Goal: Communication & Community: Answer question/provide support

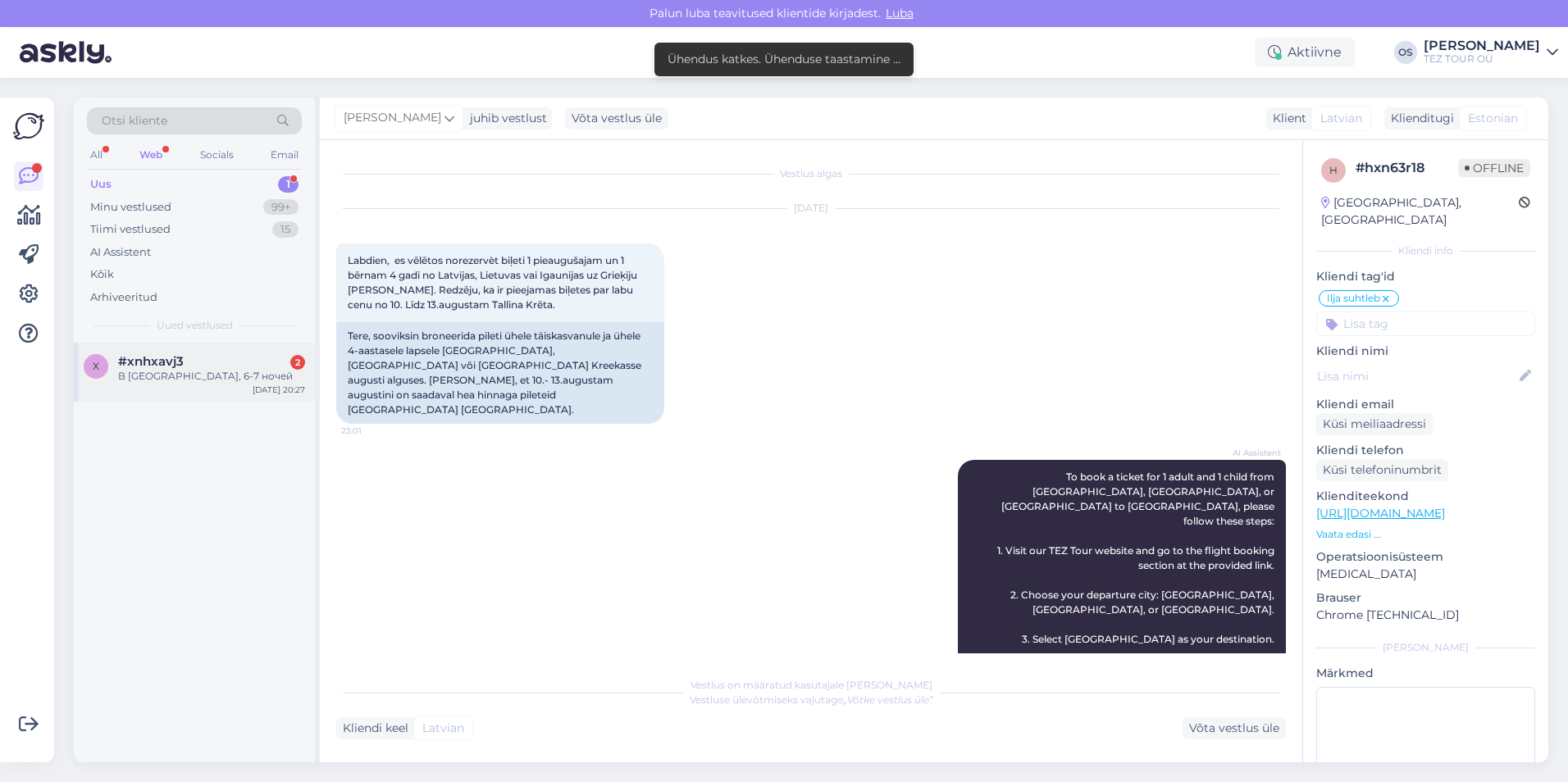
scroll to position [1279, 0]
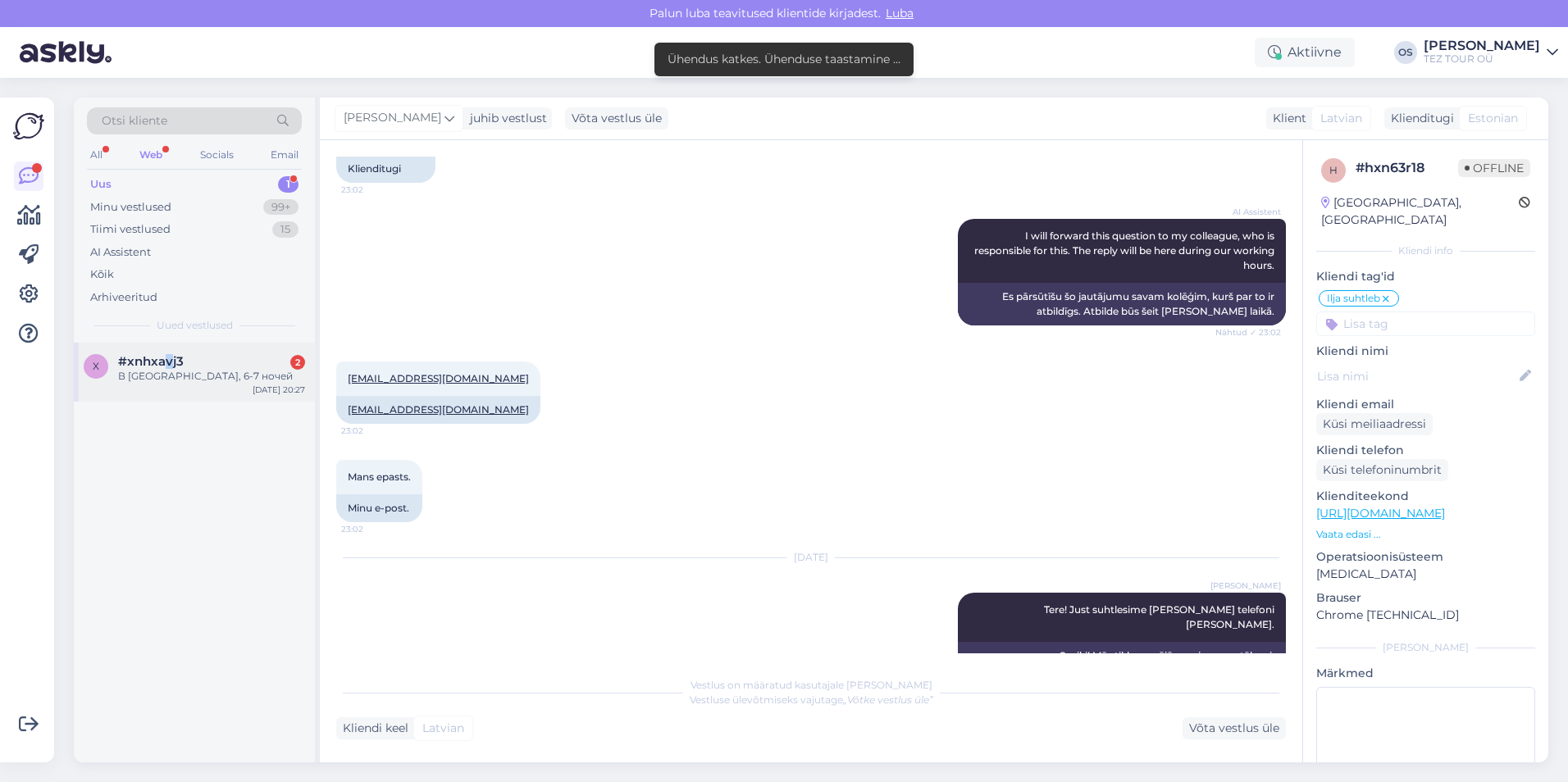
click at [170, 367] on span "#xnhxavj3" at bounding box center [150, 361] width 66 height 15
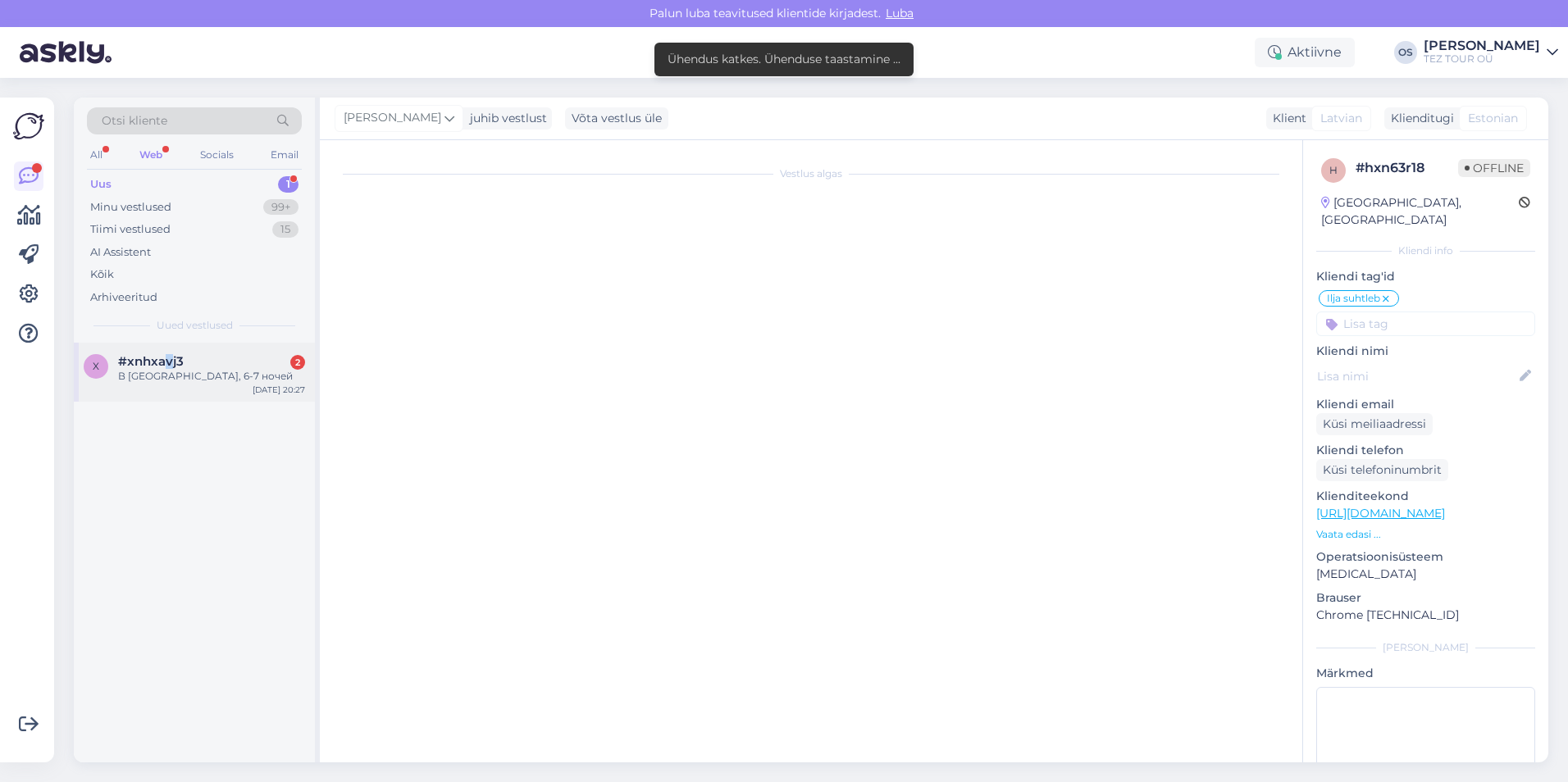
scroll to position [0, 0]
drag, startPoint x: 170, startPoint y: 367, endPoint x: 197, endPoint y: 370, distance: 27.2
click at [197, 370] on div "В [GEOGRAPHIC_DATA], 6-7 ночей" at bounding box center [212, 376] width 187 height 15
click at [1409, 311] on input at bounding box center [1425, 324] width 219 height 24
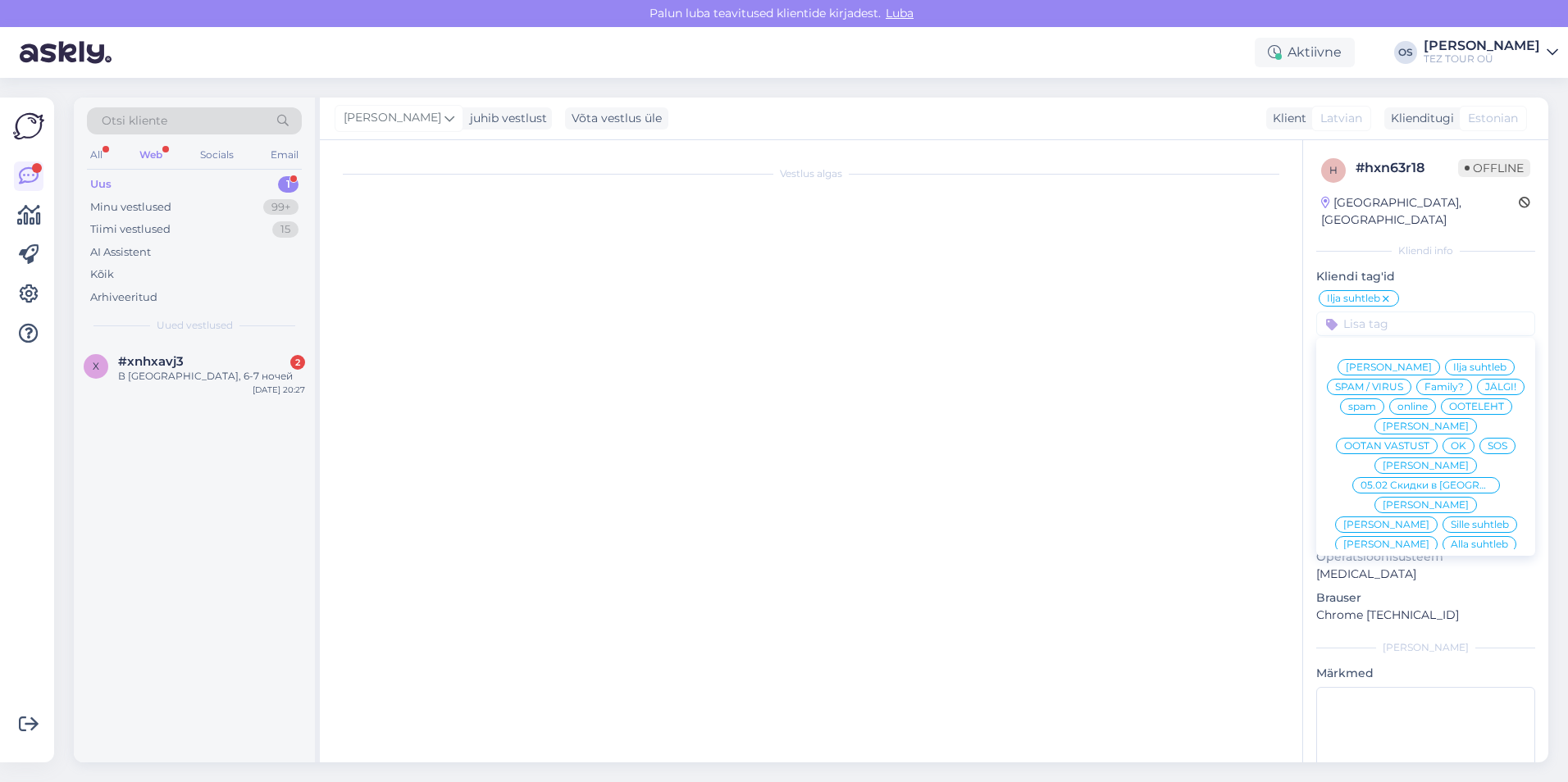
click at [864, 351] on div "Vestlus algas" at bounding box center [818, 455] width 964 height 597
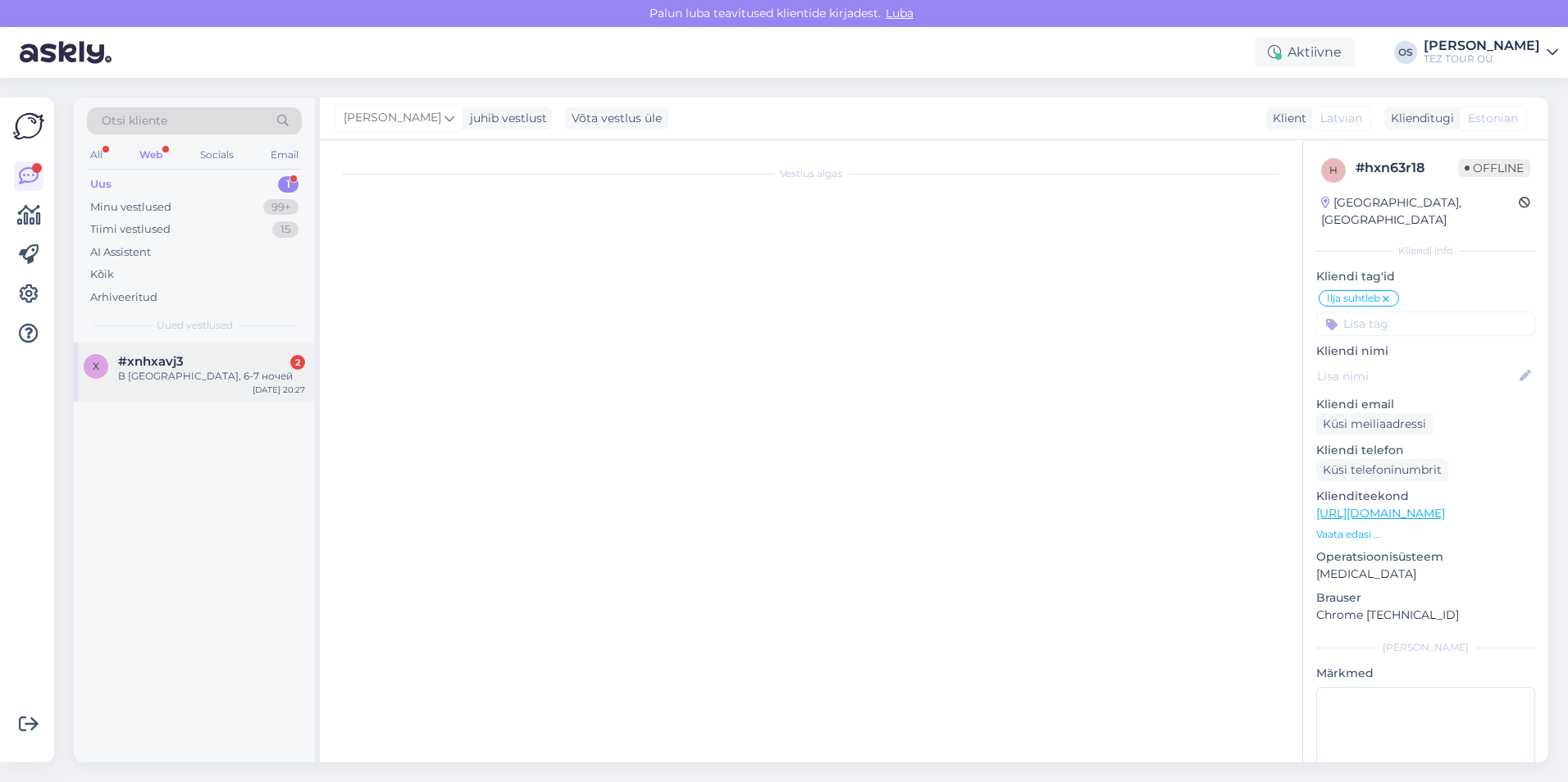
click at [159, 366] on span "#xnhxavj3" at bounding box center [150, 361] width 66 height 15
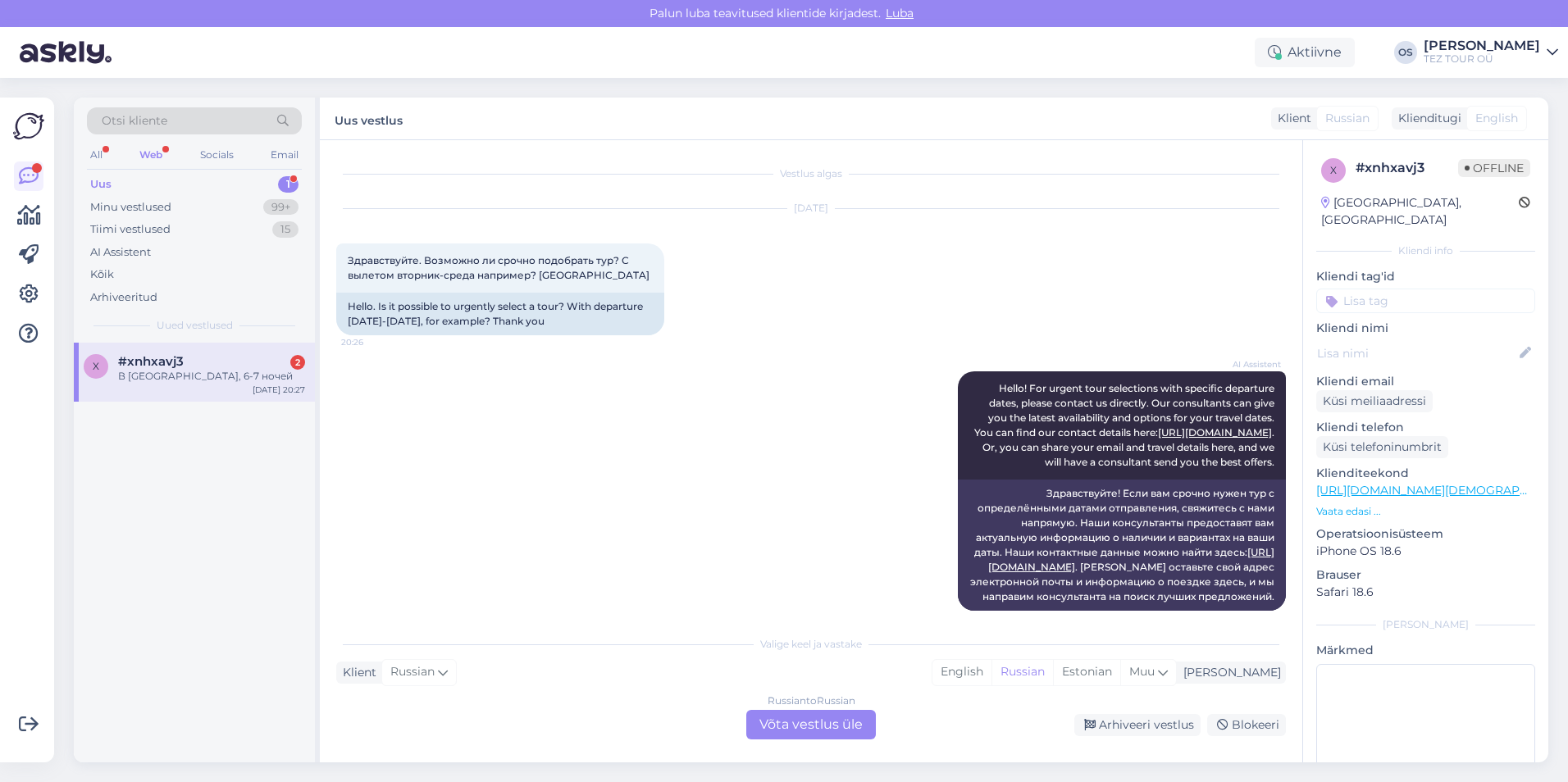
scroll to position [444, 0]
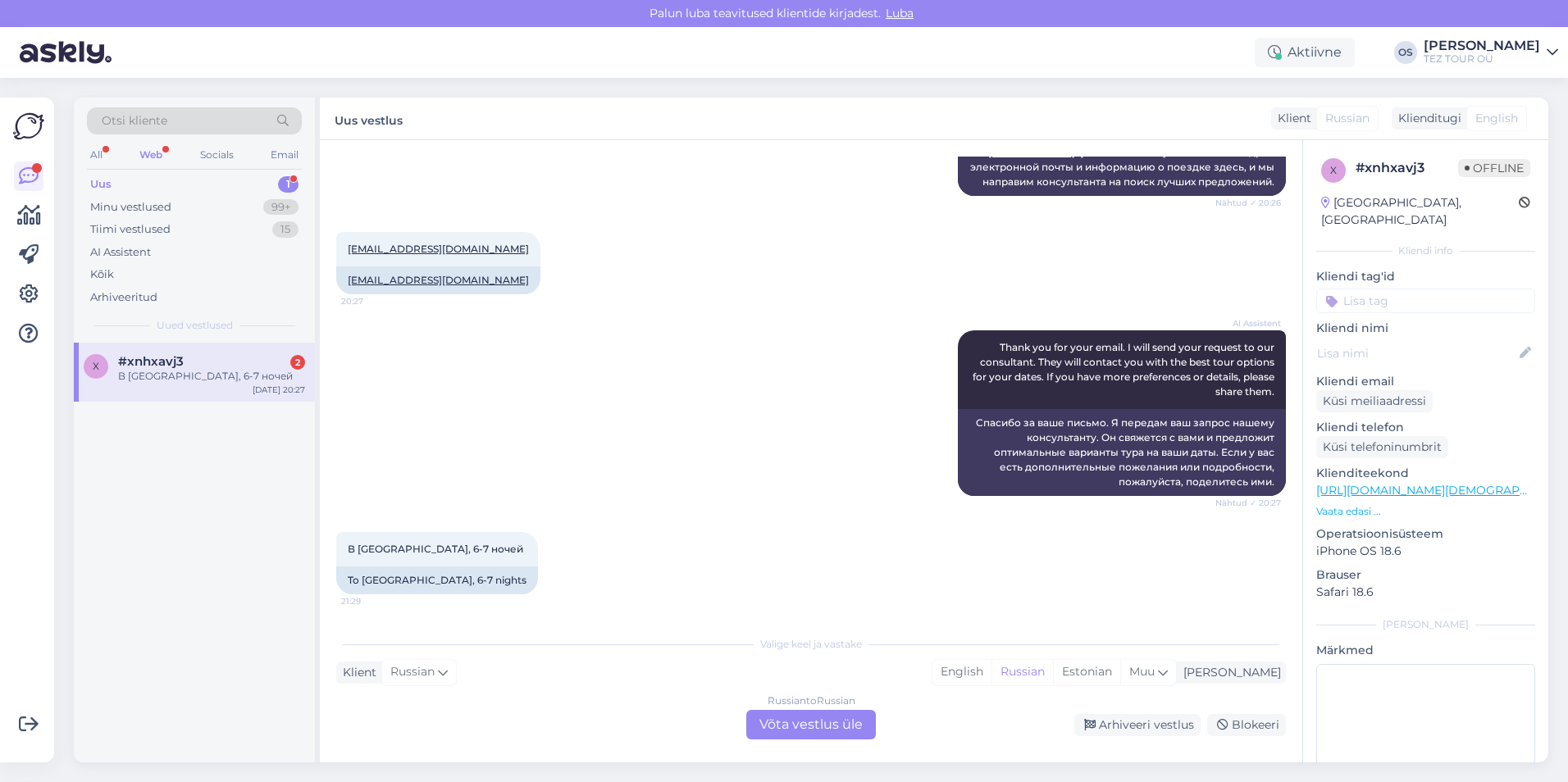
click at [1405, 289] on input at bounding box center [1425, 301] width 219 height 24
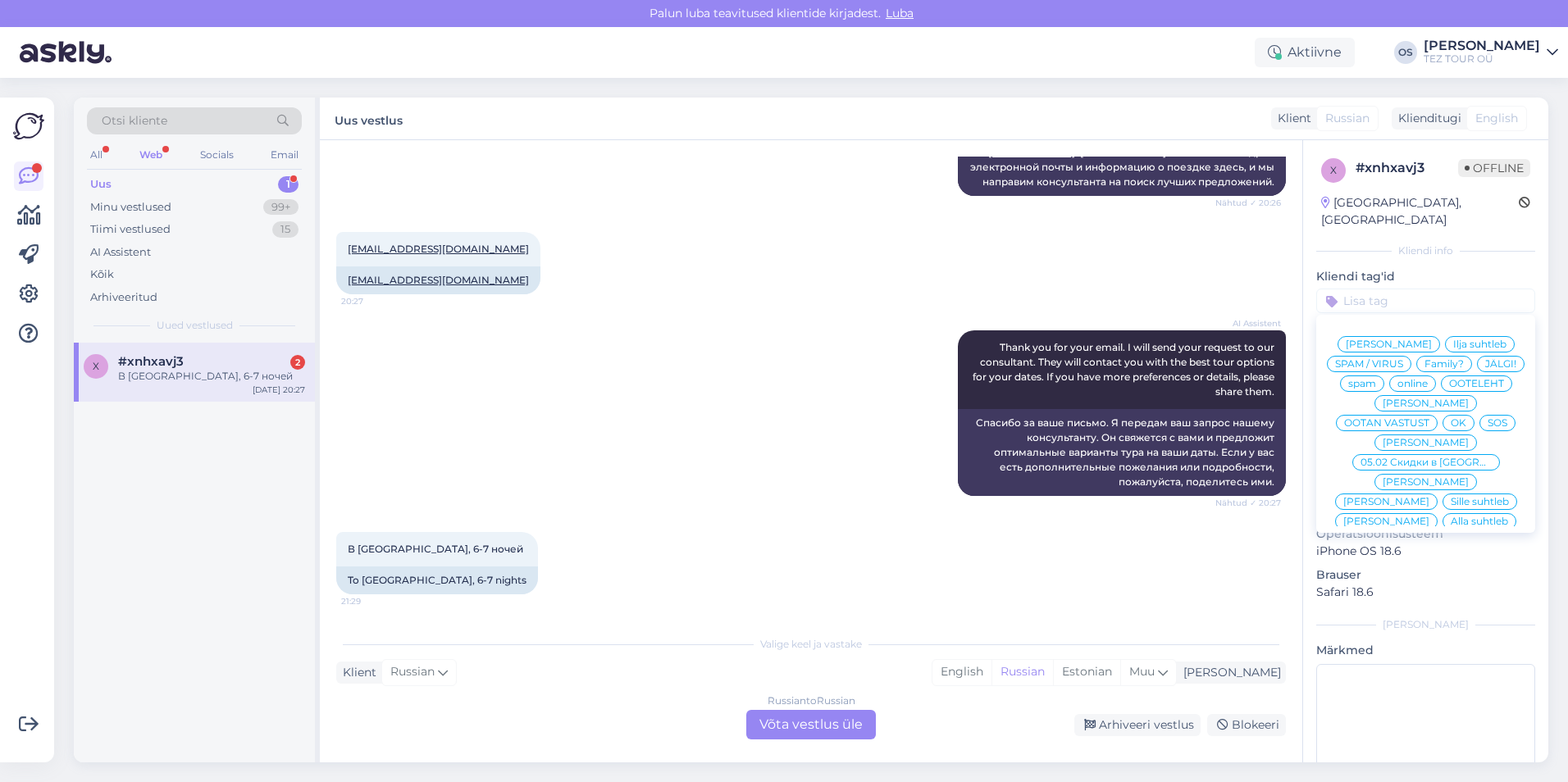
click at [1438, 513] on div "[PERSON_NAME]" at bounding box center [1385, 521] width 102 height 17
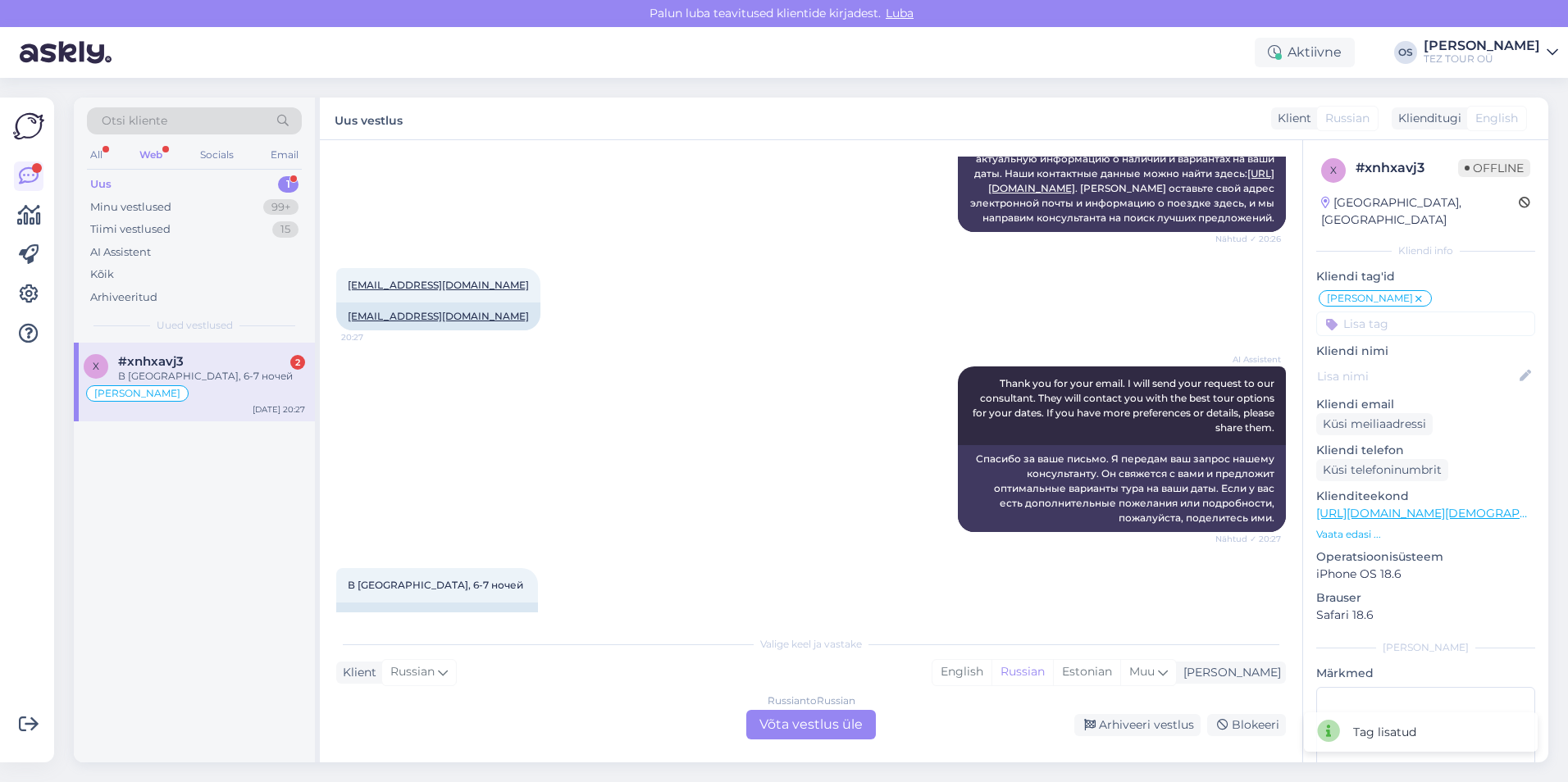
scroll to position [280, 0]
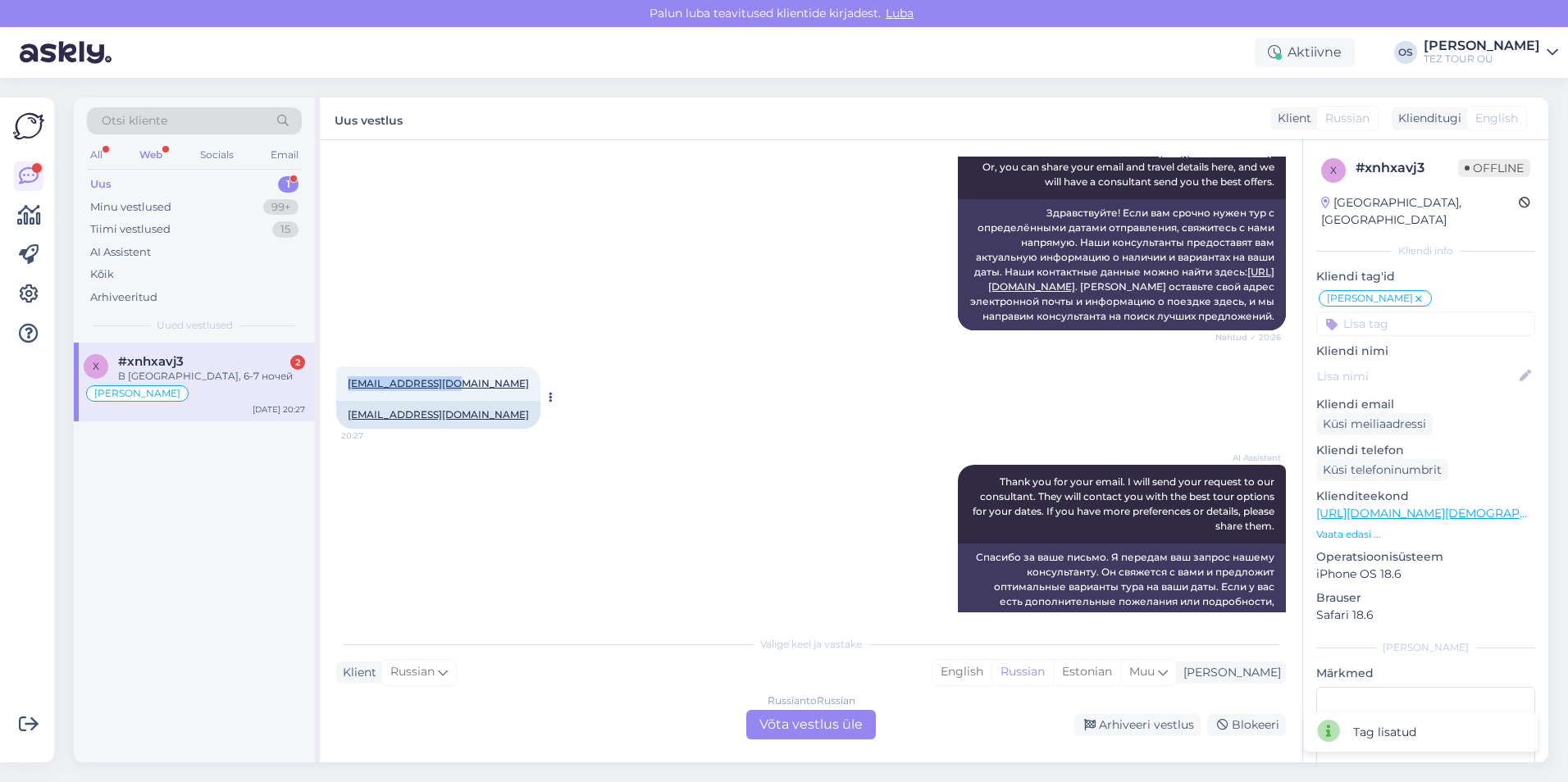
drag, startPoint x: 339, startPoint y: 415, endPoint x: 448, endPoint y: 415, distance: 109.0
click at [448, 401] on div "[EMAIL_ADDRESS][DOMAIN_NAME] 20:27" at bounding box center [438, 383] width 204 height 34
drag, startPoint x: 448, startPoint y: 415, endPoint x: 423, endPoint y: 410, distance: 25.5
copy link "[EMAIL_ADDRESS][DOMAIN_NAME]"
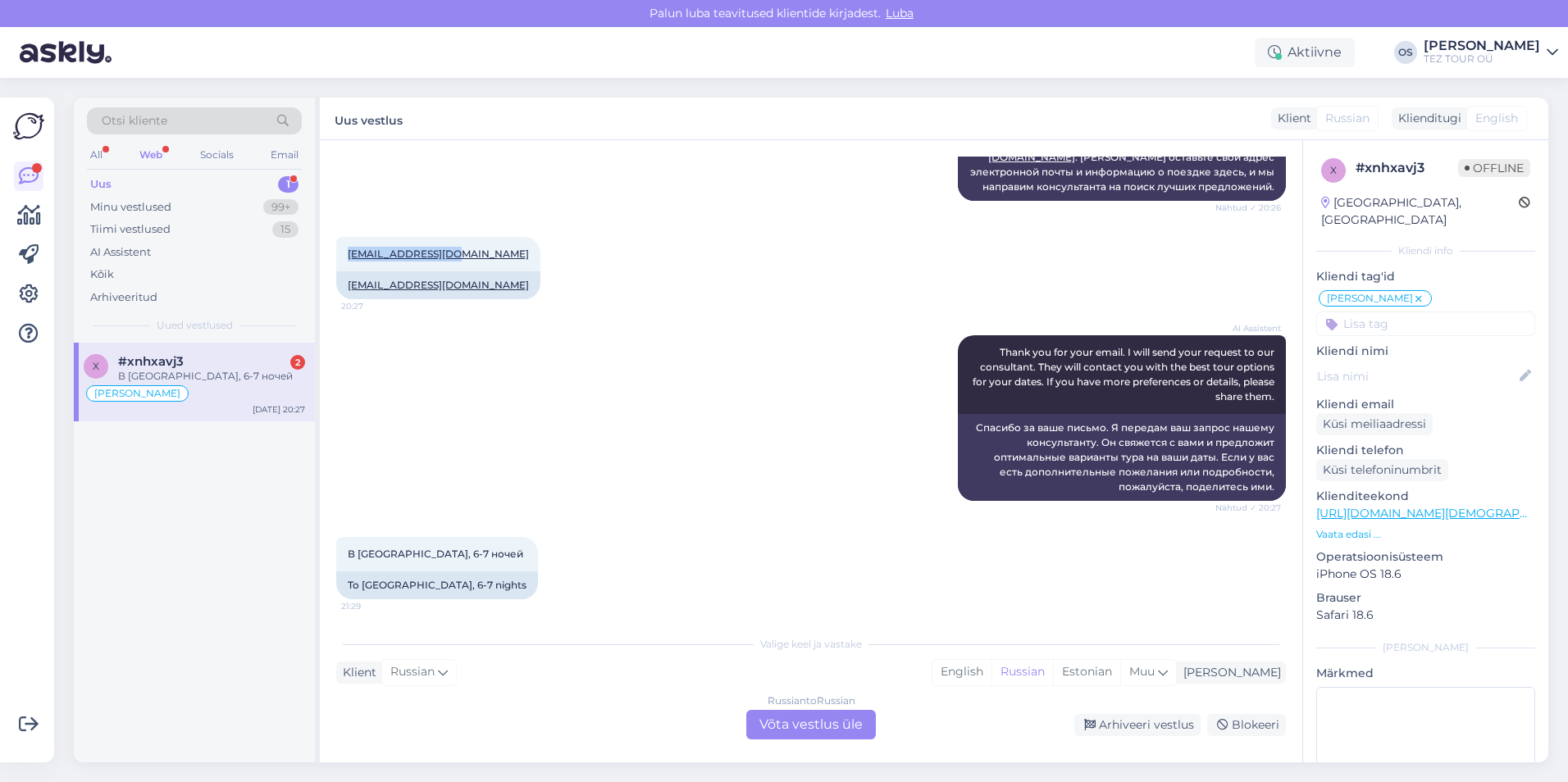
scroll to position [444, 0]
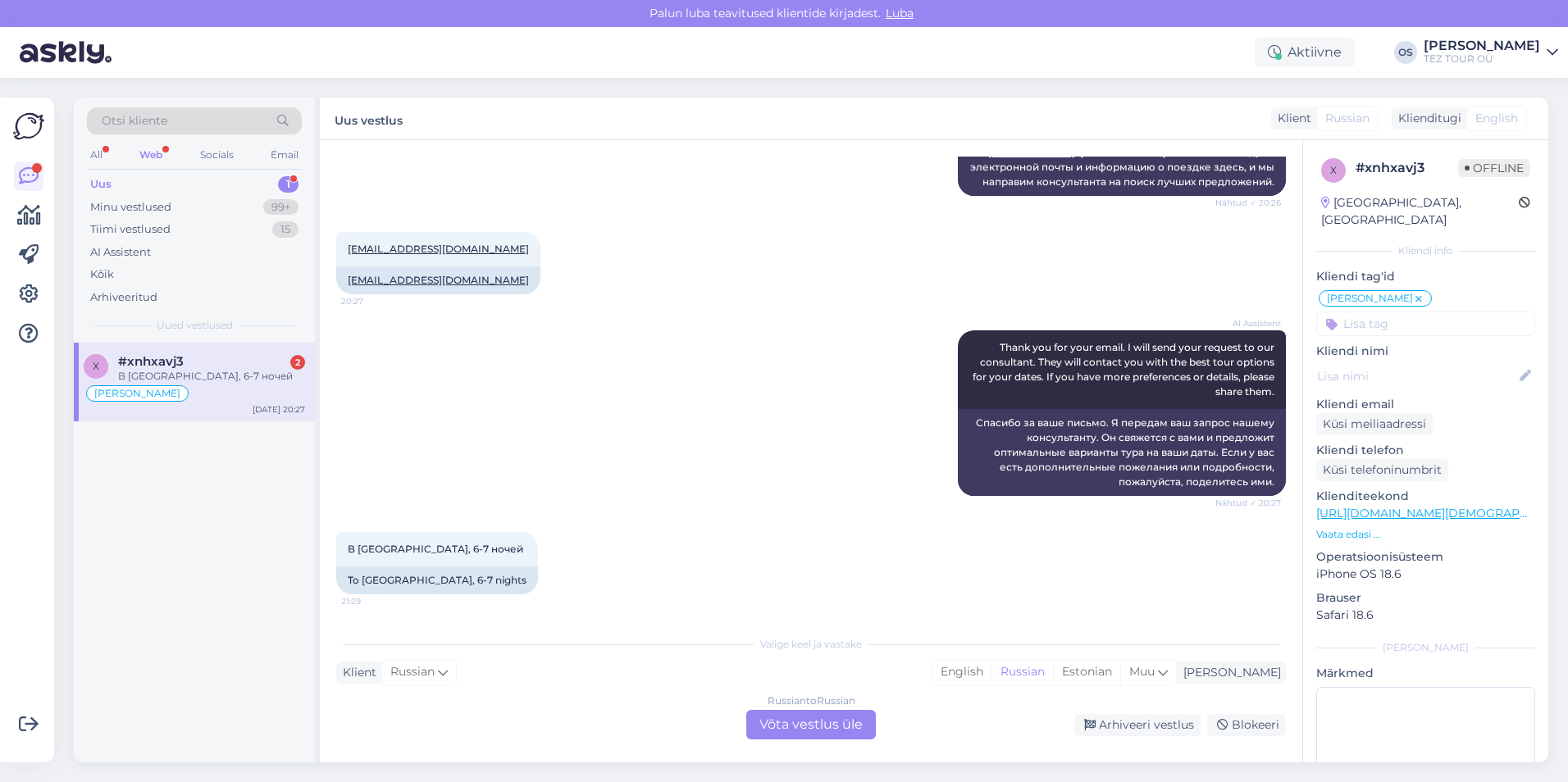
click at [808, 723] on div "Russian to Russian Võta vestlus üle" at bounding box center [811, 724] width 130 height 30
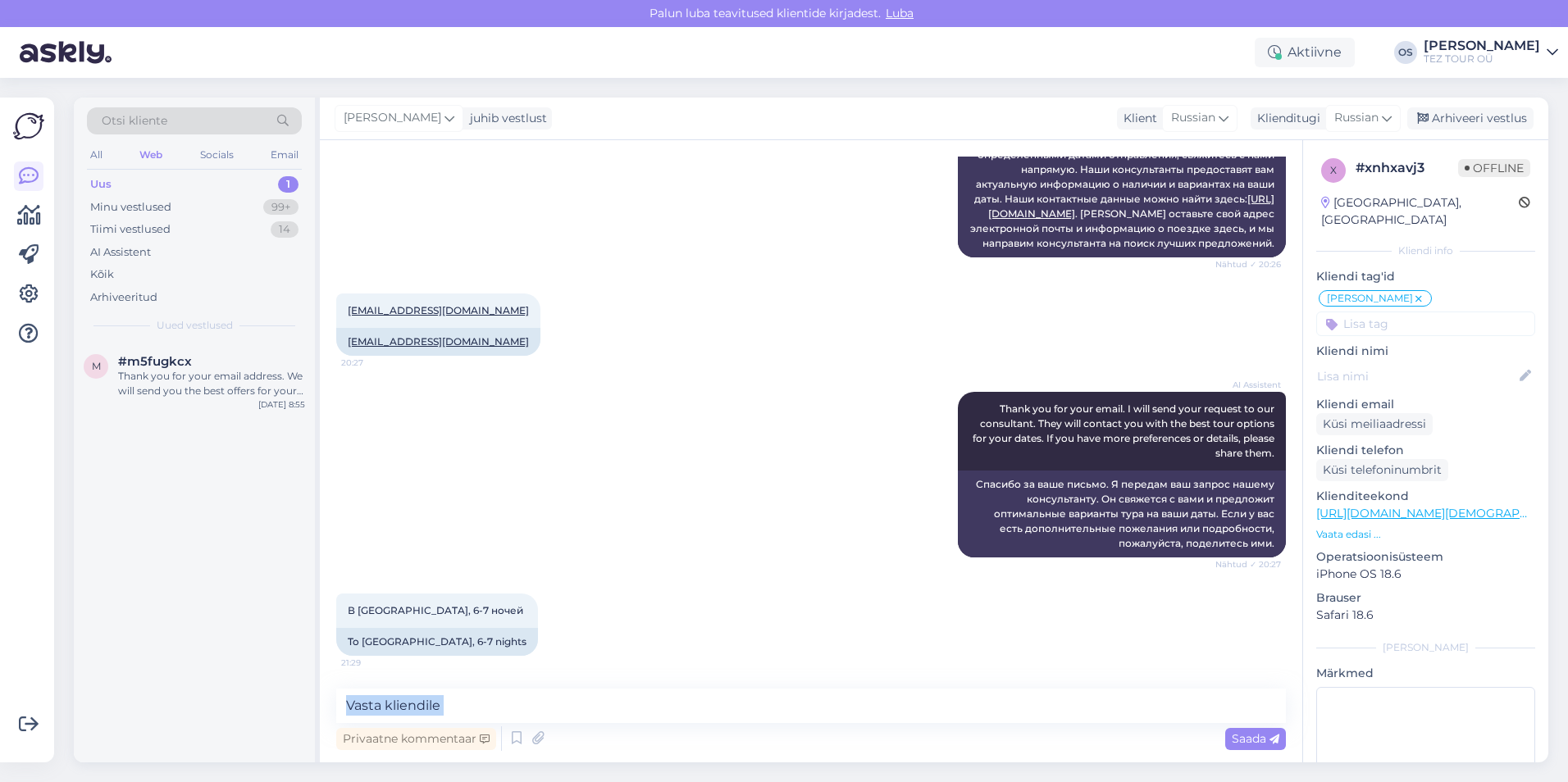
click at [428, 722] on div "Privaatne kommentaar Saada" at bounding box center [810, 721] width 949 height 66
click at [481, 758] on div "Vestlus algas [DATE] Здравствуйте. Возможно ли срочно подобрать тур? С вылетом …" at bounding box center [810, 450] width 983 height 622
click at [435, 714] on textarea at bounding box center [810, 705] width 949 height 34
click at [433, 698] on textarea at bounding box center [810, 705] width 949 height 34
type textarea "Добрый день!"
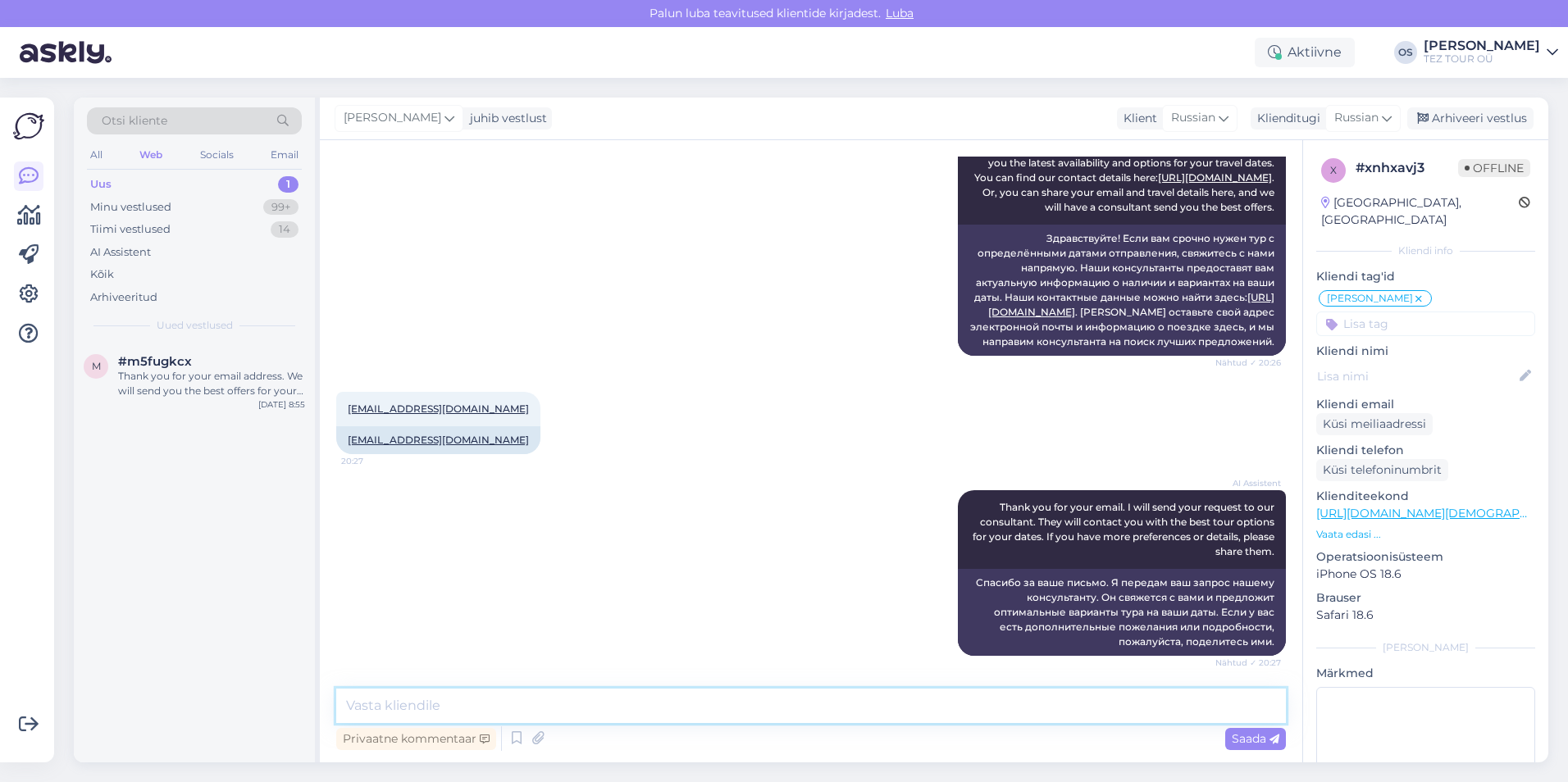
scroll to position [241, 0]
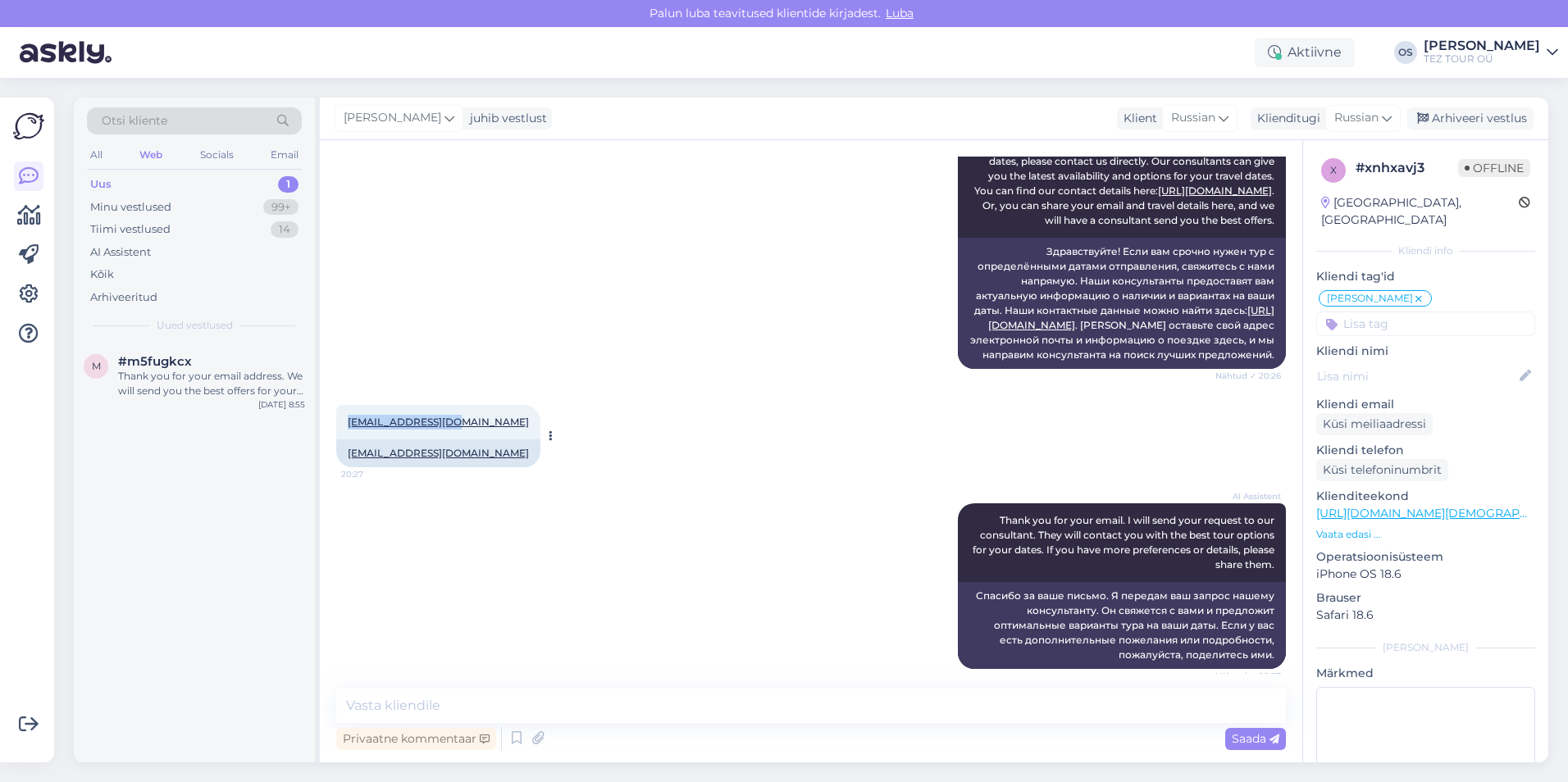
drag, startPoint x: 344, startPoint y: 450, endPoint x: 447, endPoint y: 451, distance: 103.0
click at [447, 439] on div "[EMAIL_ADDRESS][DOMAIN_NAME] 20:27" at bounding box center [438, 422] width 204 height 34
drag, startPoint x: 447, startPoint y: 451, endPoint x: 425, endPoint y: 452, distance: 22.0
copy link "[EMAIL_ADDRESS][DOMAIN_NAME]"
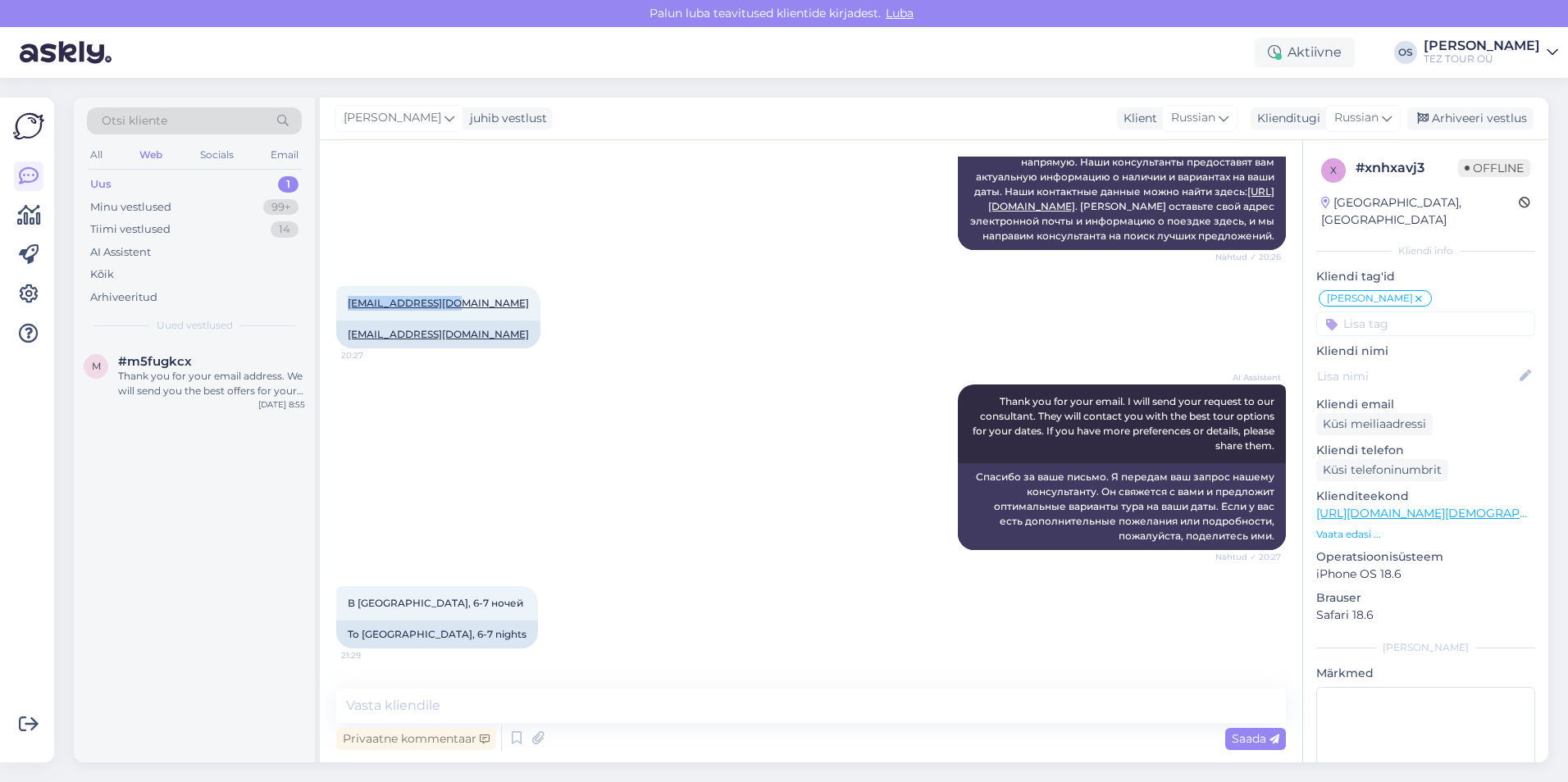
scroll to position [488, 0]
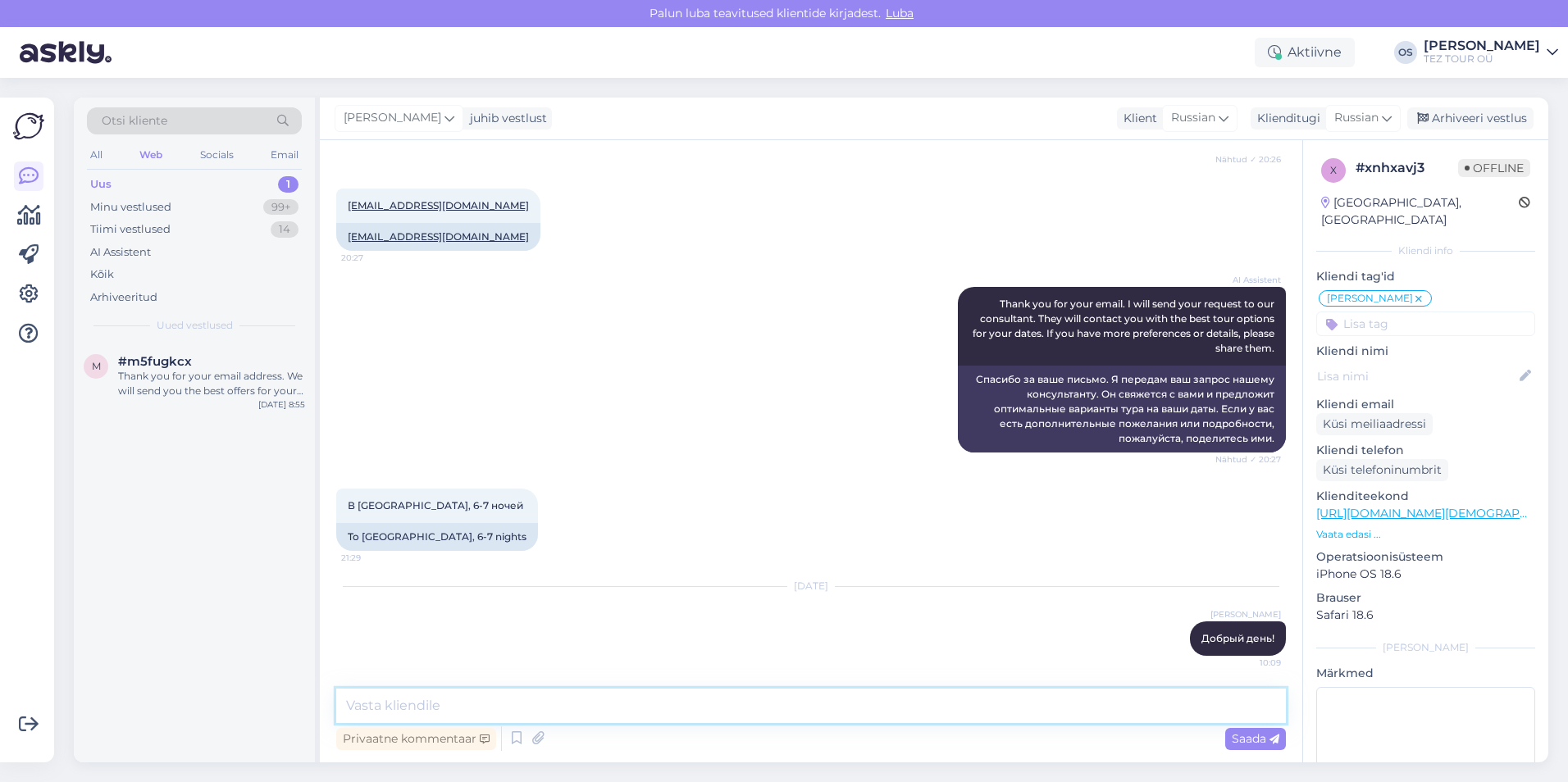
click at [416, 702] on textarea at bounding box center [810, 705] width 949 height 34
click at [416, 708] on textarea at bounding box center [810, 705] width 949 height 34
type textarea "ближайшая дата 22/08"
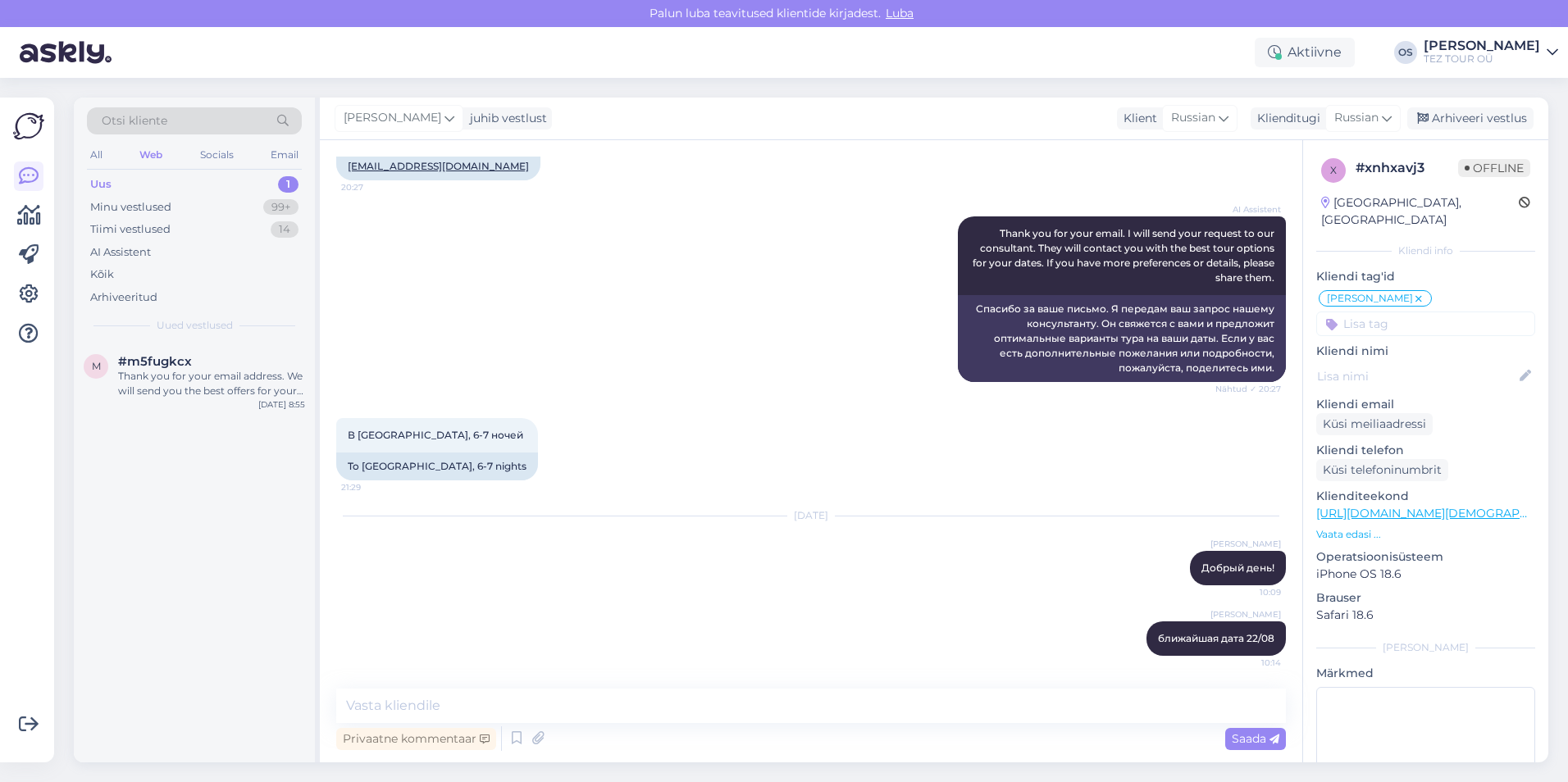
click at [123, 186] on div "Uus 1" at bounding box center [193, 185] width 214 height 23
click at [164, 201] on div "Minu vestlused" at bounding box center [130, 207] width 81 height 17
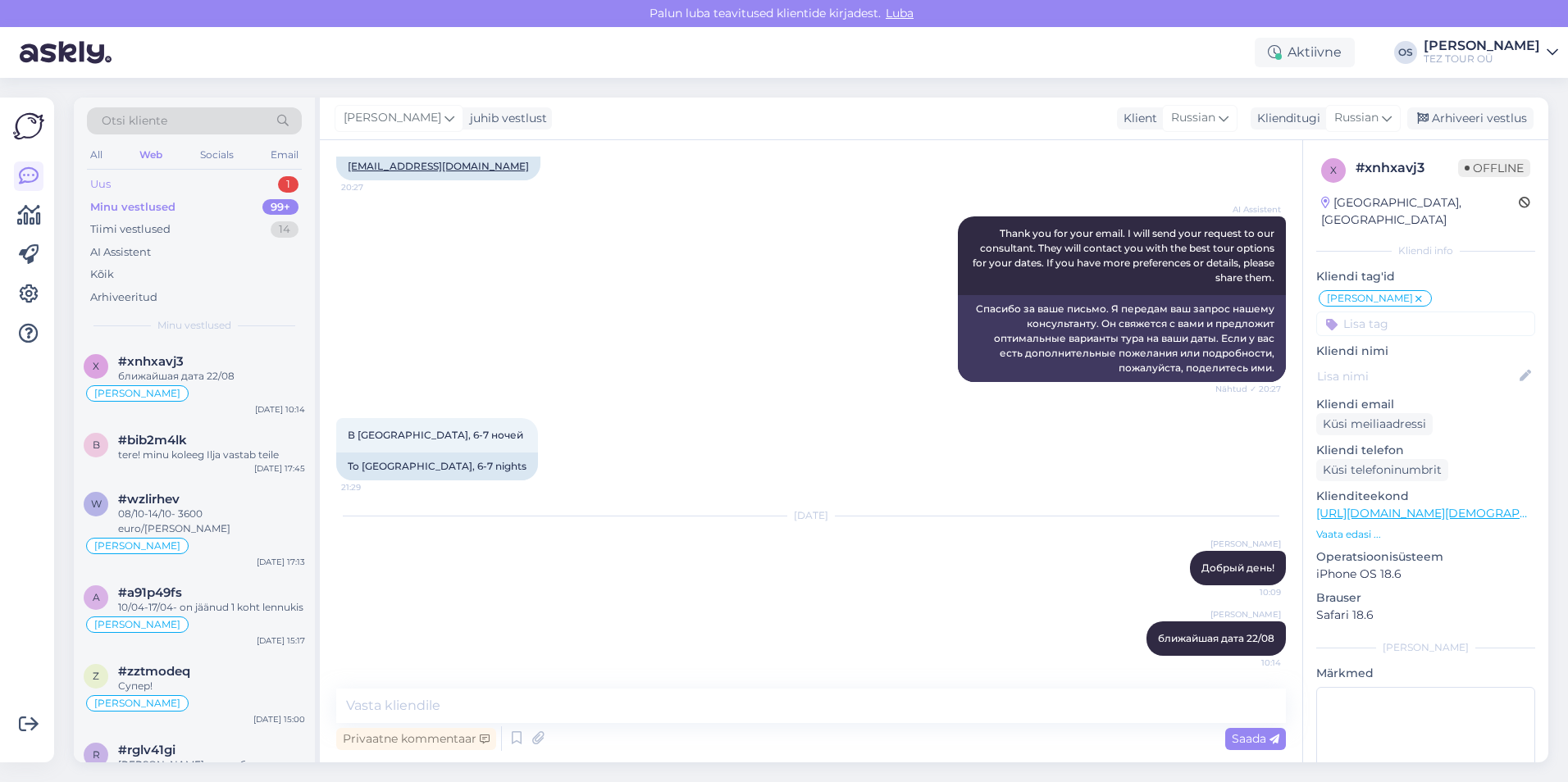
click at [159, 177] on div "Uus 1" at bounding box center [193, 185] width 214 height 23
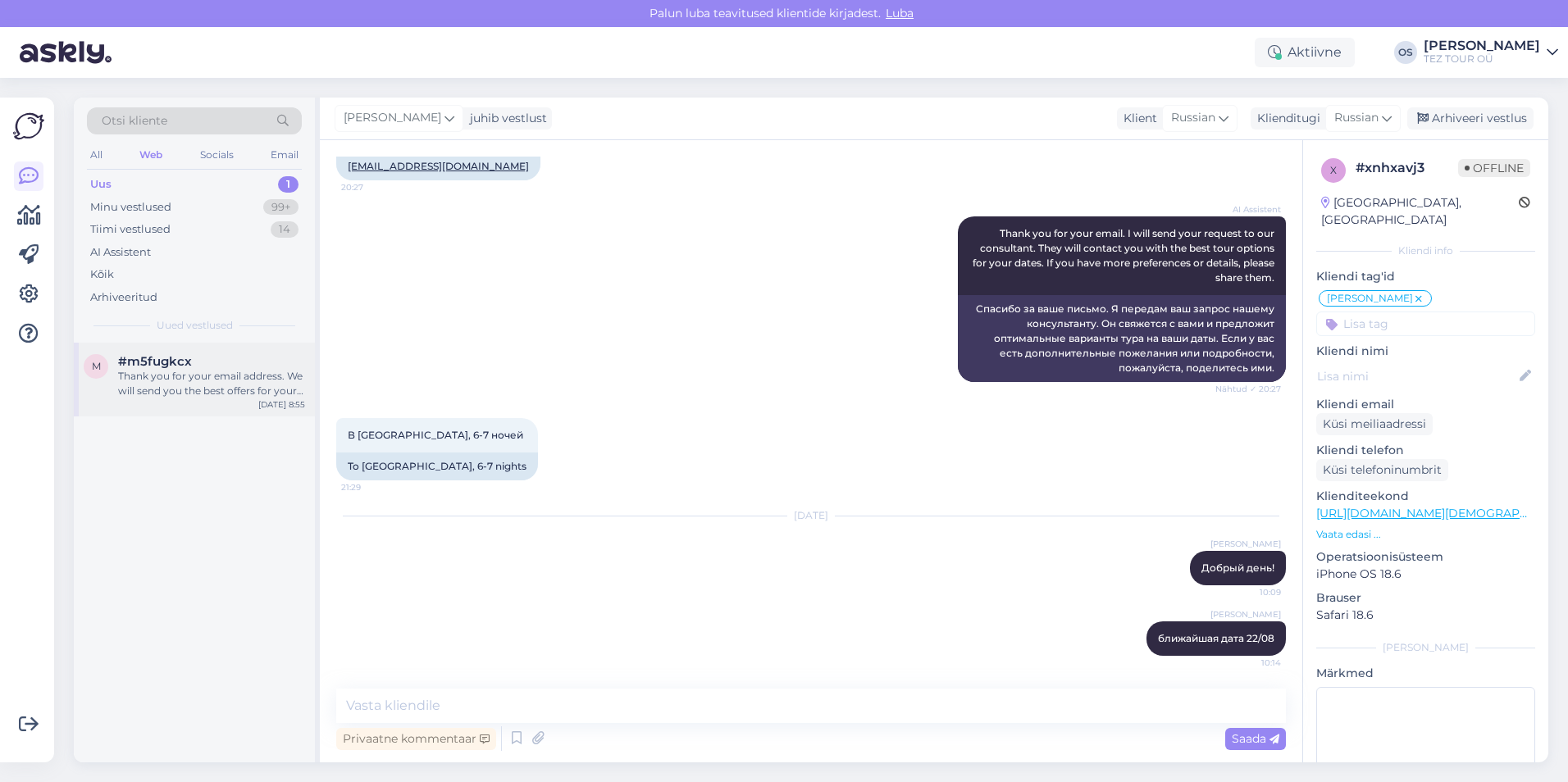
click at [213, 381] on div "Thank you for your email address. We will send you the best offers for your tri…" at bounding box center [212, 384] width 187 height 30
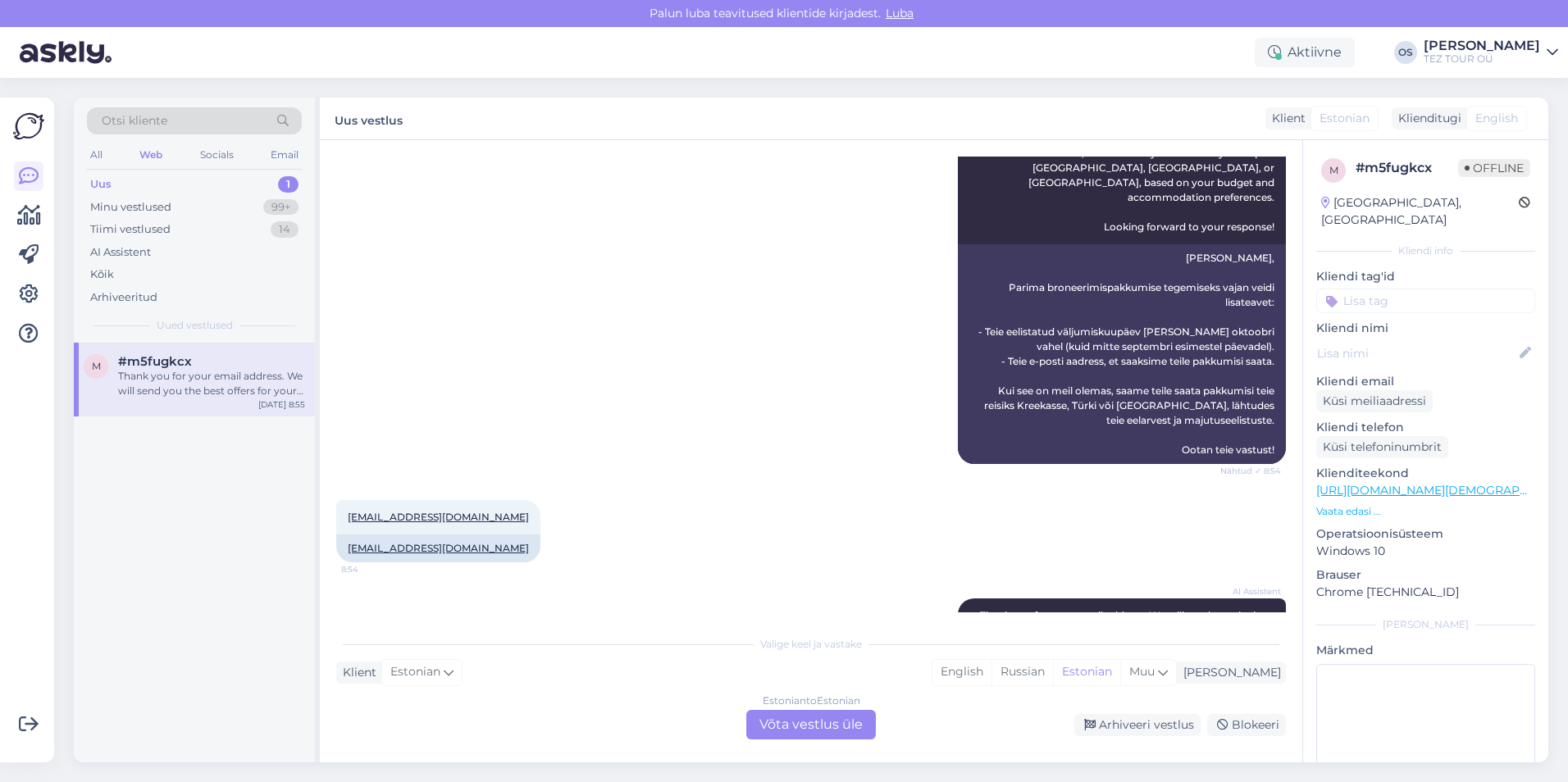
scroll to position [966, 0]
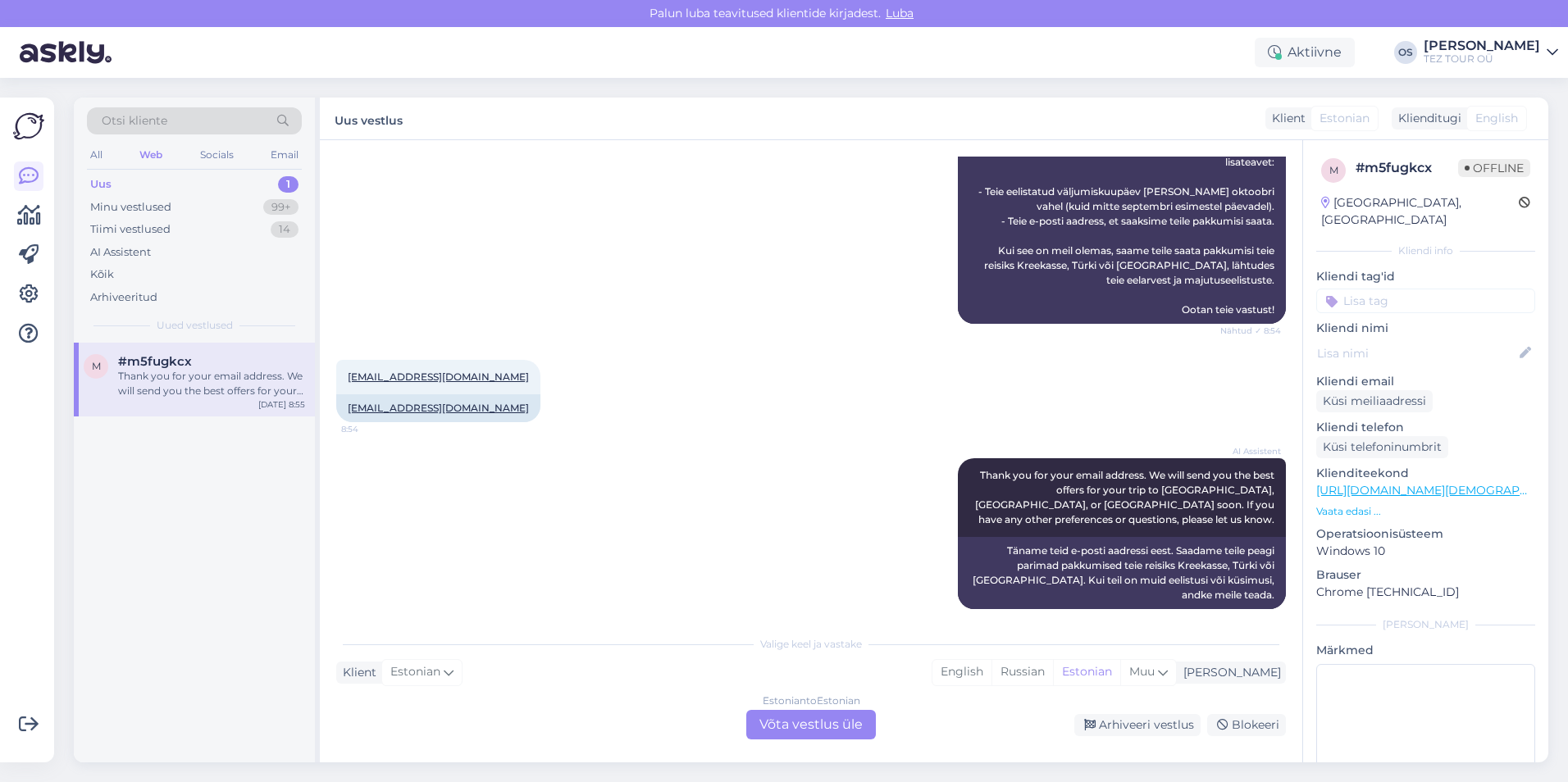
click at [824, 724] on div "Estonian to Estonian Võta vestlus üle" at bounding box center [811, 724] width 130 height 30
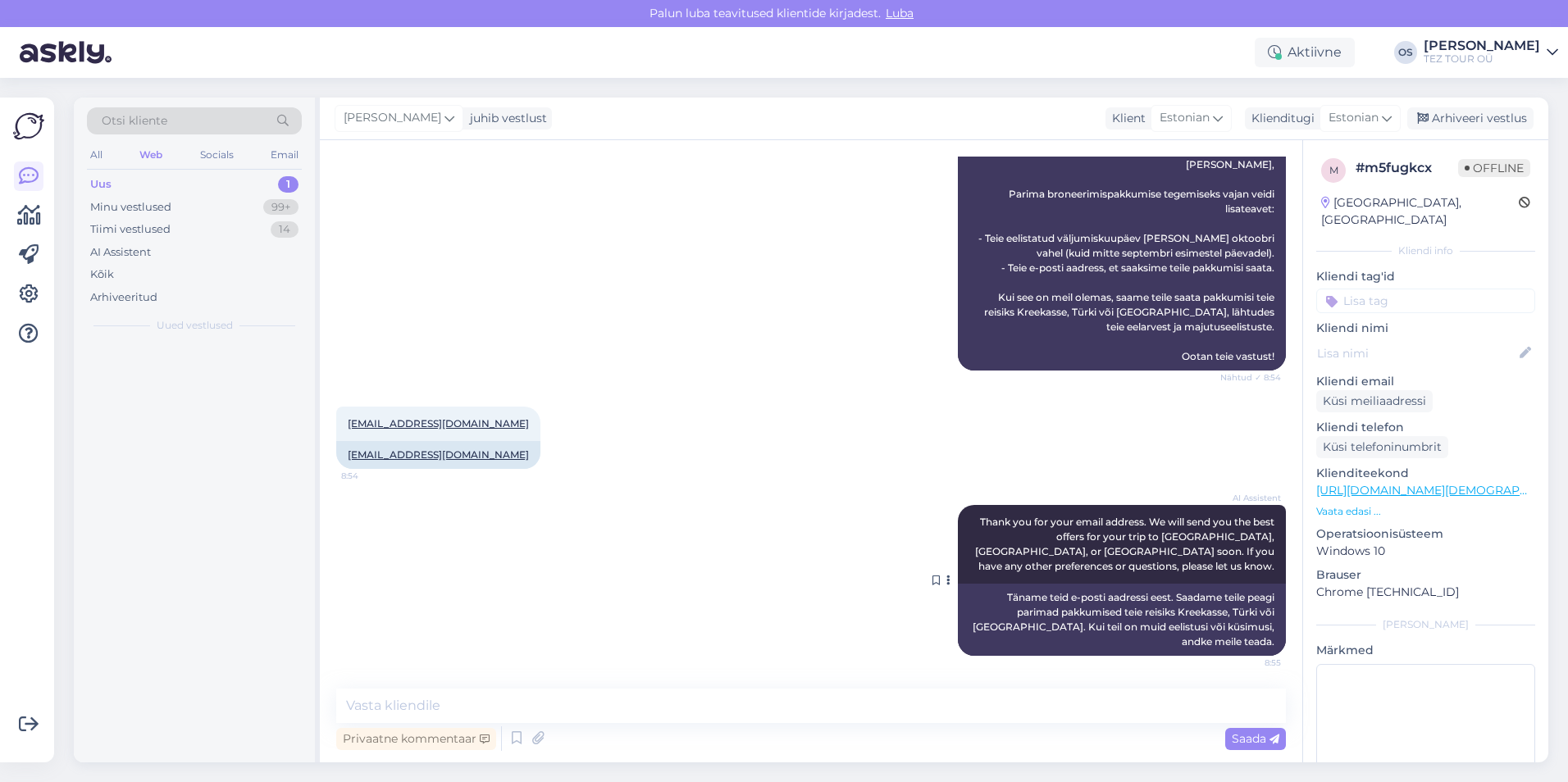
scroll to position [904, 0]
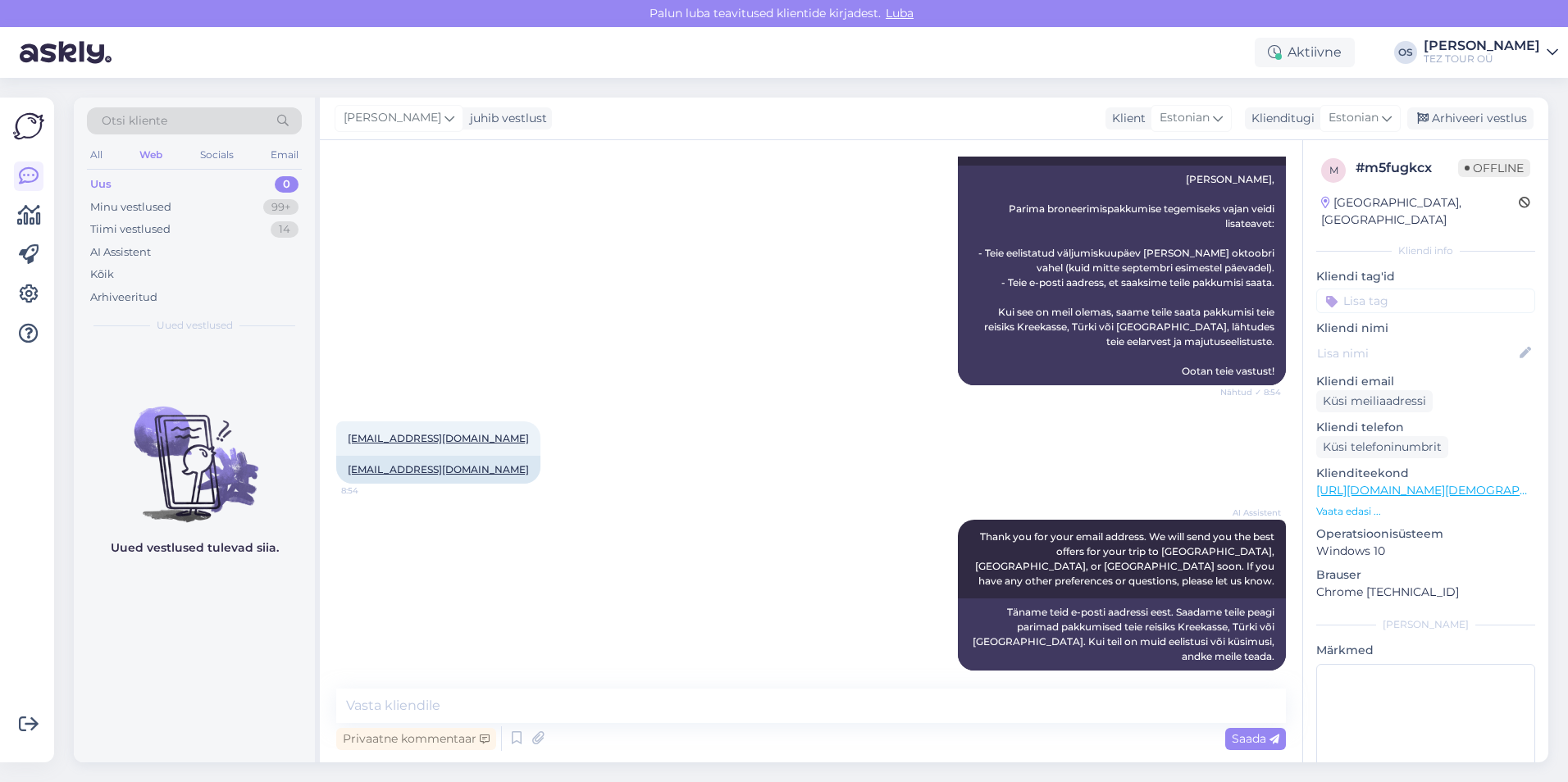
drag, startPoint x: 1363, startPoint y: 282, endPoint x: 1454, endPoint y: 308, distance: 94.6
click at [1363, 289] on input at bounding box center [1425, 301] width 219 height 24
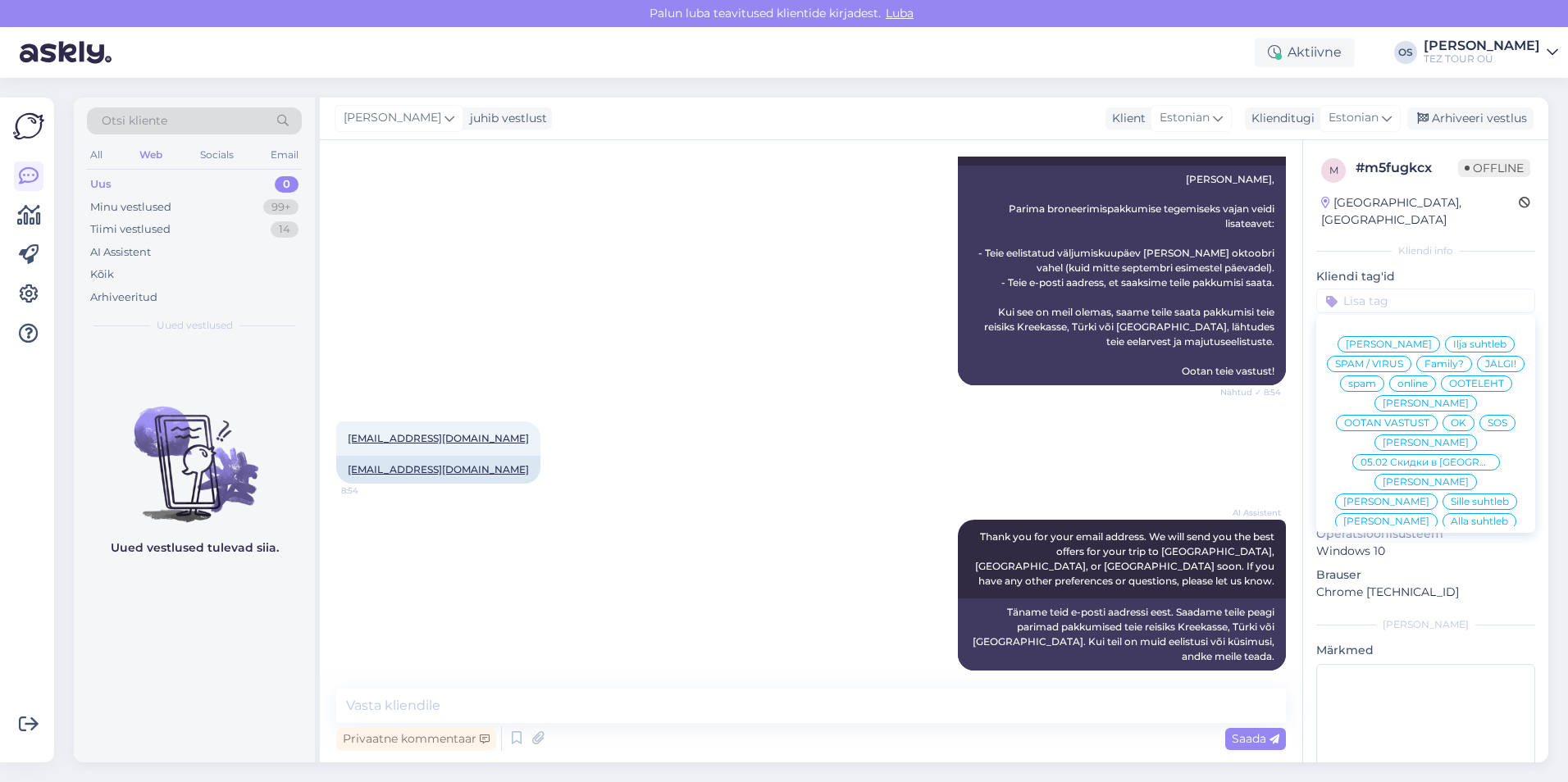
click at [1429, 516] on span "[PERSON_NAME]" at bounding box center [1386, 520] width 86 height 10
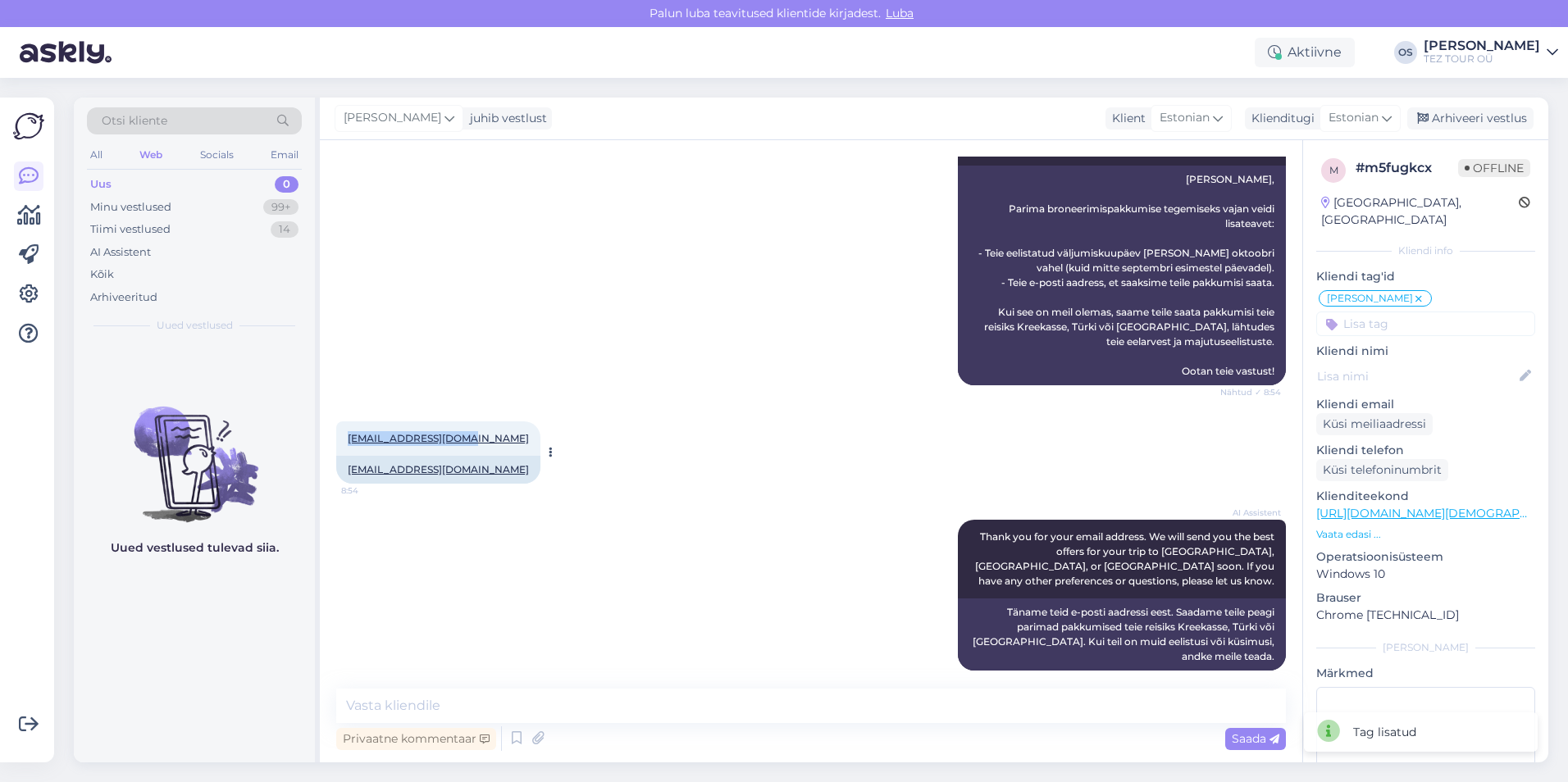
drag, startPoint x: 341, startPoint y: 437, endPoint x: 457, endPoint y: 436, distance: 116.0
click at [457, 436] on div "[EMAIL_ADDRESS][DOMAIN_NAME] 8:54" at bounding box center [438, 438] width 204 height 34
drag, startPoint x: 457, startPoint y: 436, endPoint x: 432, endPoint y: 437, distance: 25.0
copy link "[EMAIL_ADDRESS][DOMAIN_NAME]"
click at [402, 701] on textarea at bounding box center [810, 705] width 949 height 34
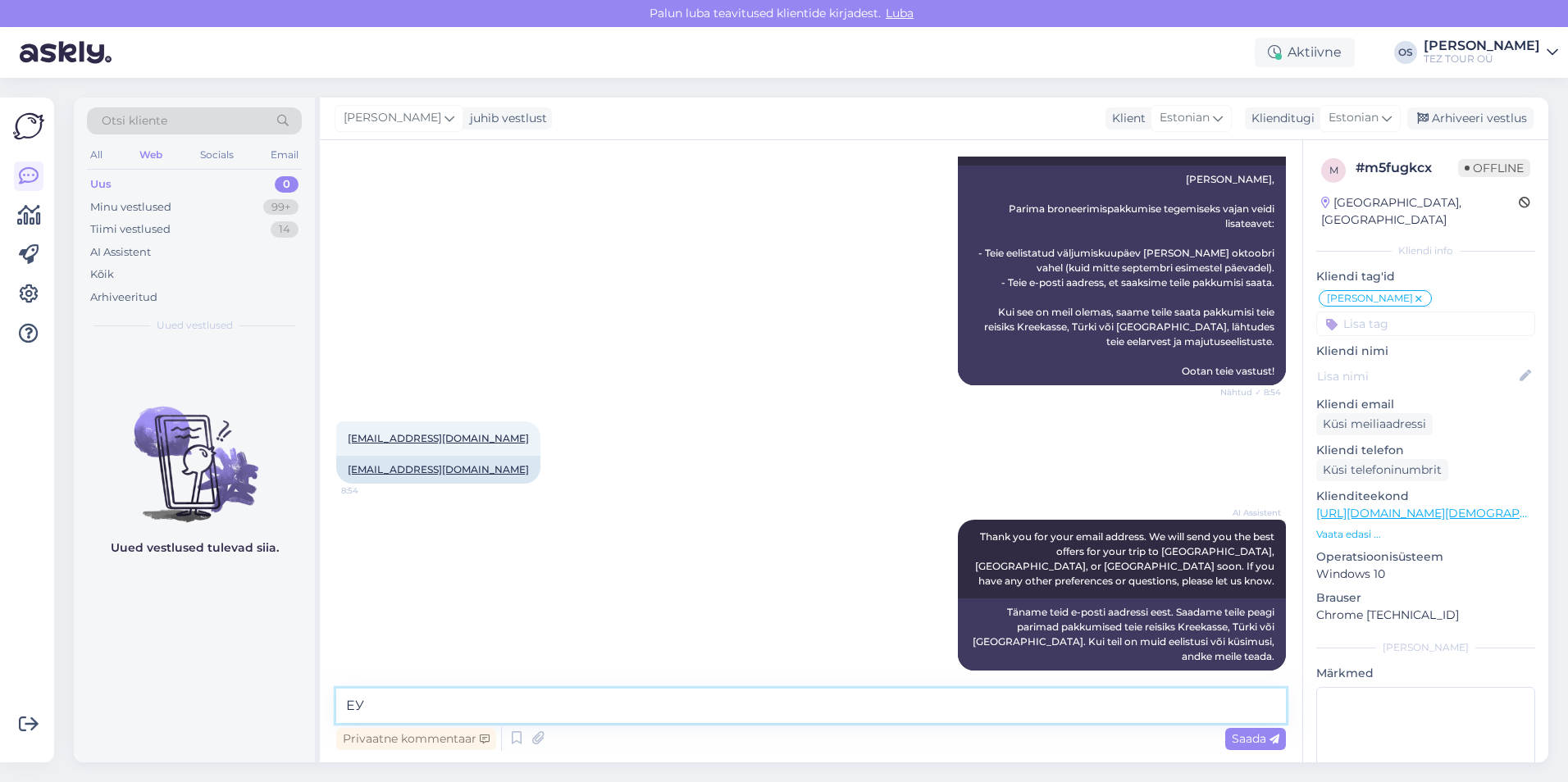
type textarea "[PERSON_NAME]"
type textarea "Tere!"
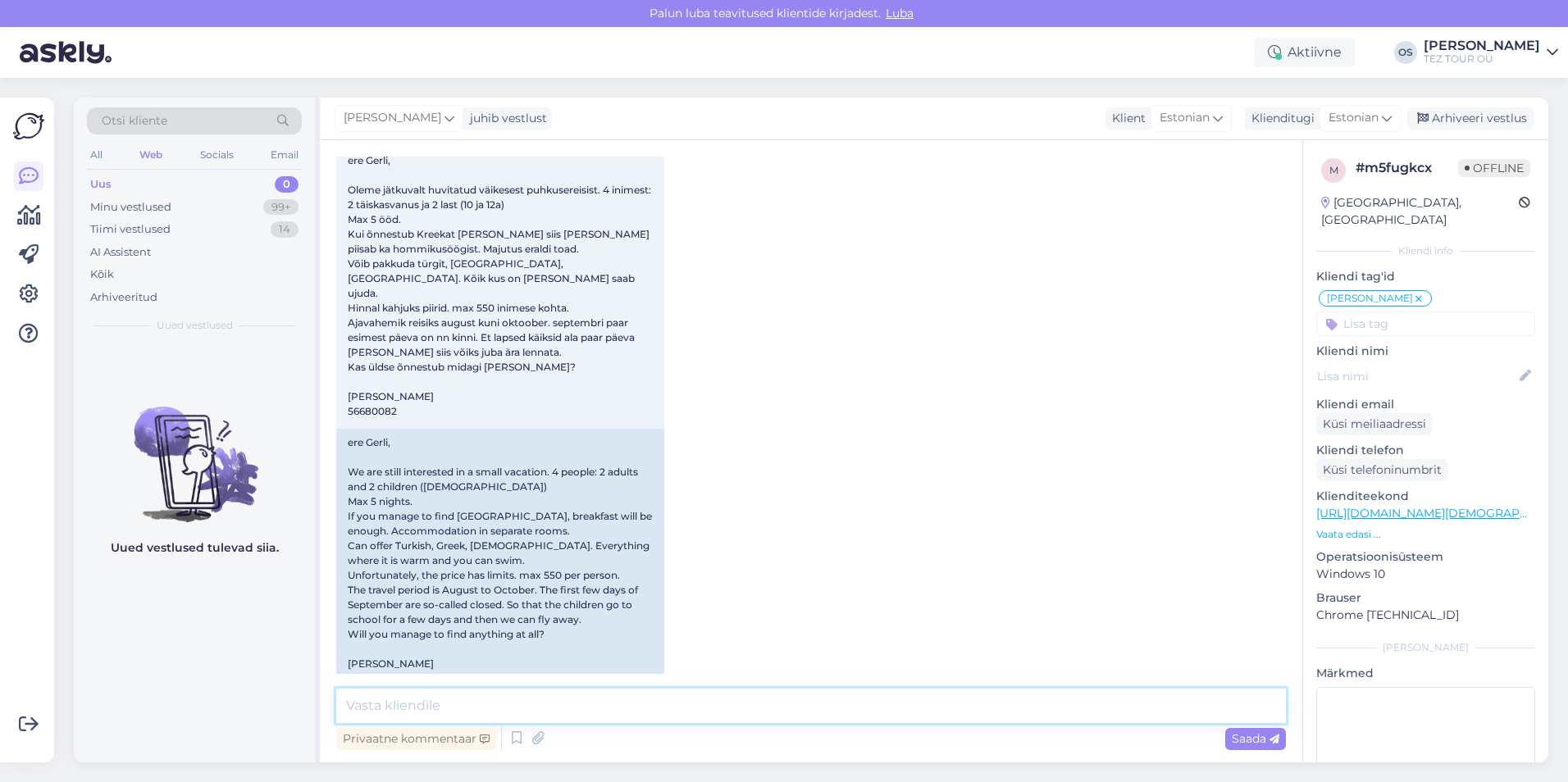
scroll to position [82, 0]
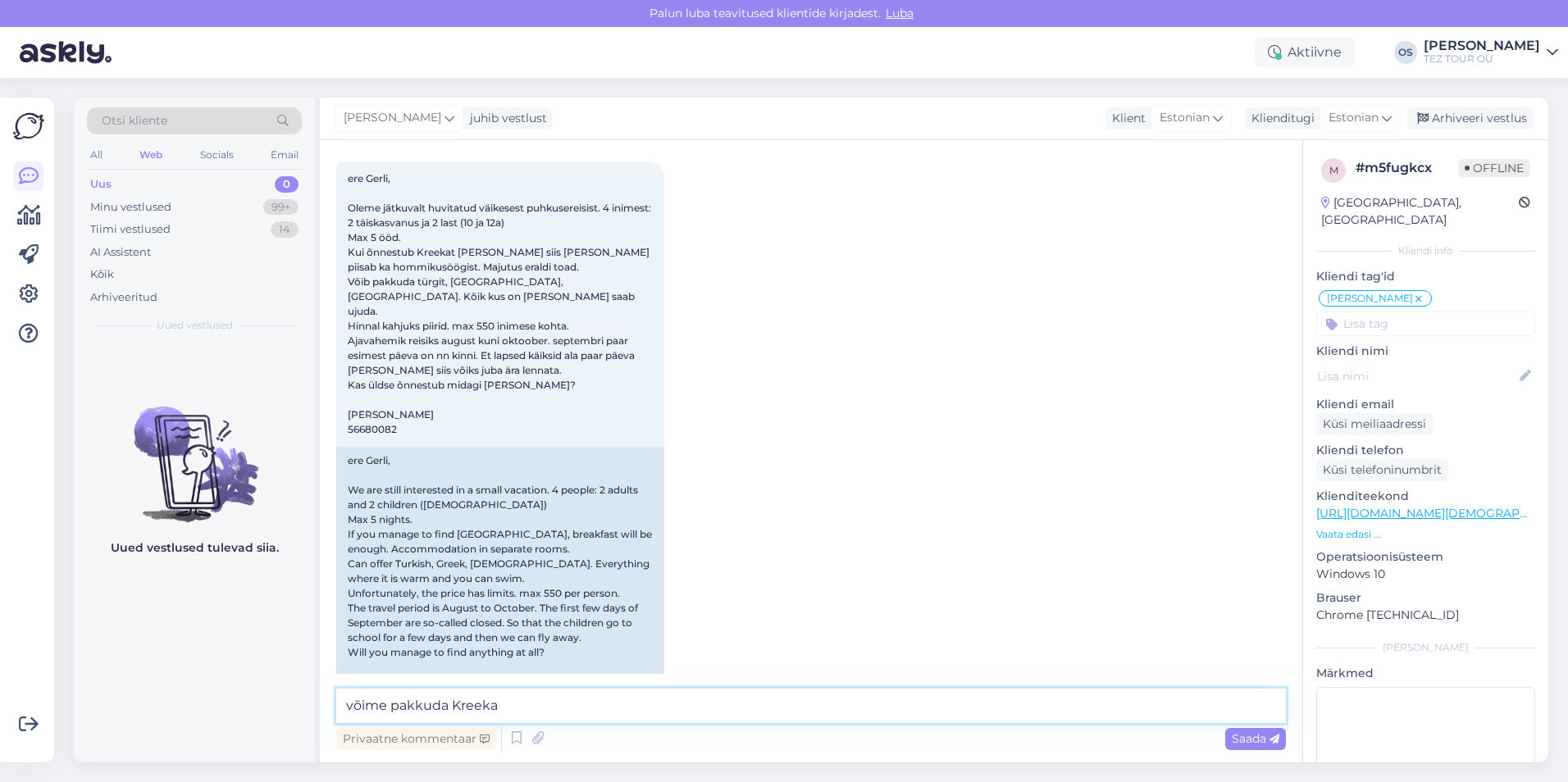
type textarea "võime pakkuda Kreekat"
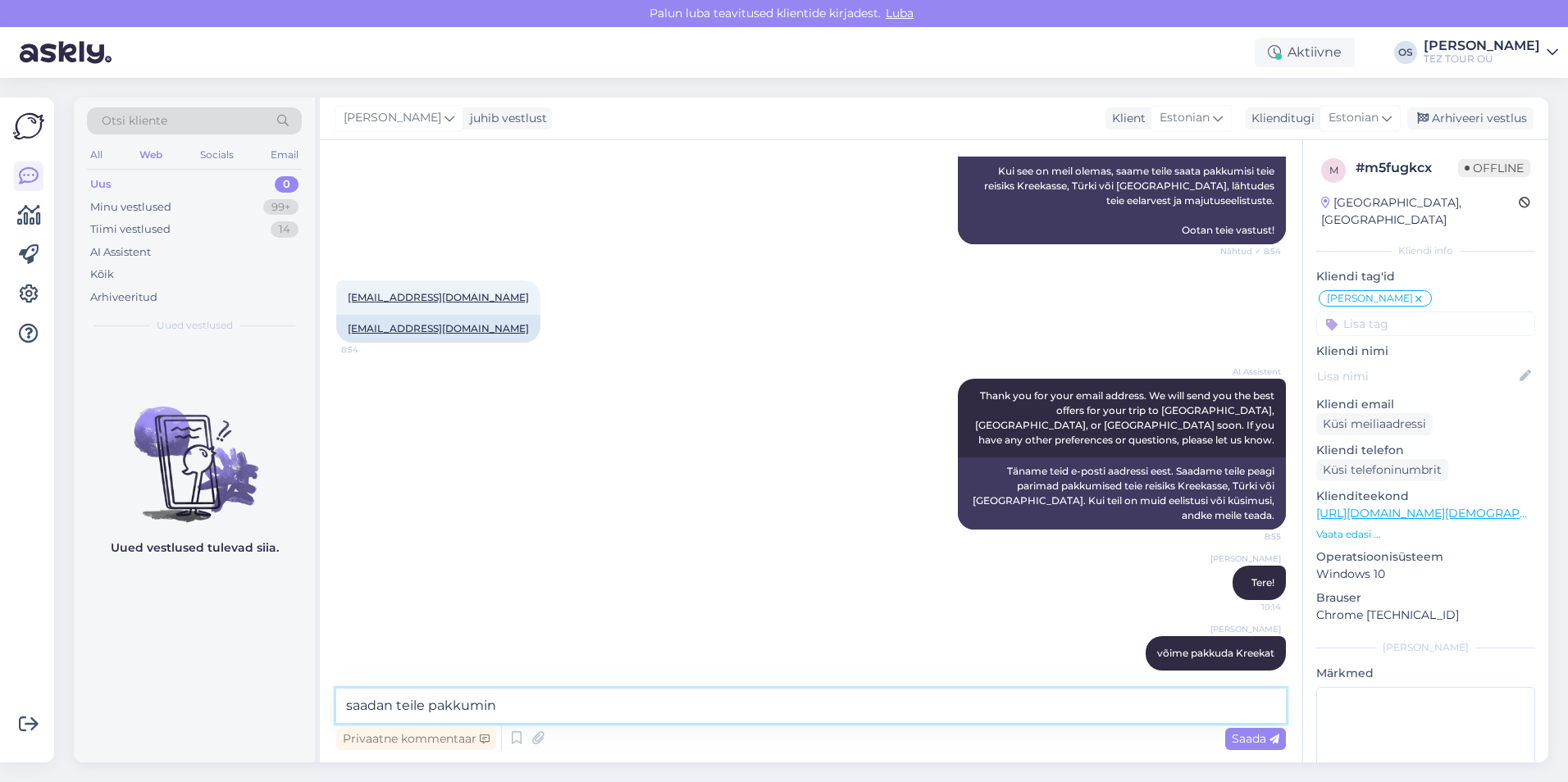
type textarea "saadan teile pakkumine"
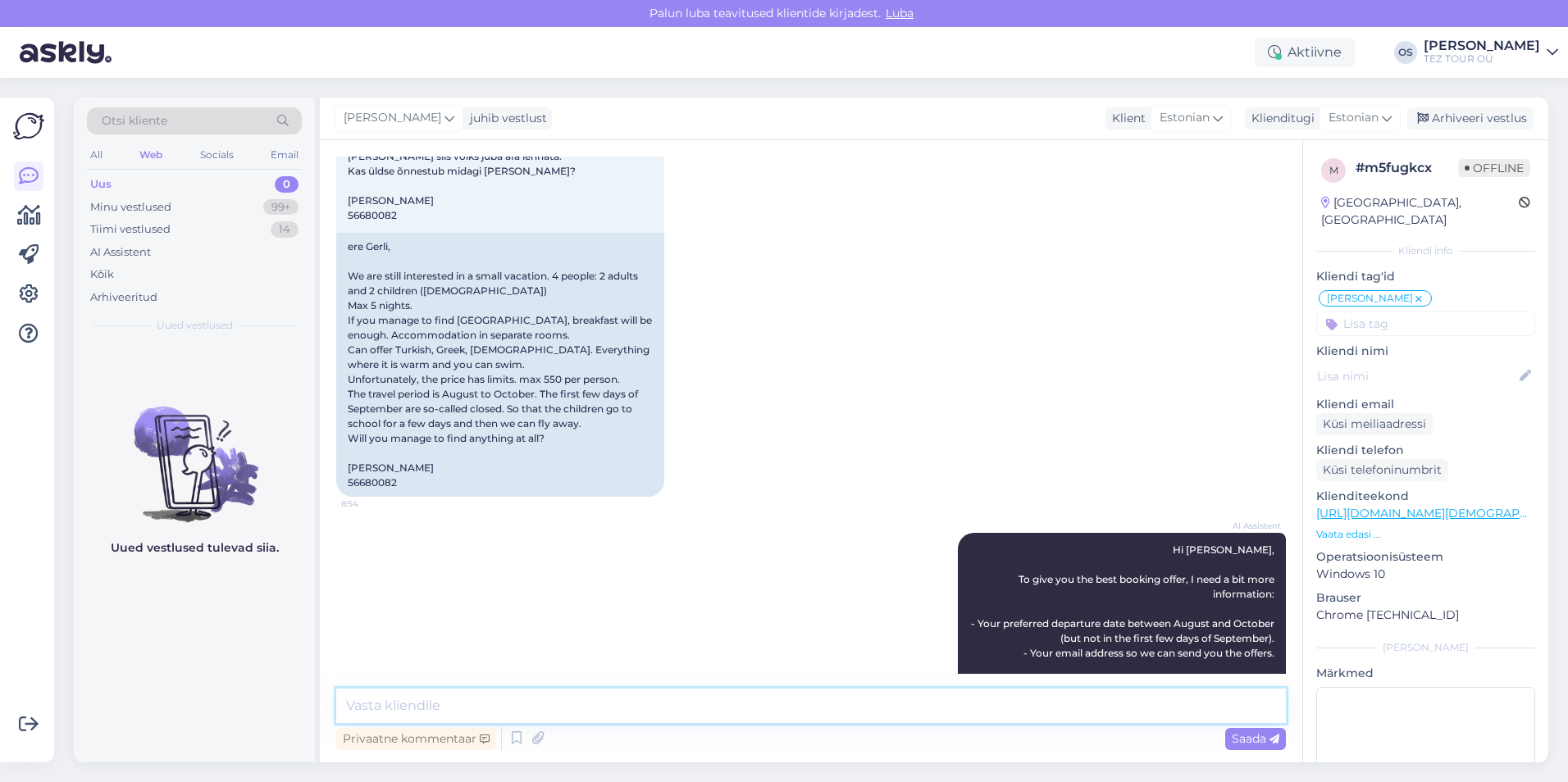
scroll to position [0, 0]
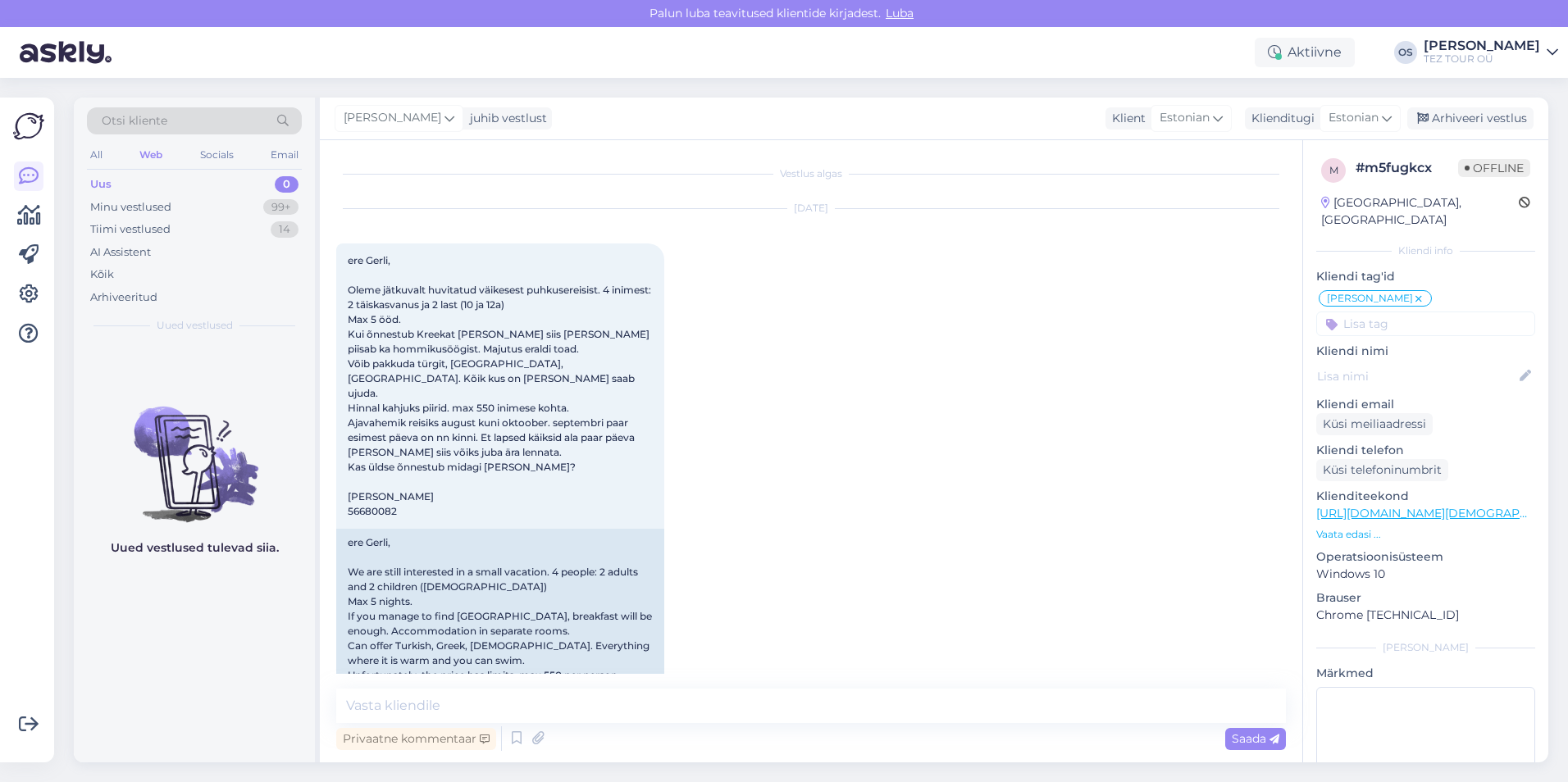
click at [113, 185] on div "Uus 0" at bounding box center [193, 185] width 214 height 23
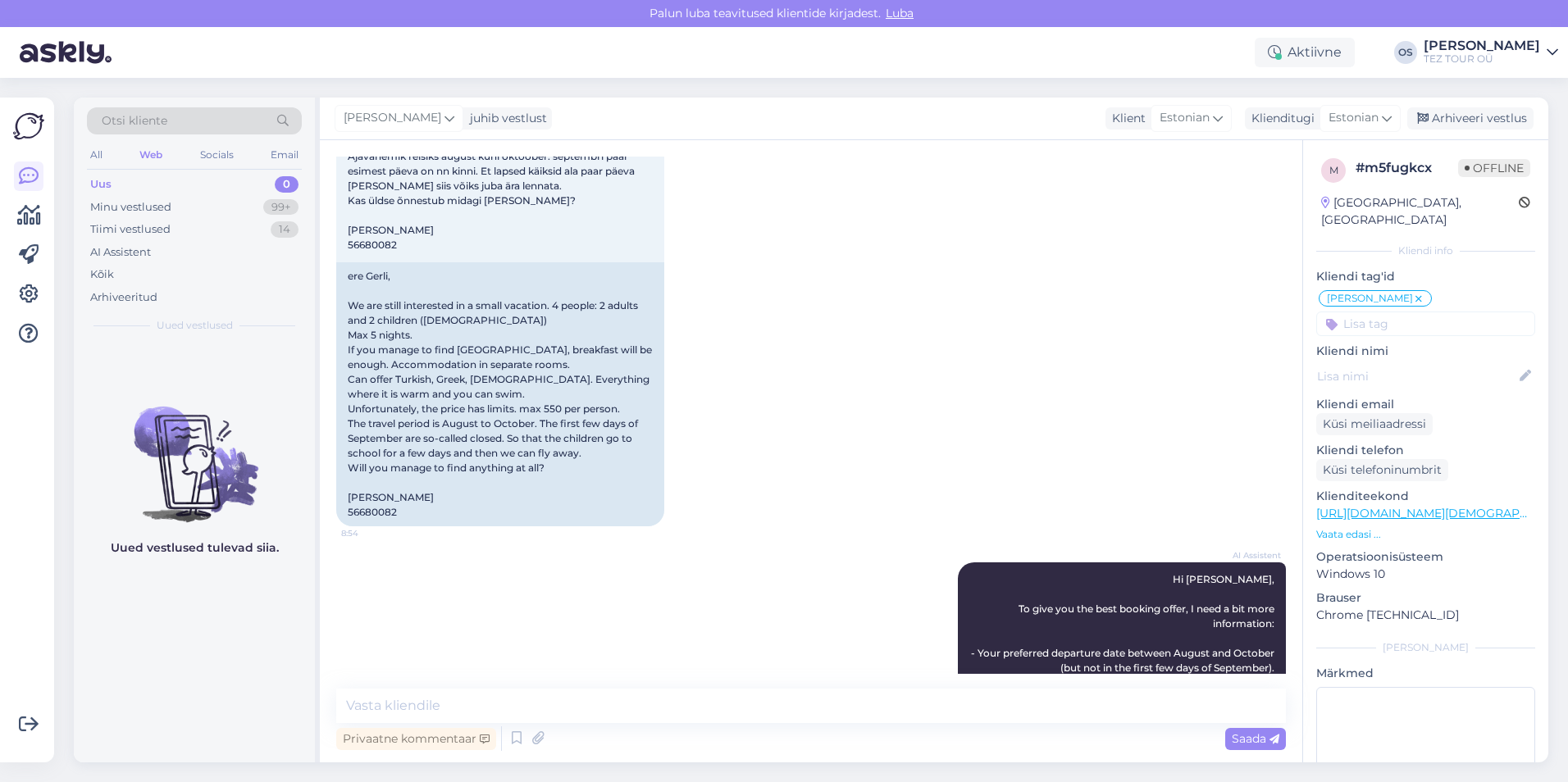
scroll to position [328, 0]
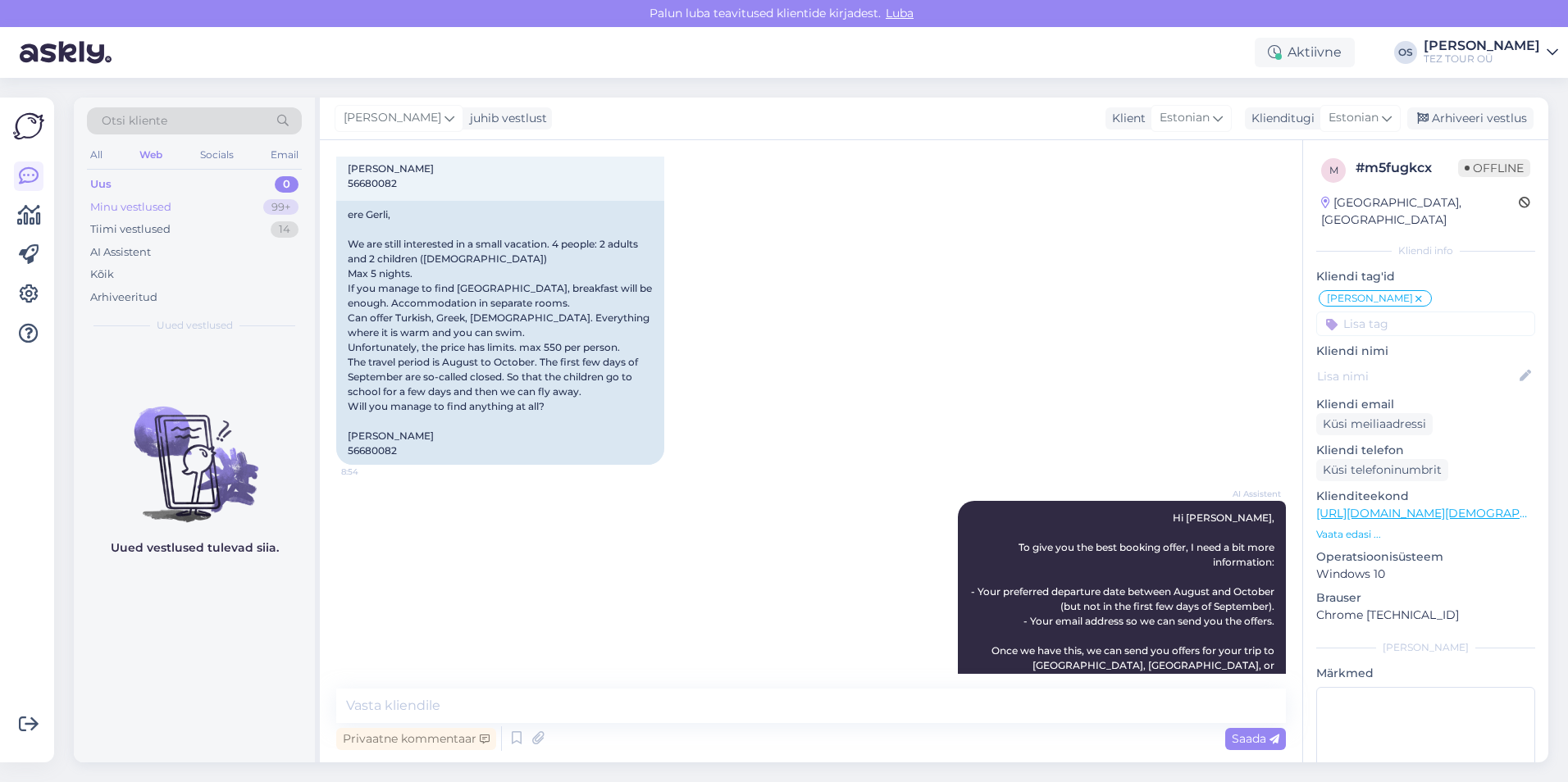
click at [139, 206] on div "Minu vestlused" at bounding box center [130, 207] width 81 height 17
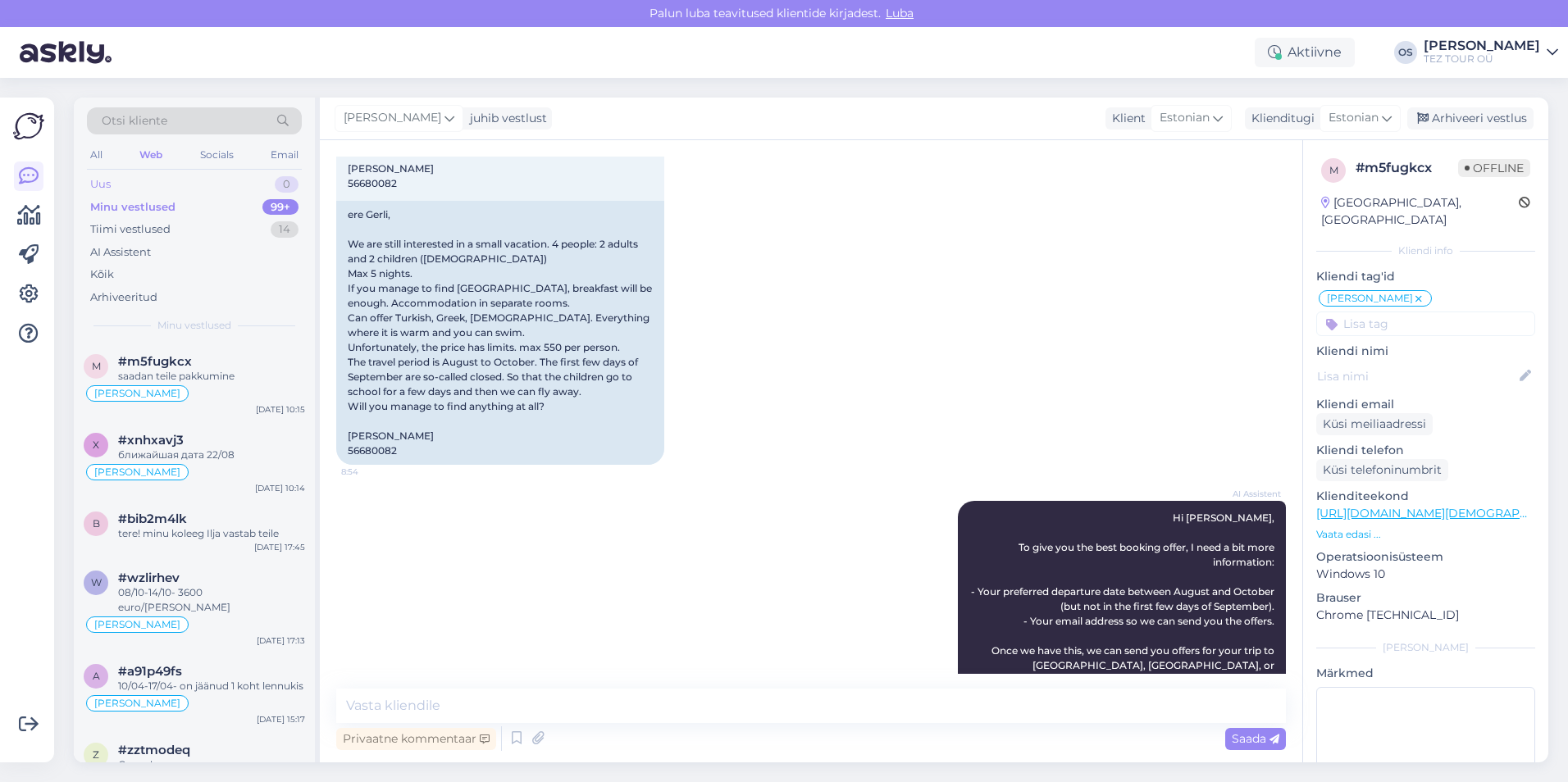
click at [129, 185] on div "Uus 0" at bounding box center [193, 185] width 214 height 23
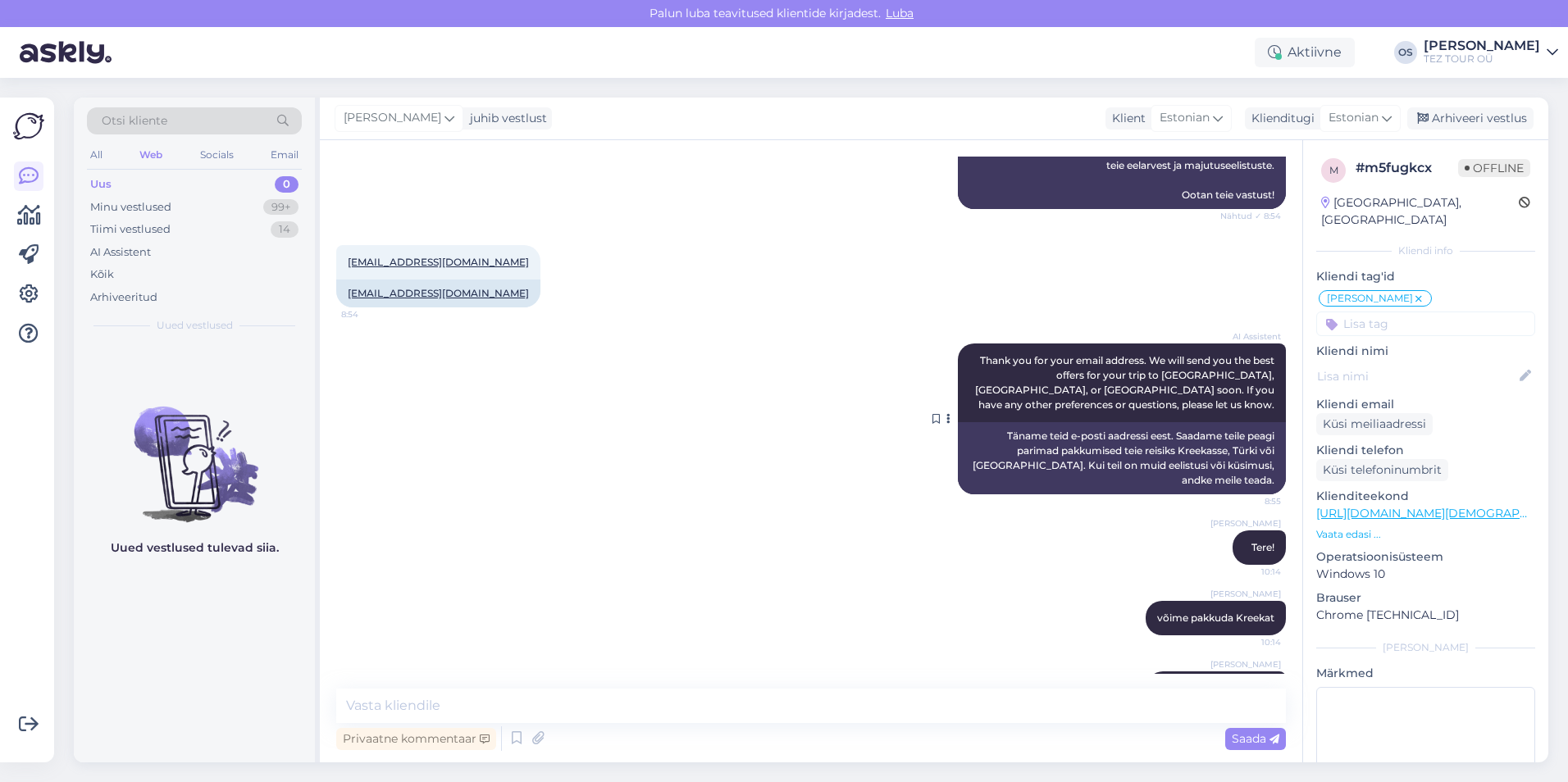
scroll to position [1115, 0]
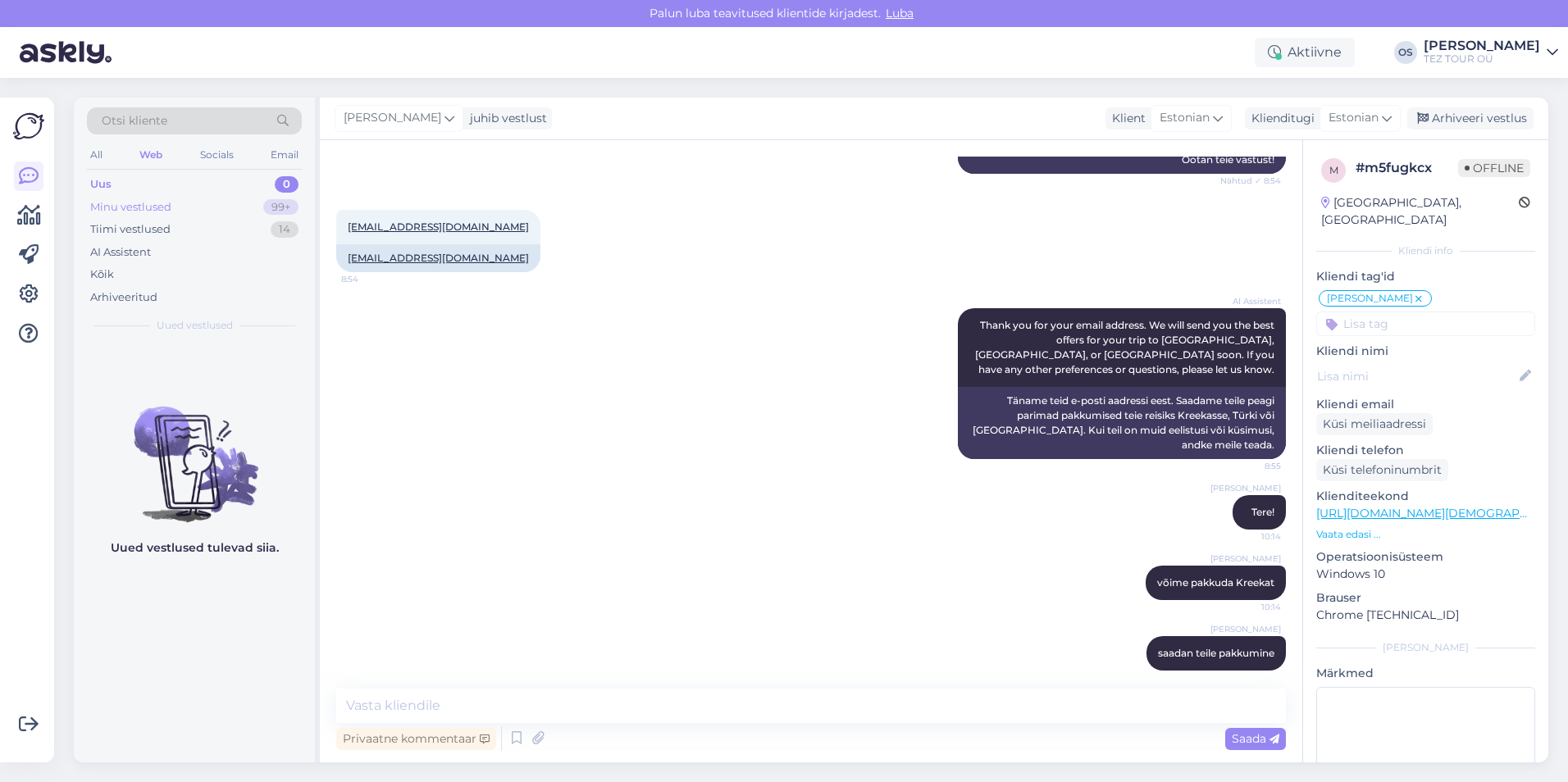
click at [150, 202] on div "Minu vestlused" at bounding box center [130, 207] width 81 height 17
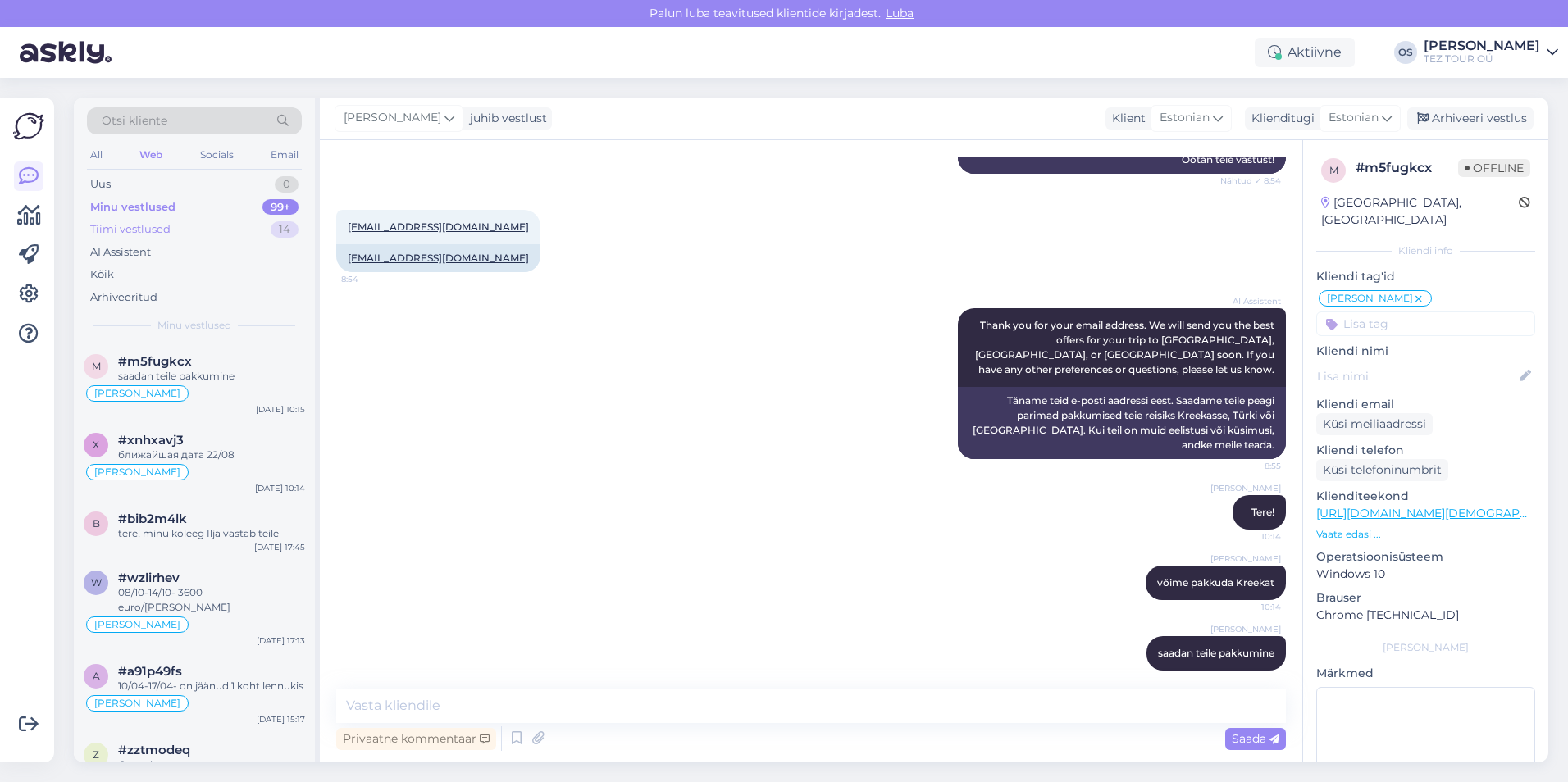
click at [144, 227] on div "Tiimi vestlused" at bounding box center [130, 229] width 80 height 17
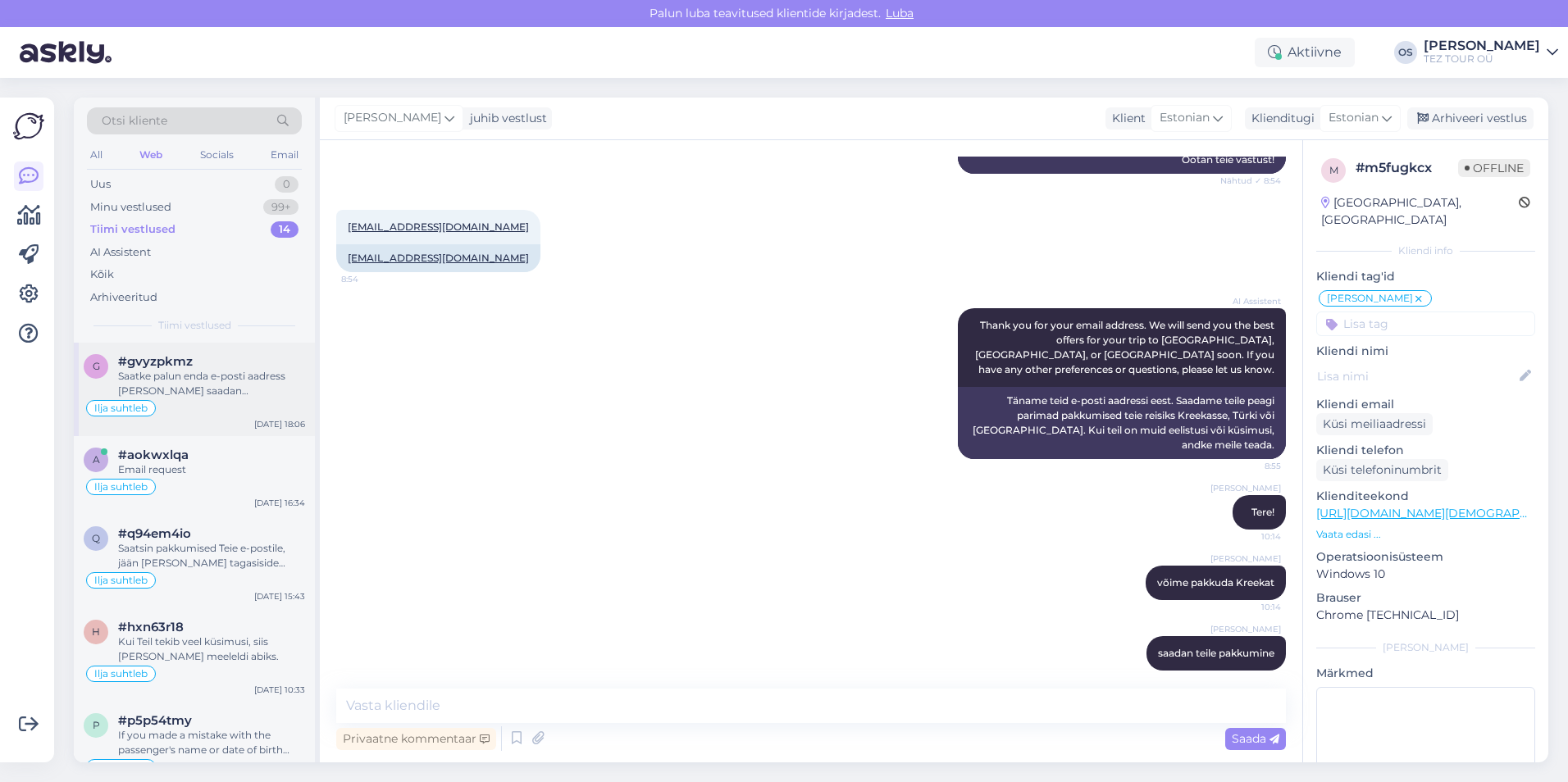
click at [214, 392] on div "Saatke palun enda e-posti aadress [PERSON_NAME] saadan pakkumised, niiviisi on …" at bounding box center [212, 384] width 187 height 30
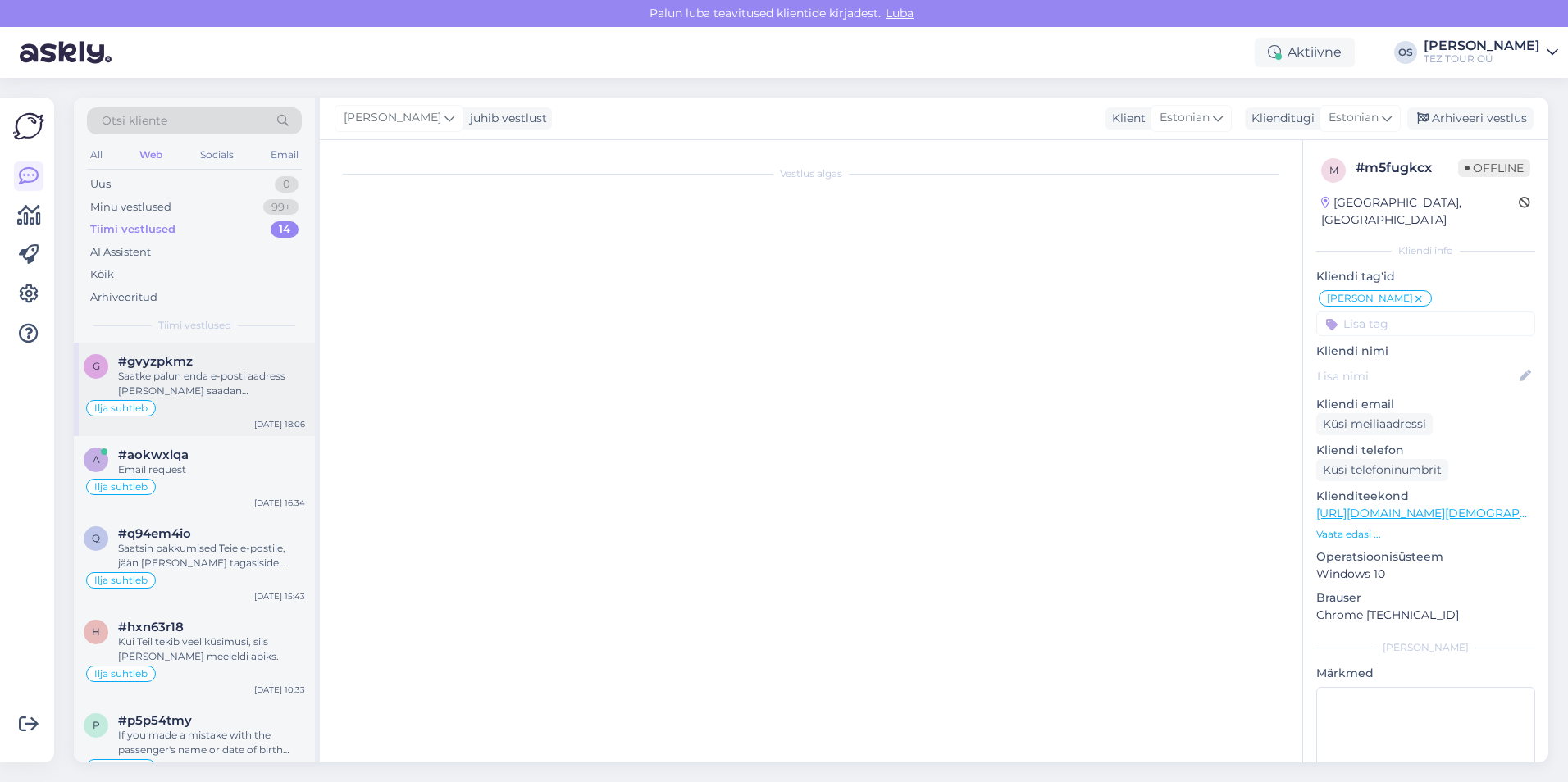
scroll to position [485, 0]
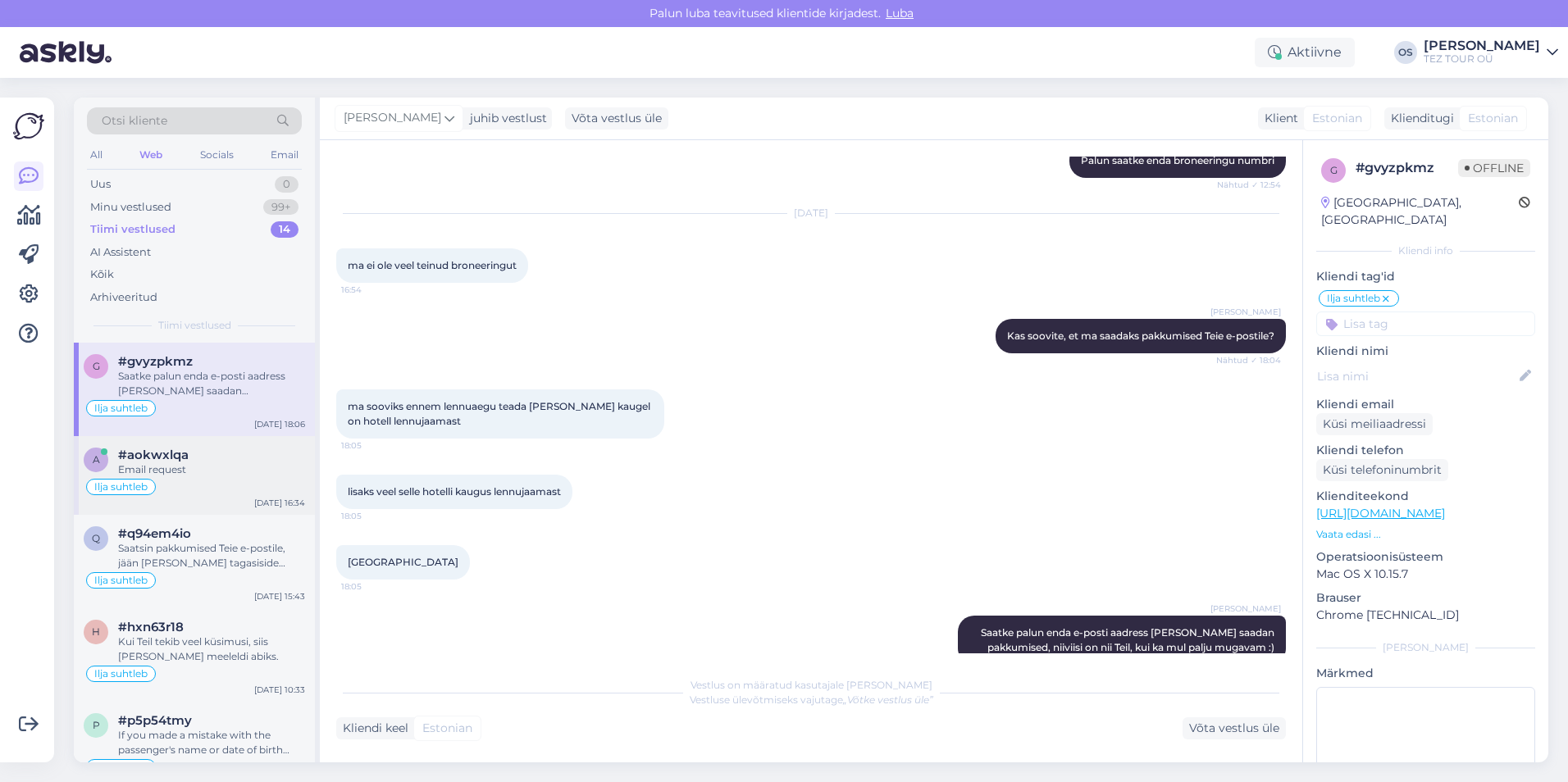
click at [207, 468] on div "Email request" at bounding box center [212, 469] width 187 height 15
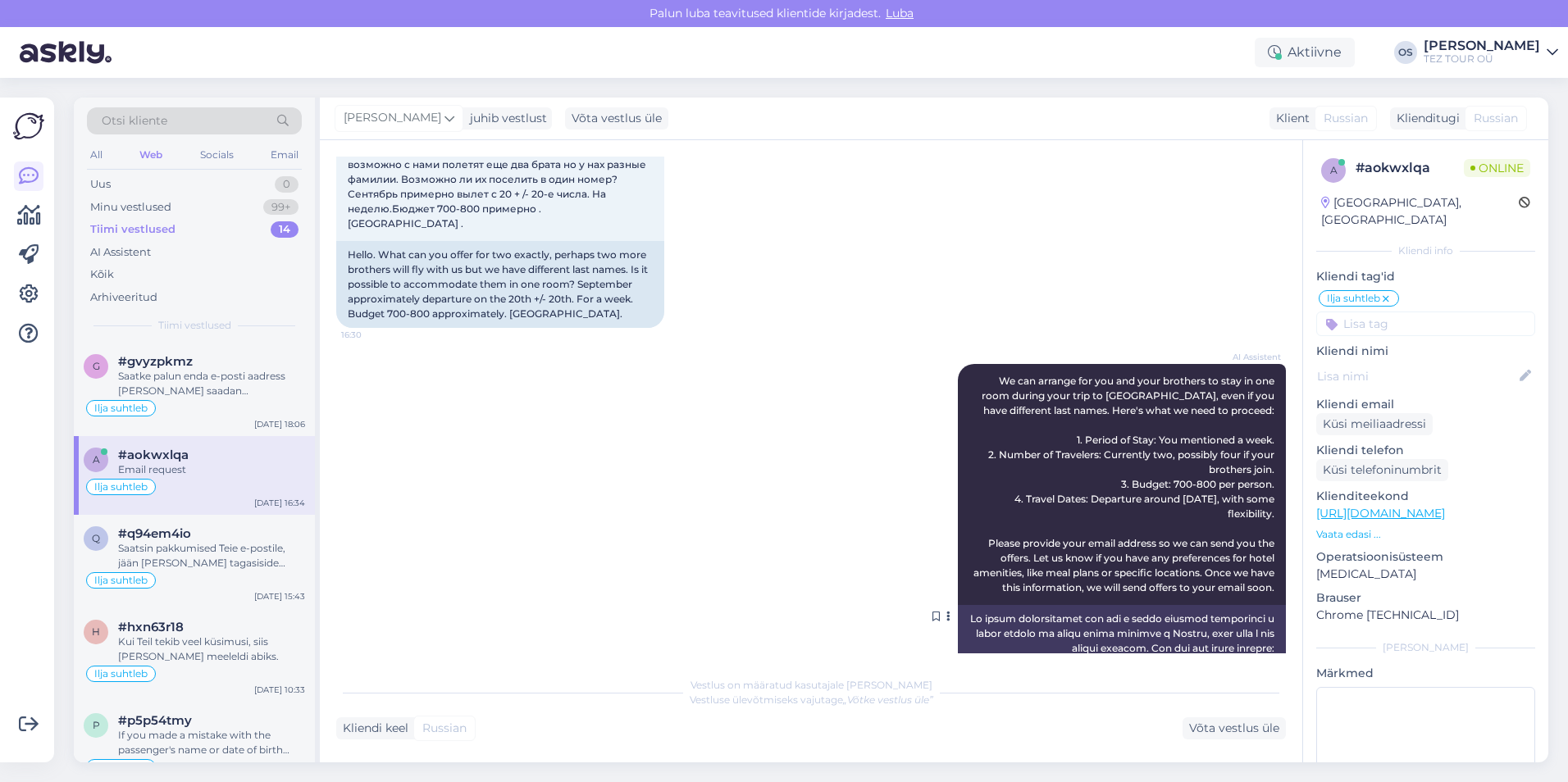
scroll to position [0, 0]
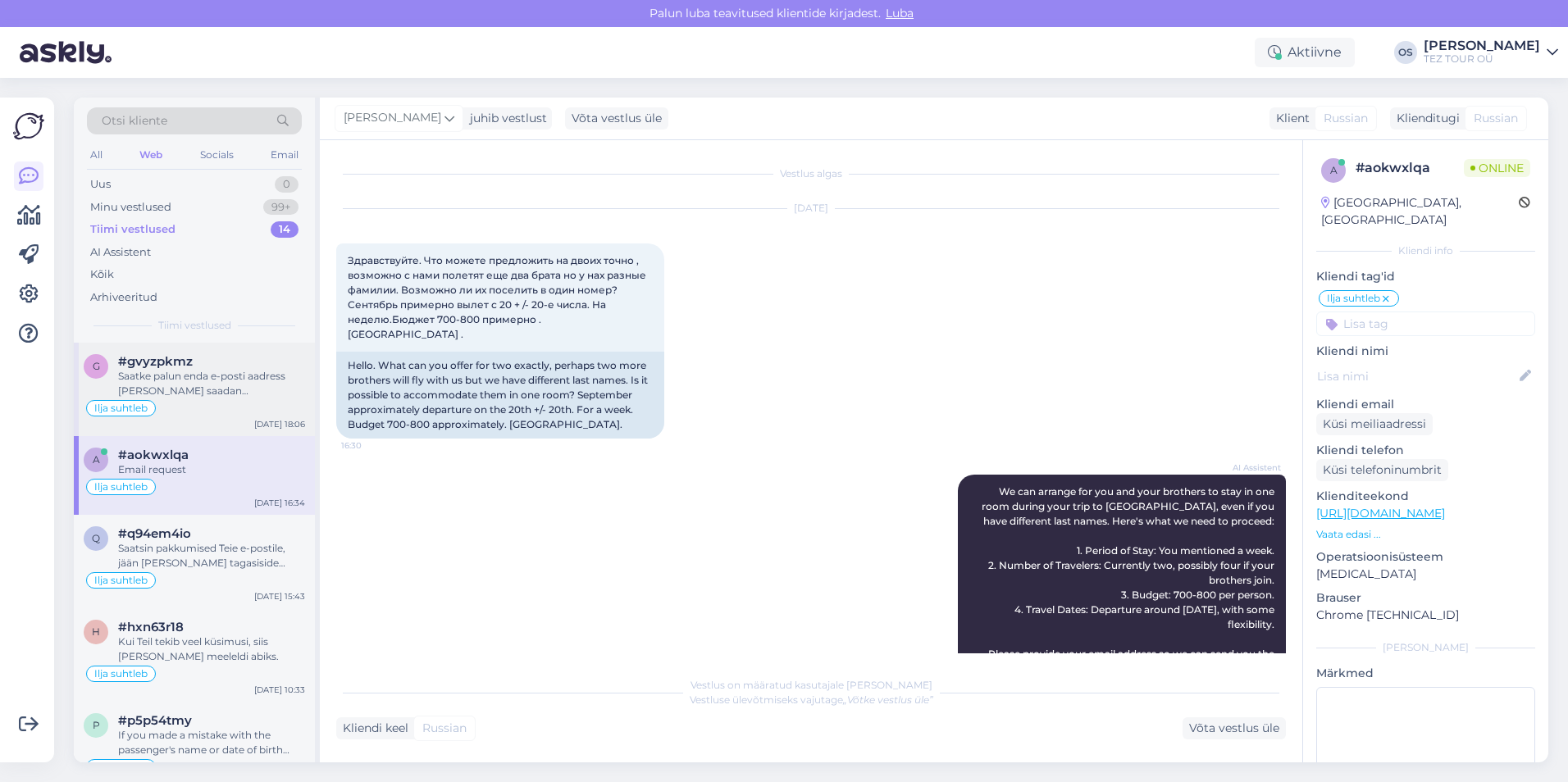
click at [178, 387] on div "Saatke palun enda e-posti aadress [PERSON_NAME] saadan pakkumised, niiviisi on …" at bounding box center [212, 384] width 187 height 30
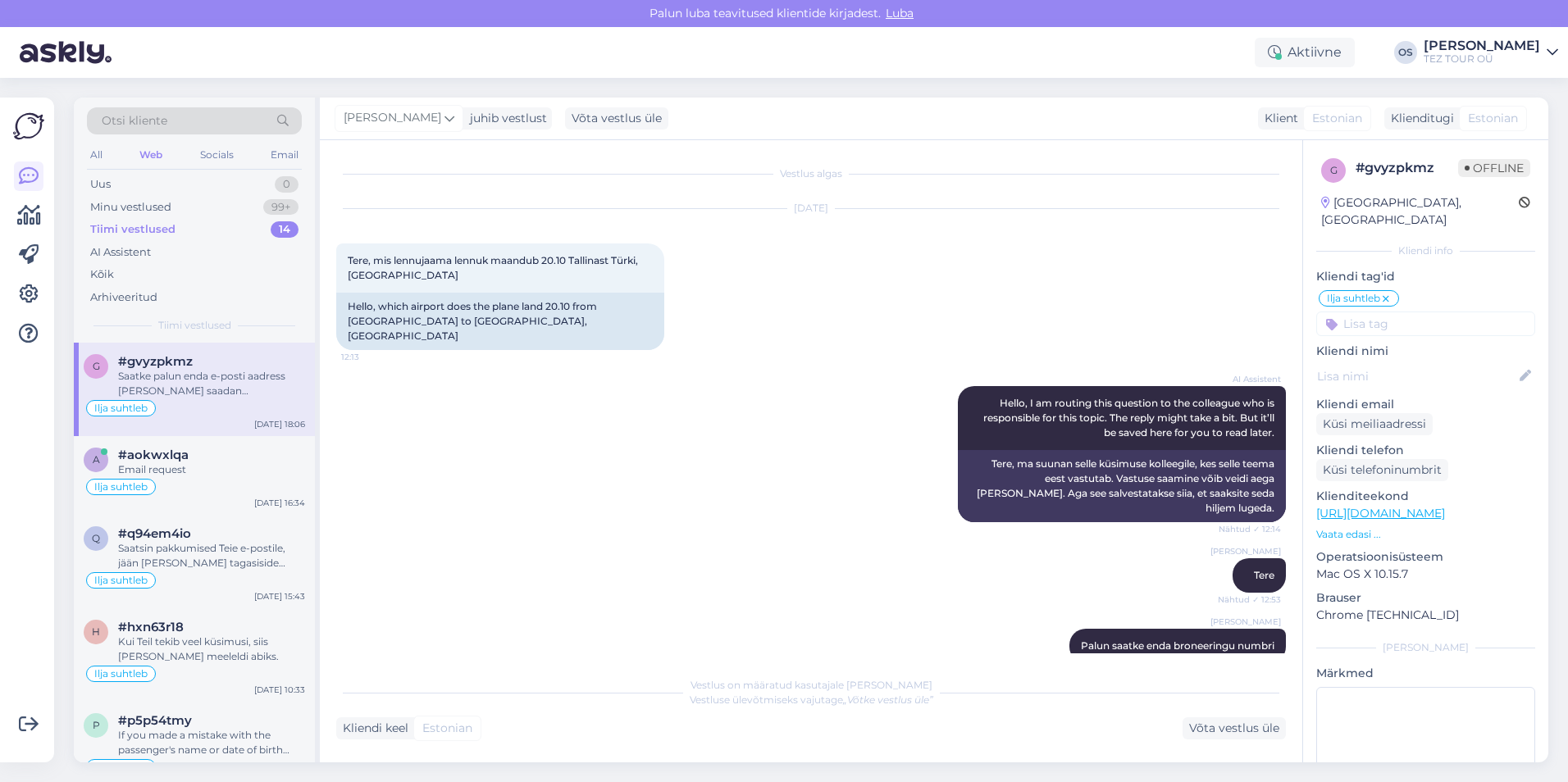
scroll to position [485, 0]
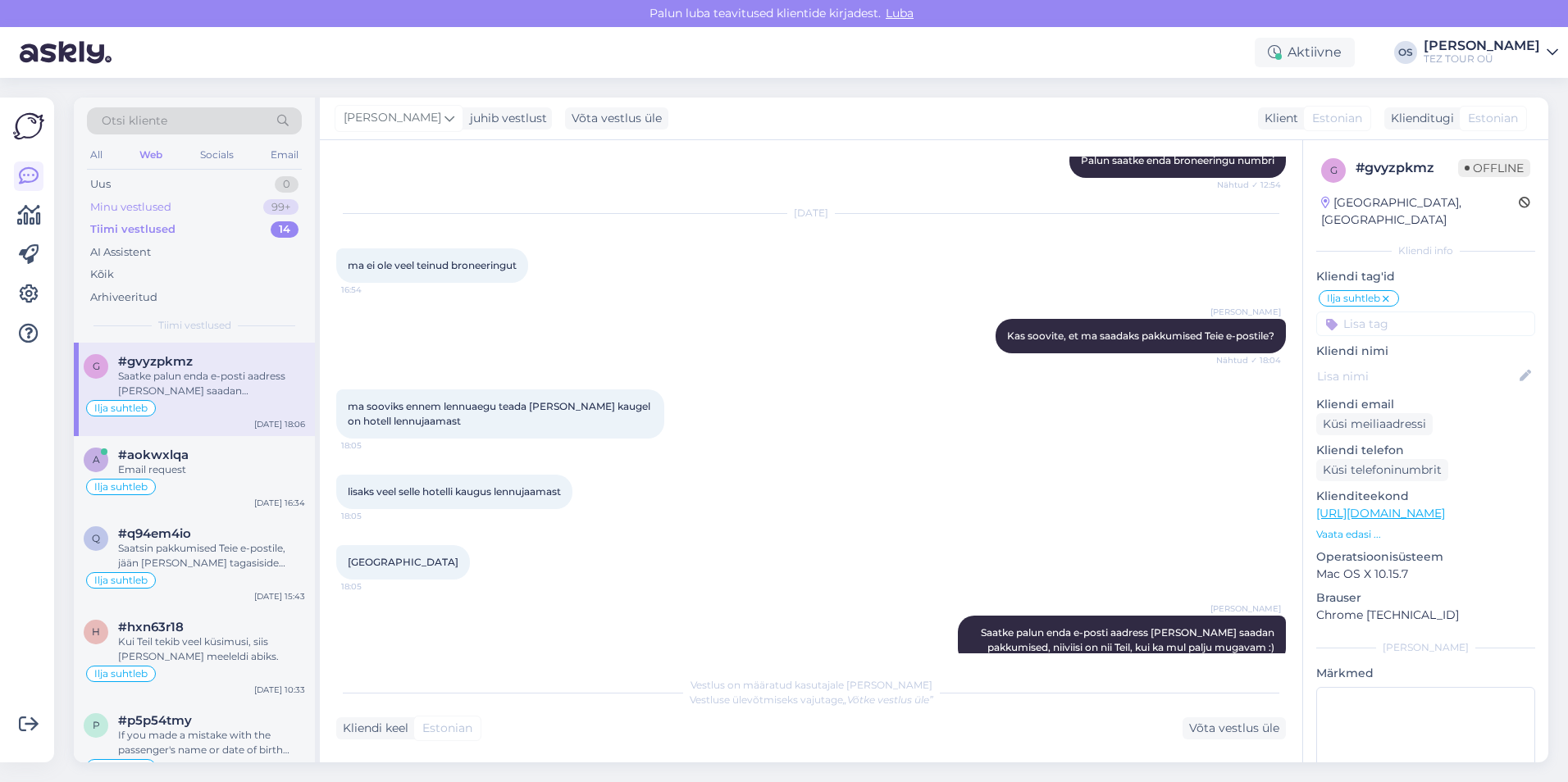
click at [142, 203] on div "Minu vestlused" at bounding box center [130, 207] width 81 height 17
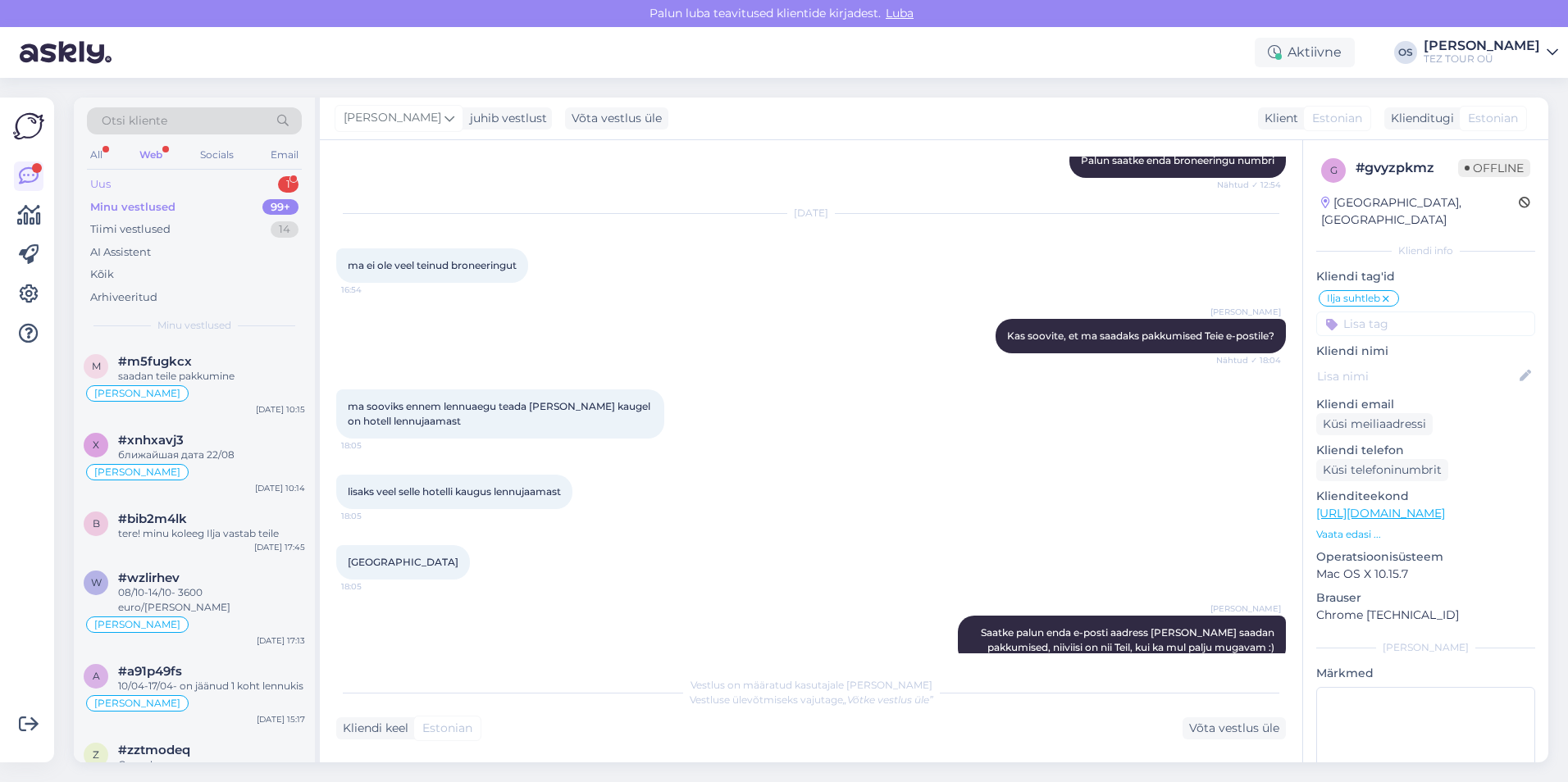
click at [179, 180] on div "Uus 1" at bounding box center [193, 185] width 214 height 23
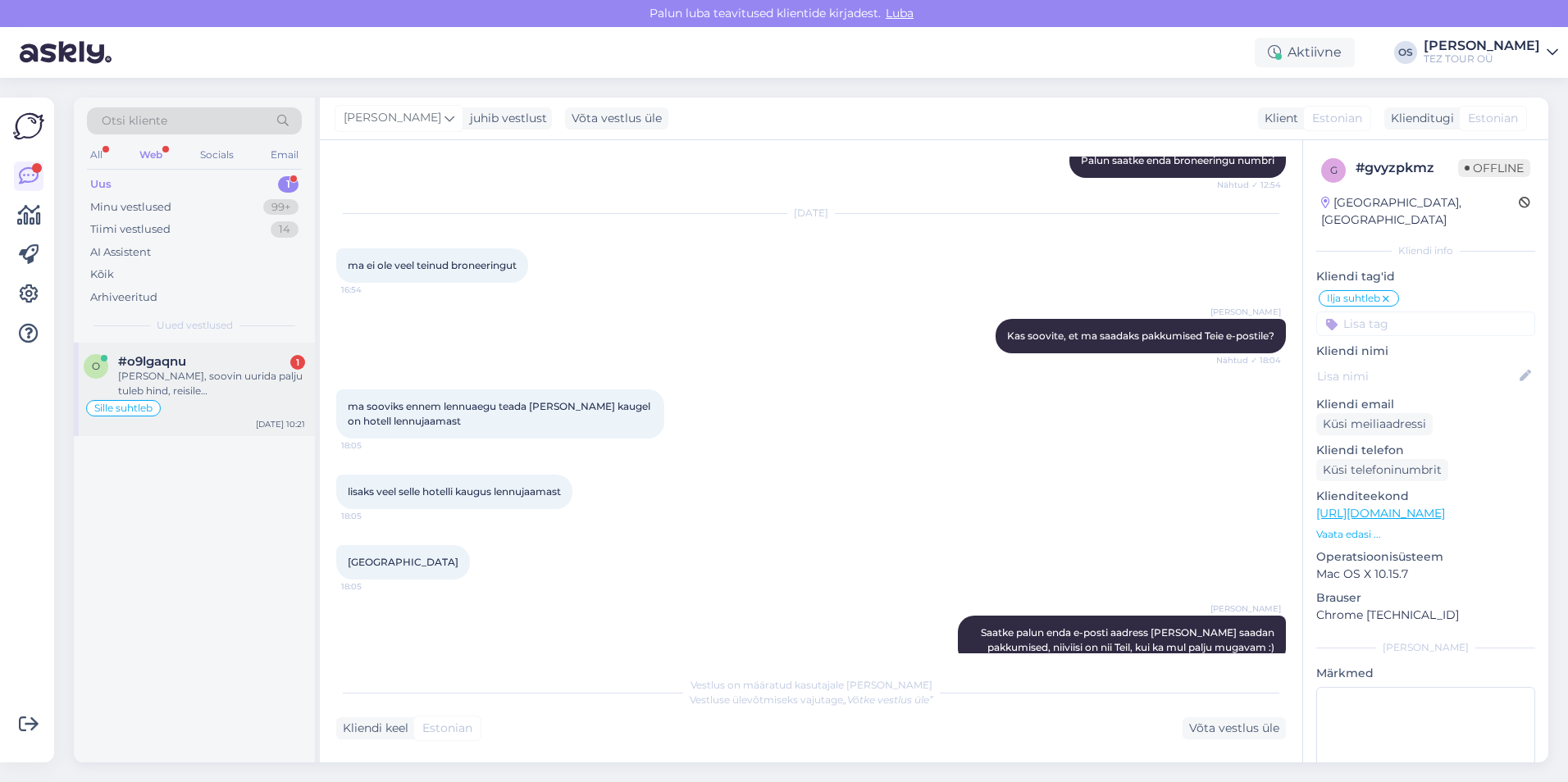
click at [209, 375] on div "[PERSON_NAME], soovin uurida palju tuleb hind, reisile [GEOGRAPHIC_DATA]-[GEOGR…" at bounding box center [212, 384] width 187 height 30
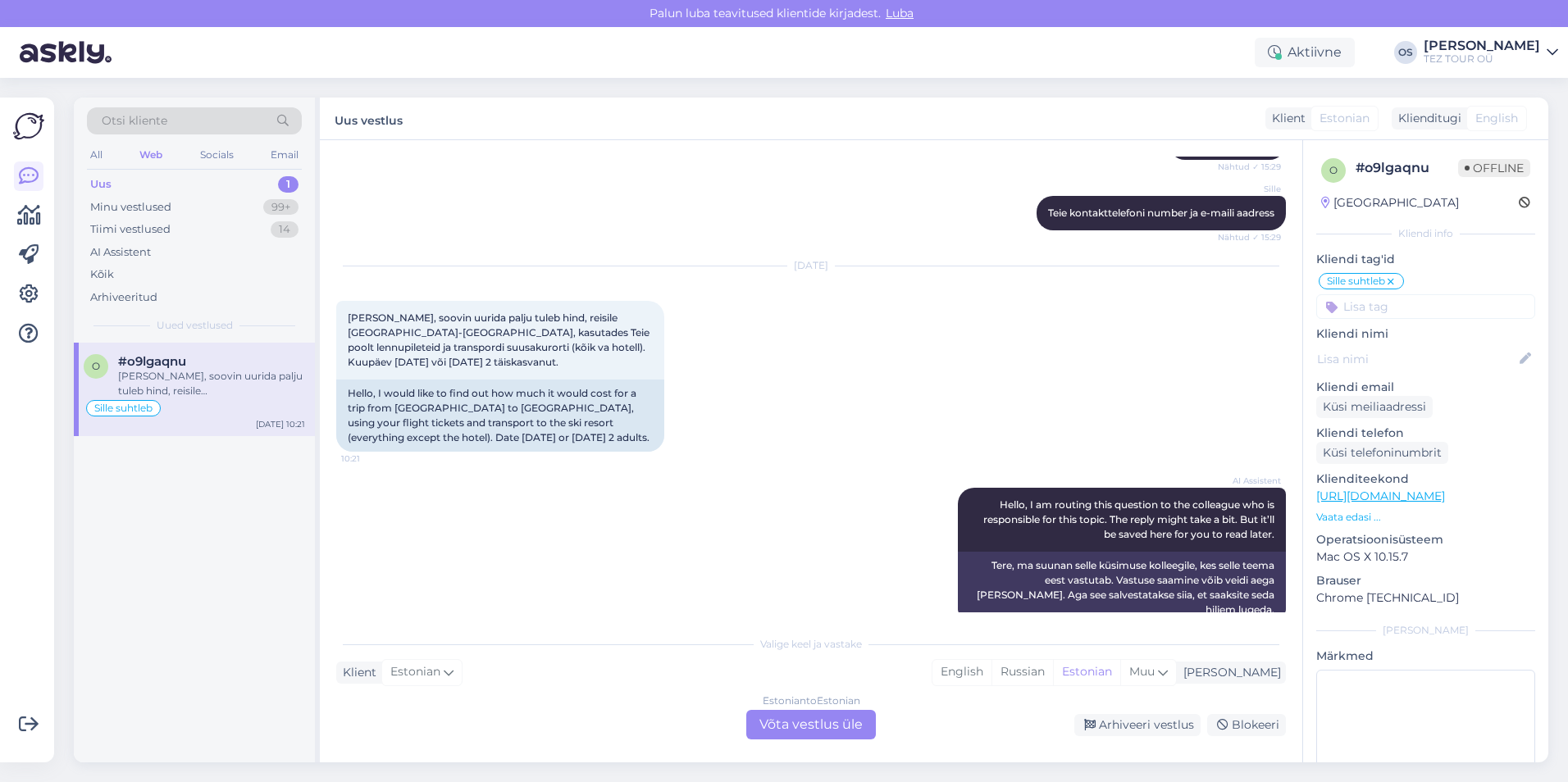
scroll to position [2159, 0]
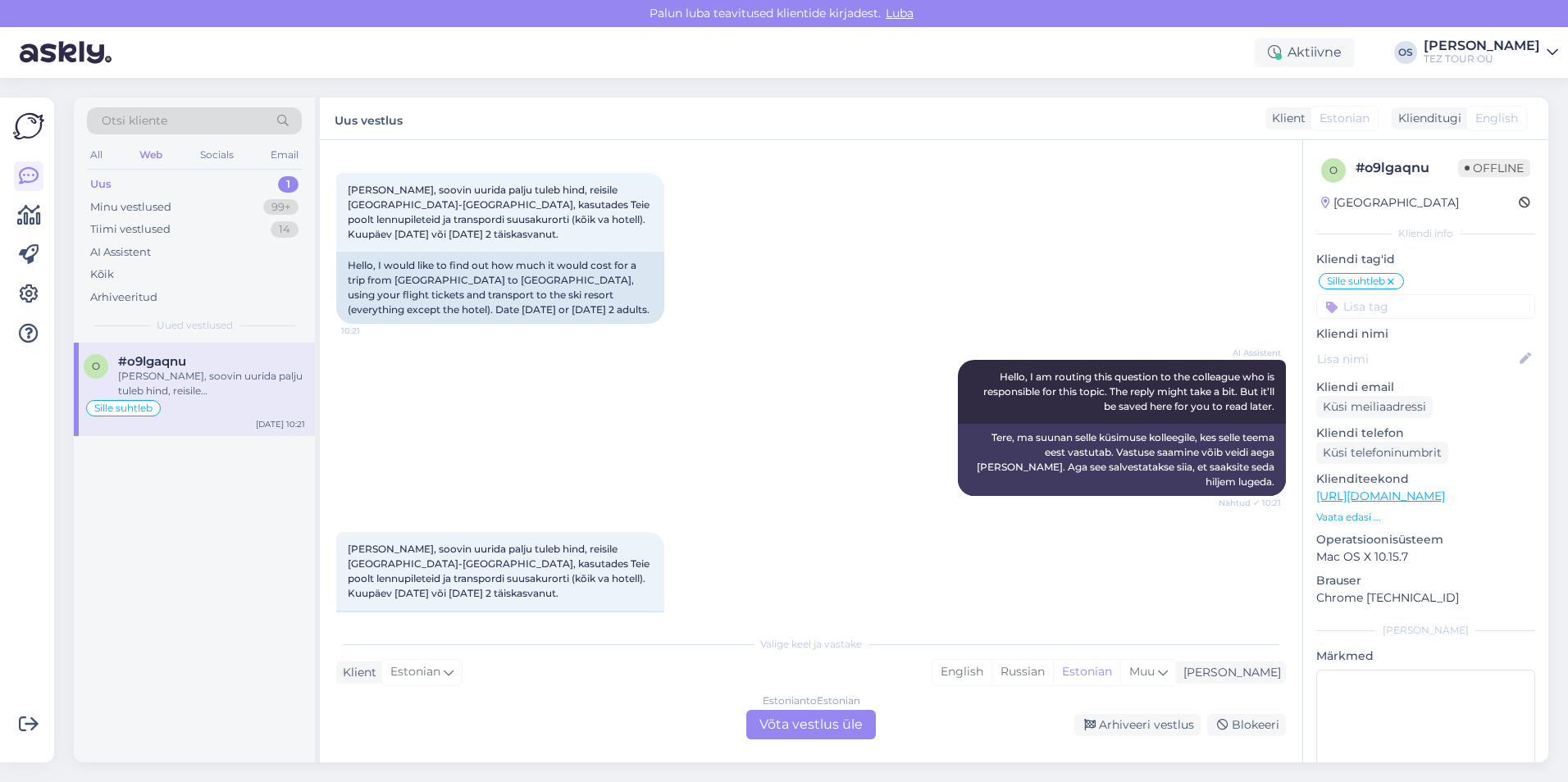
click at [826, 728] on div "Estonian to Estonian Võta vestlus üle" at bounding box center [811, 724] width 130 height 30
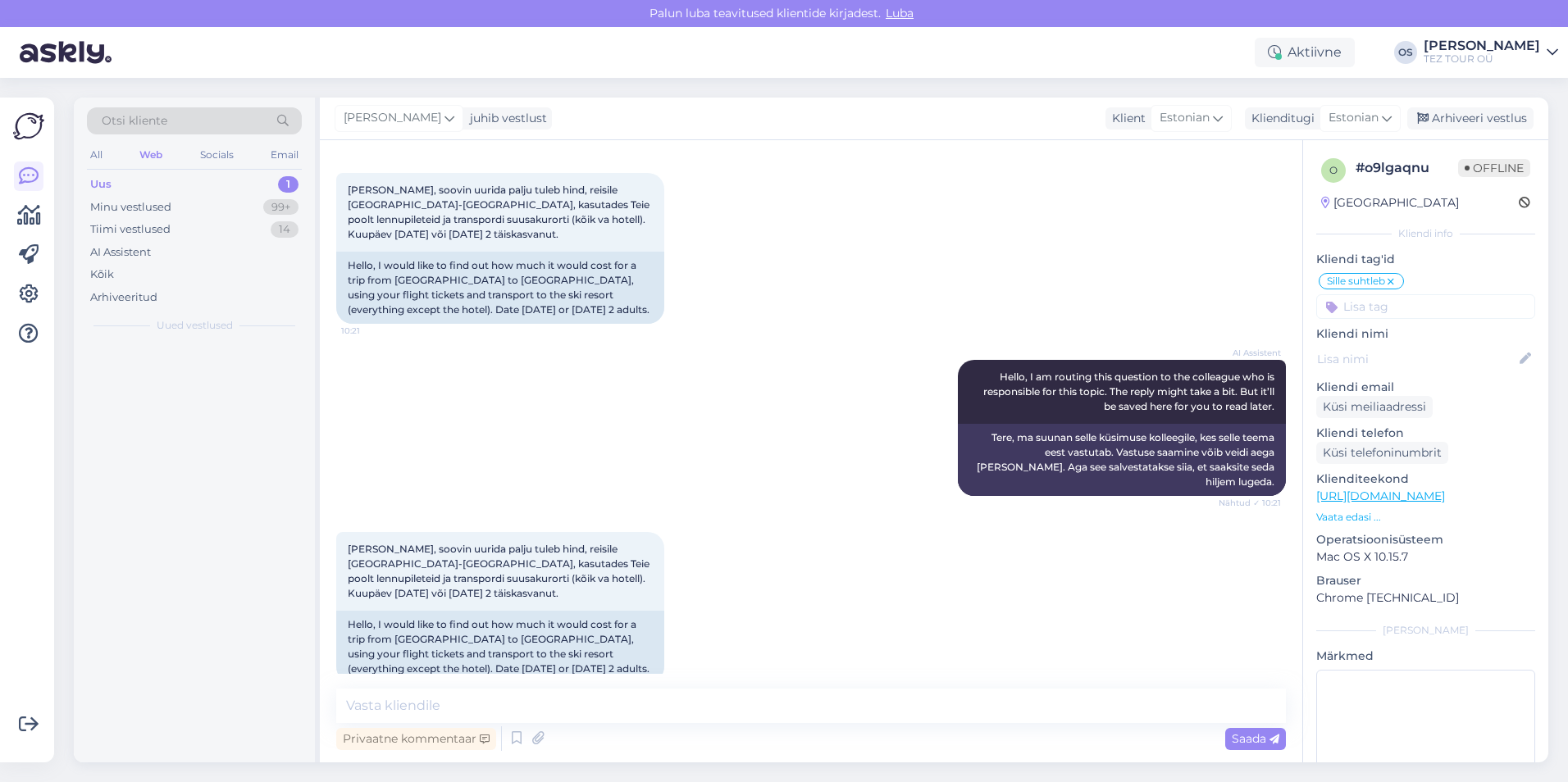
scroll to position [2098, 0]
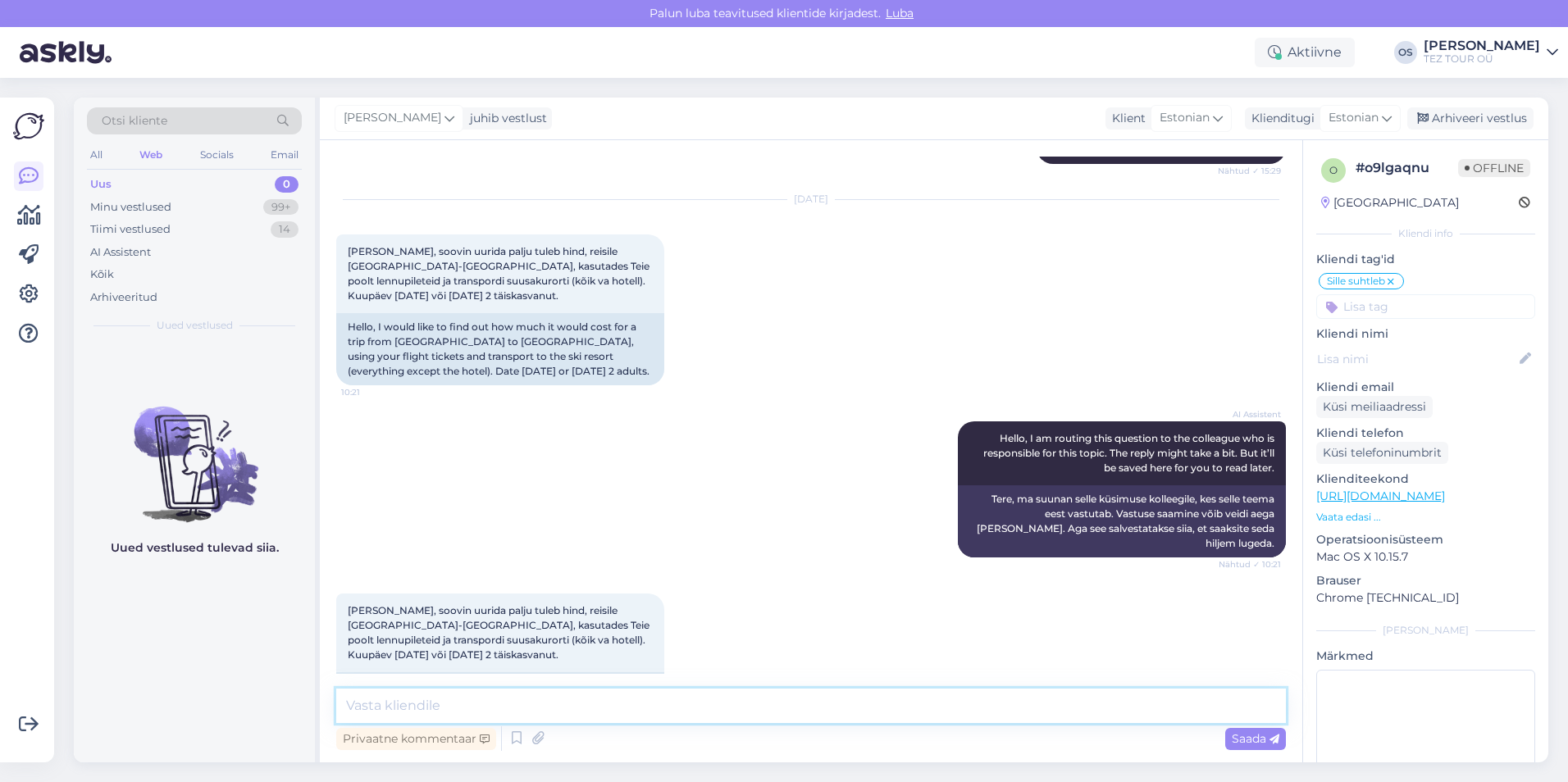
click at [483, 706] on textarea at bounding box center [810, 705] width 949 height 34
click at [476, 702] on textarea at bounding box center [810, 705] width 949 height 34
type textarea "Tere!"
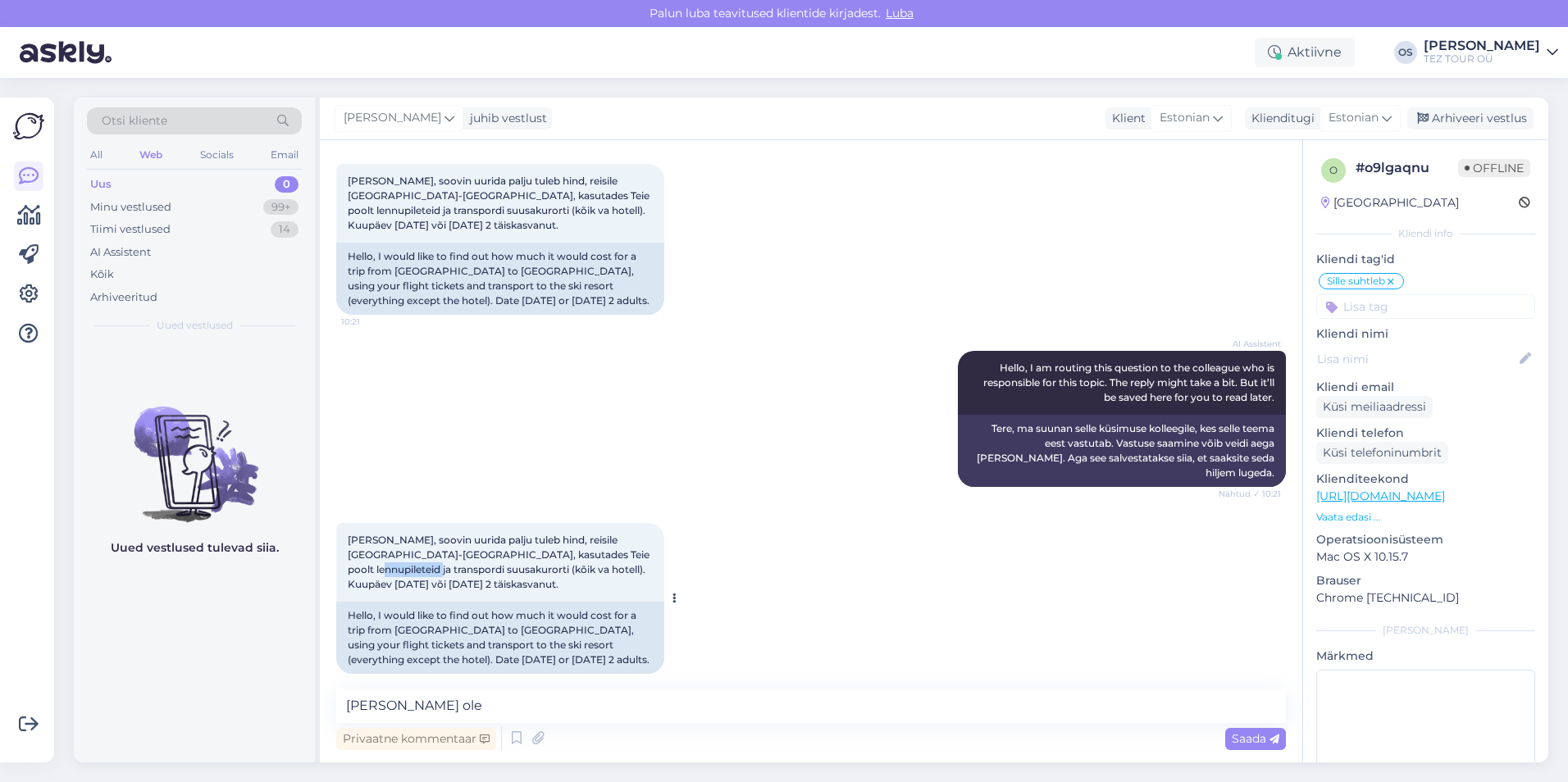
drag, startPoint x: 346, startPoint y: 480, endPoint x: 410, endPoint y: 476, distance: 64.1
click at [410, 523] on div "[PERSON_NAME], soovin uurida palju tuleb hind, reisile [GEOGRAPHIC_DATA]-[GEOGR…" at bounding box center [500, 562] width 328 height 79
drag, startPoint x: 410, startPoint y: 476, endPoint x: 402, endPoint y: 477, distance: 8.1
copy span "suusakurorti"
click at [480, 702] on textarea "[PERSON_NAME] ole" at bounding box center [810, 705] width 949 height 34
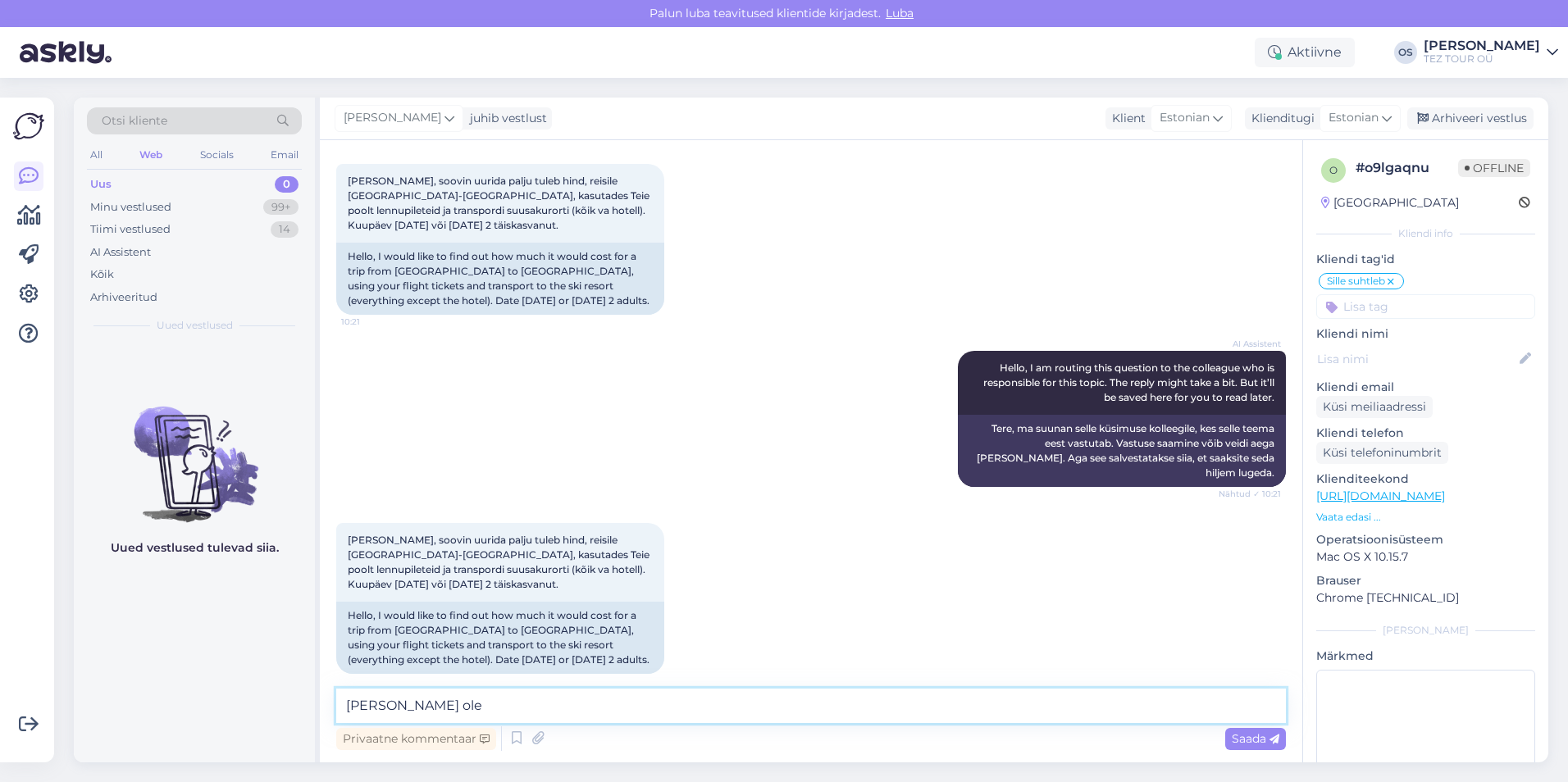
paste textarea "suusakurorti"
drag, startPoint x: 407, startPoint y: 465, endPoint x: 350, endPoint y: 464, distance: 57.0
click at [350, 534] on span "[PERSON_NAME], soovin uurida palju tuleb hind, reisile [GEOGRAPHIC_DATA]-[GEOGR…" at bounding box center [500, 562] width 304 height 57
copy span "[GEOGRAPHIC_DATA]"
paste textarea "[GEOGRAPHIC_DATA]"
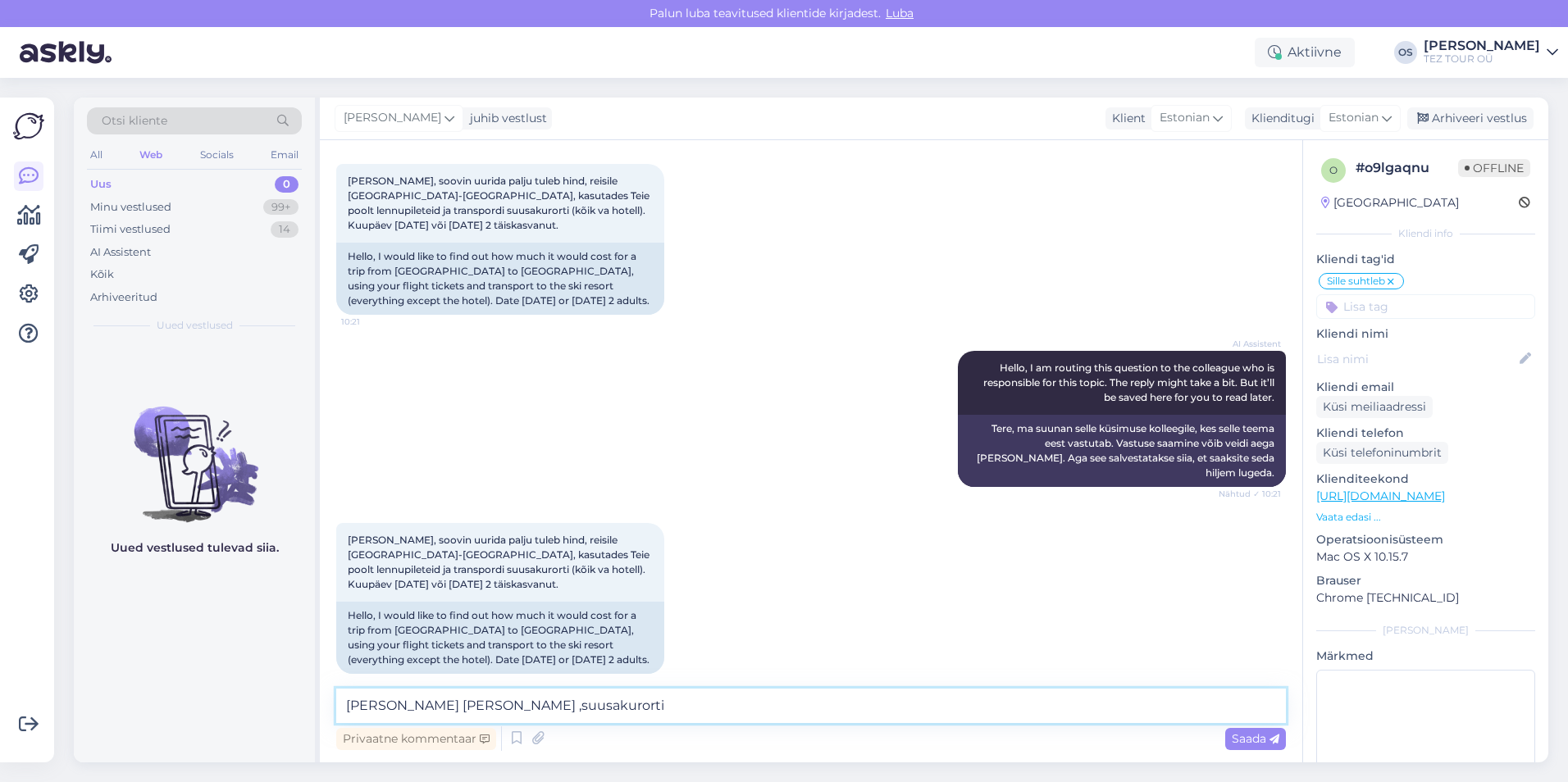
type textarea "[PERSON_NAME] [PERSON_NAME] , suusakurorti"
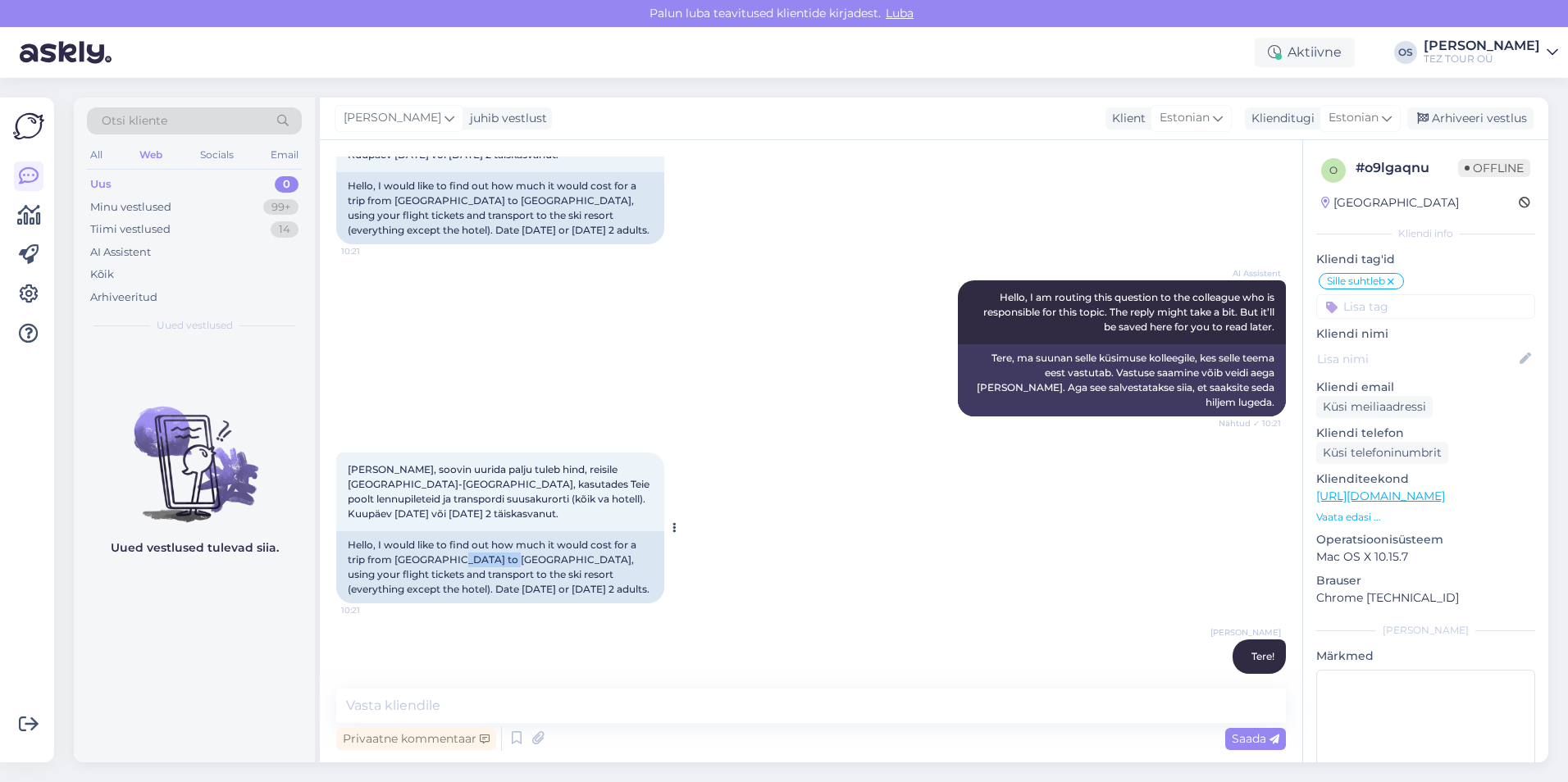
drag, startPoint x: 444, startPoint y: 471, endPoint x: 500, endPoint y: 469, distance: 56.0
click at [500, 531] on div "Hello, I would like to find out how much it would cost for a trip from [GEOGRAP…" at bounding box center [500, 567] width 328 height 72
drag, startPoint x: 500, startPoint y: 469, endPoint x: 491, endPoint y: 467, distance: 9.2
copy div "[GEOGRAPHIC_DATA]"
drag, startPoint x: 1150, startPoint y: 630, endPoint x: 1043, endPoint y: 567, distance: 124.2
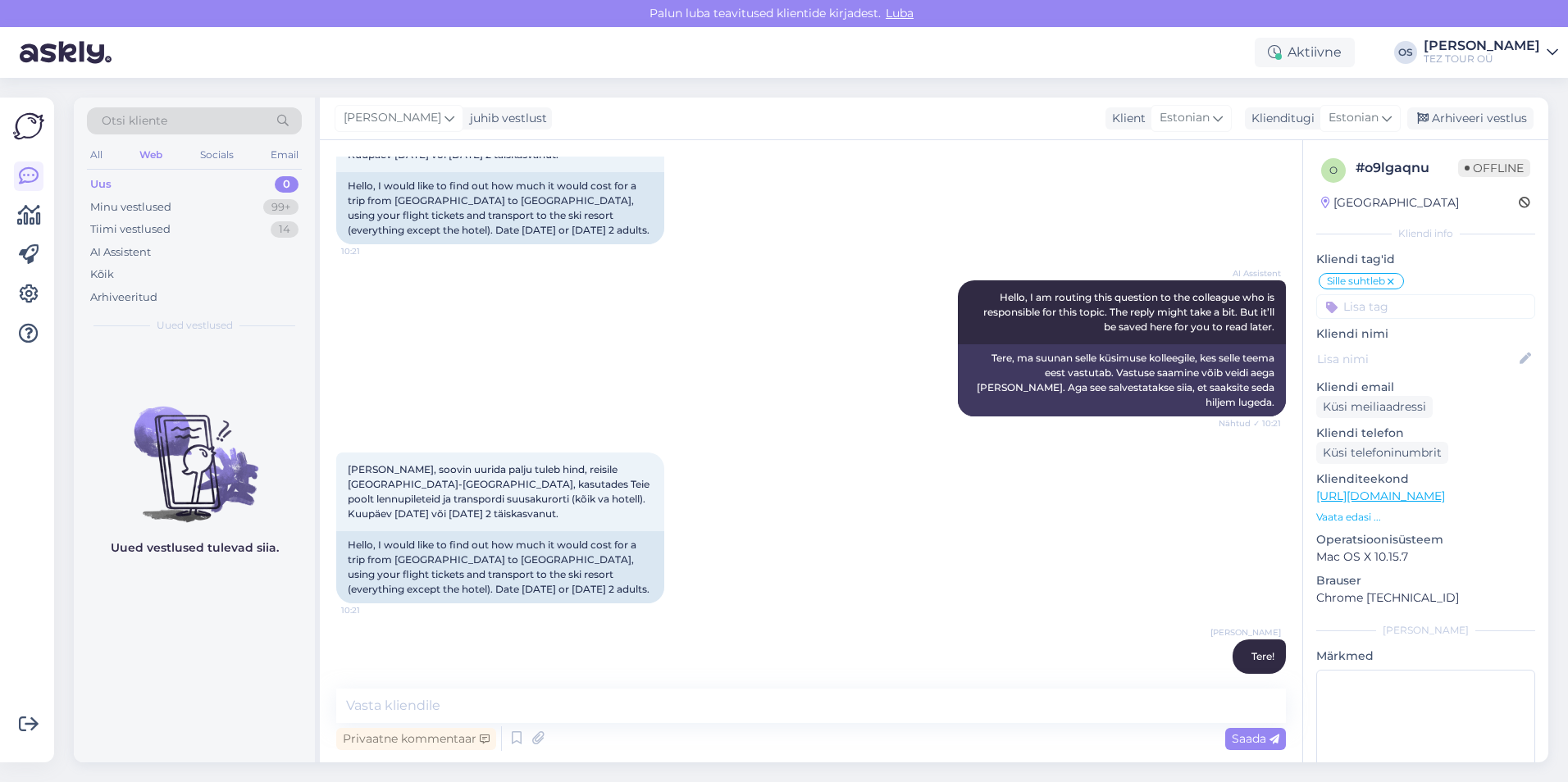
click at [1043, 621] on div "[PERSON_NAME] Tere! 10:49" at bounding box center [810, 656] width 949 height 71
click at [518, 716] on textarea at bounding box center [810, 705] width 949 height 34
drag, startPoint x: 406, startPoint y: 704, endPoint x: 428, endPoint y: 698, distance: 22.8
paste textarea "[GEOGRAPHIC_DATA]"
type textarea "Võin pakkuda [DATE]-[DATE]- [GEOGRAPHIC_DATA]"
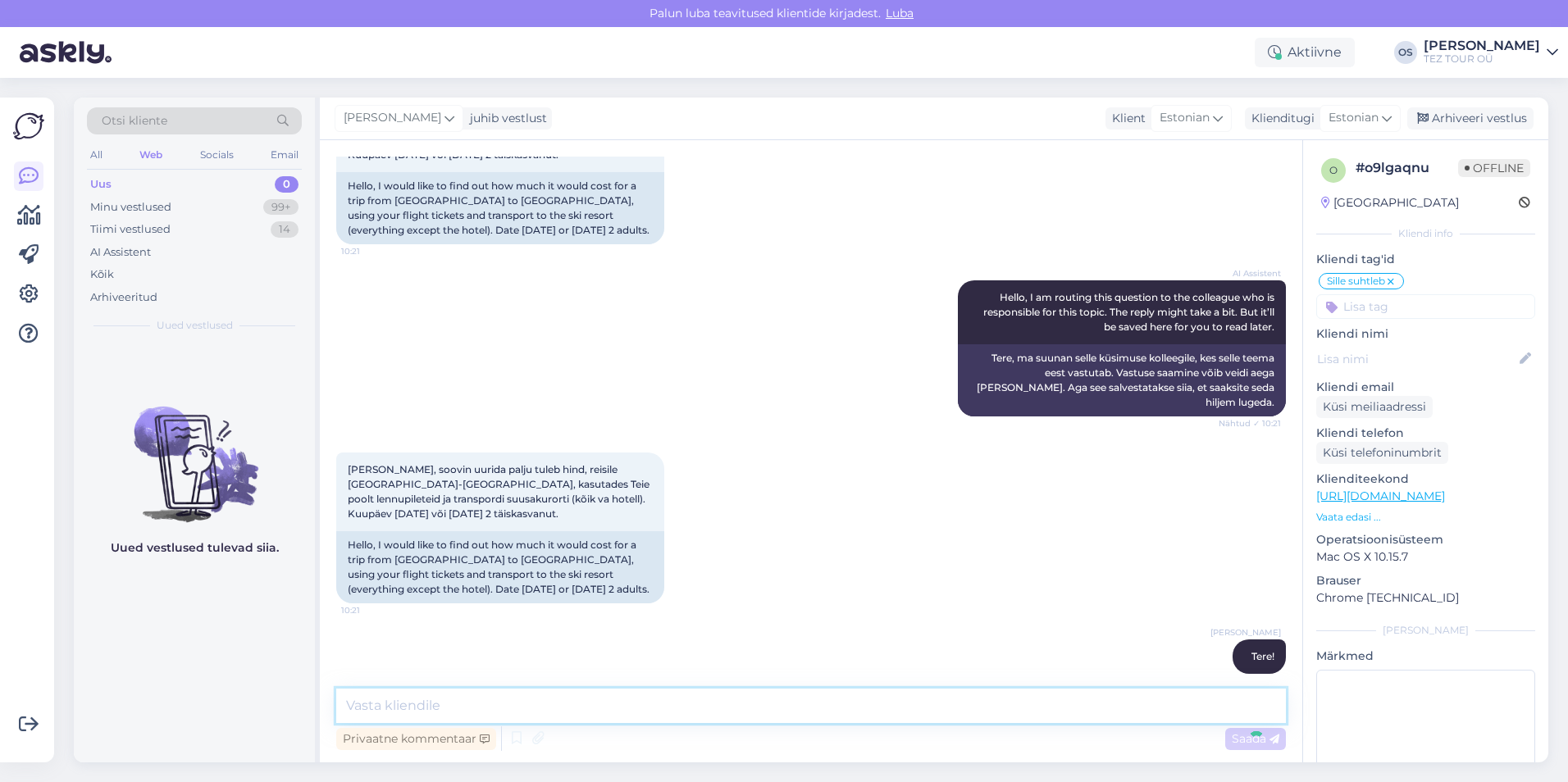
scroll to position [2308, 0]
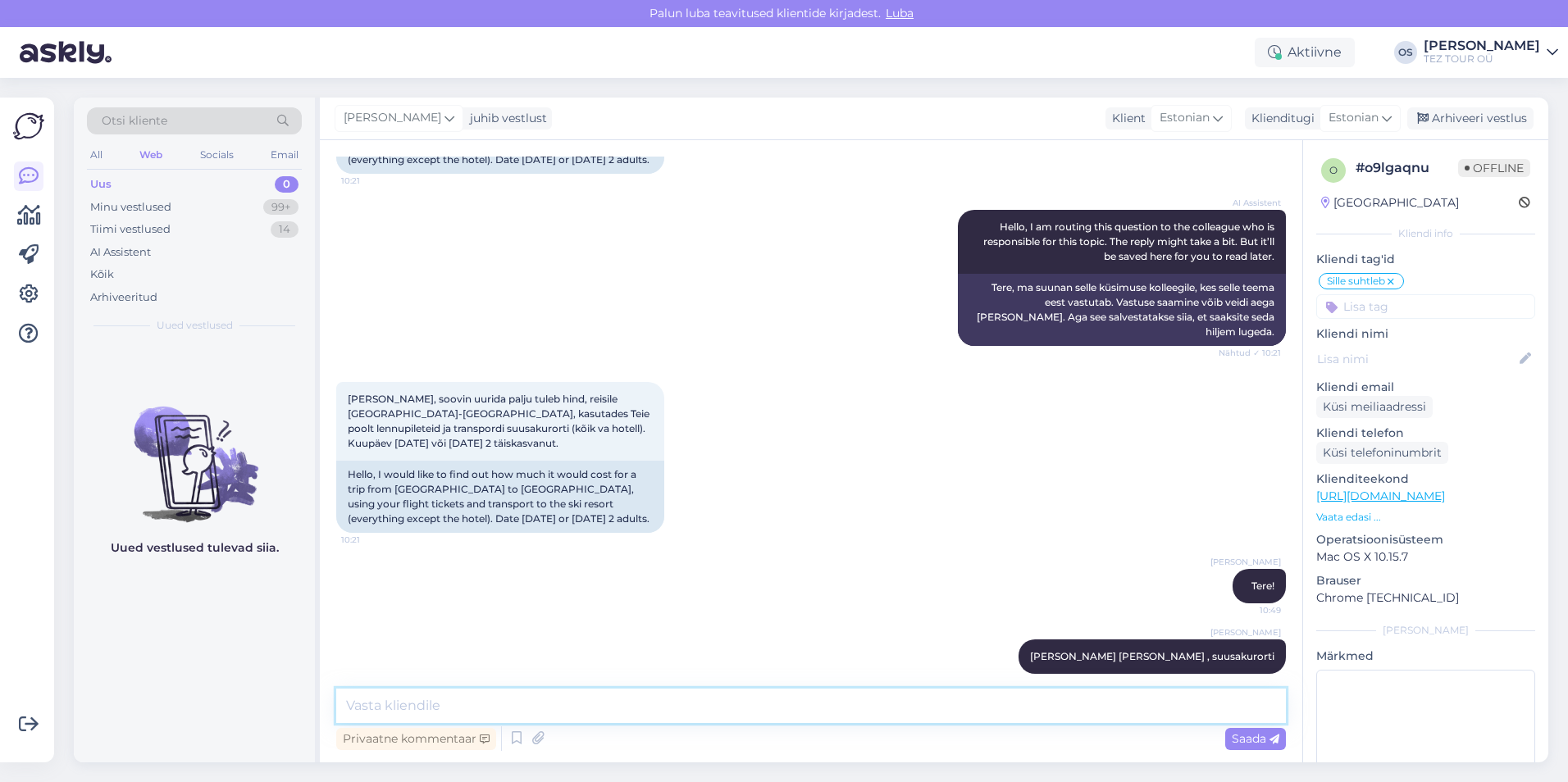
click at [416, 700] on textarea at bounding box center [810, 705] width 949 height 34
type textarea "kui sobib, saatke oma email"
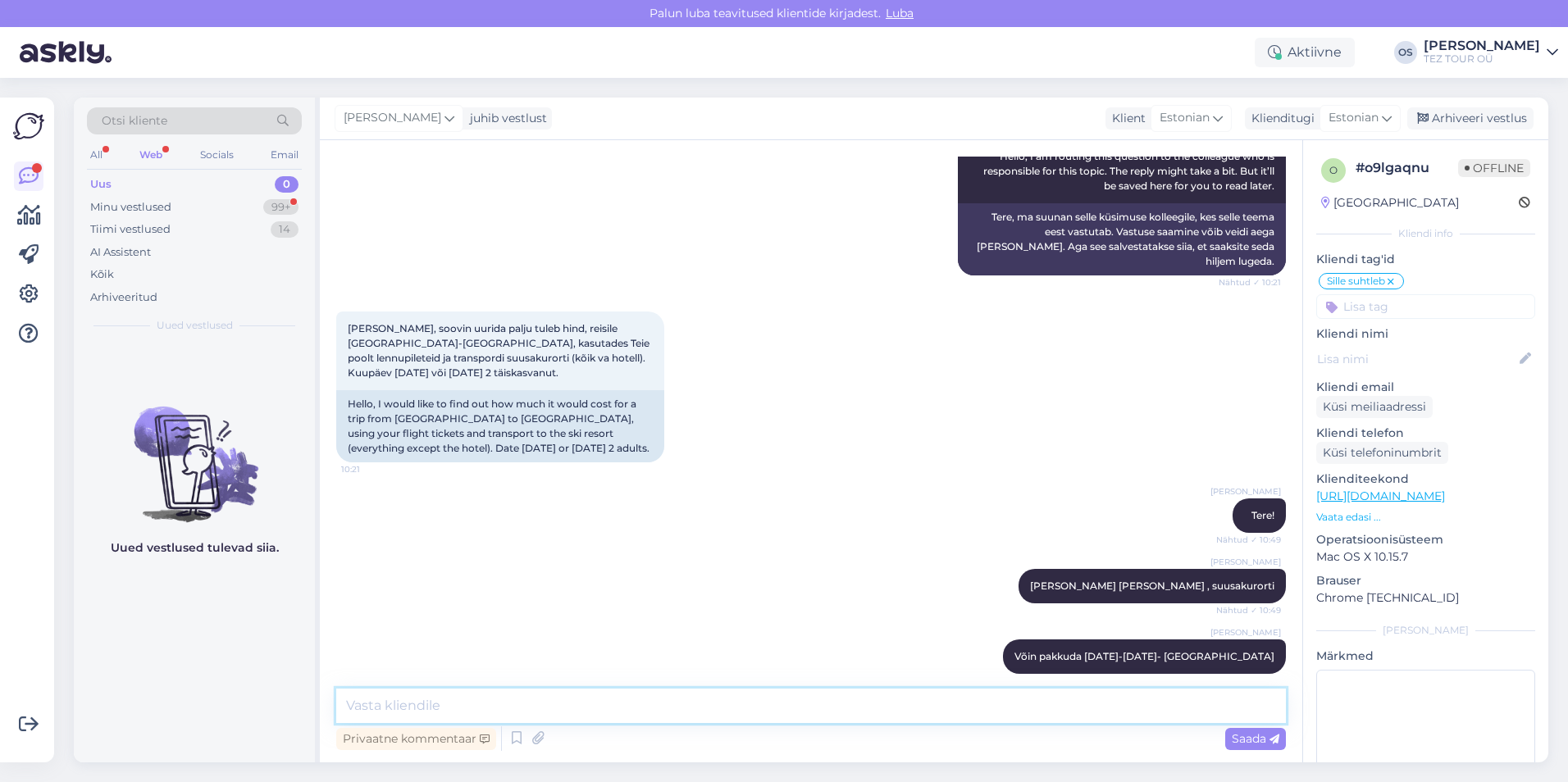
scroll to position [2691, 0]
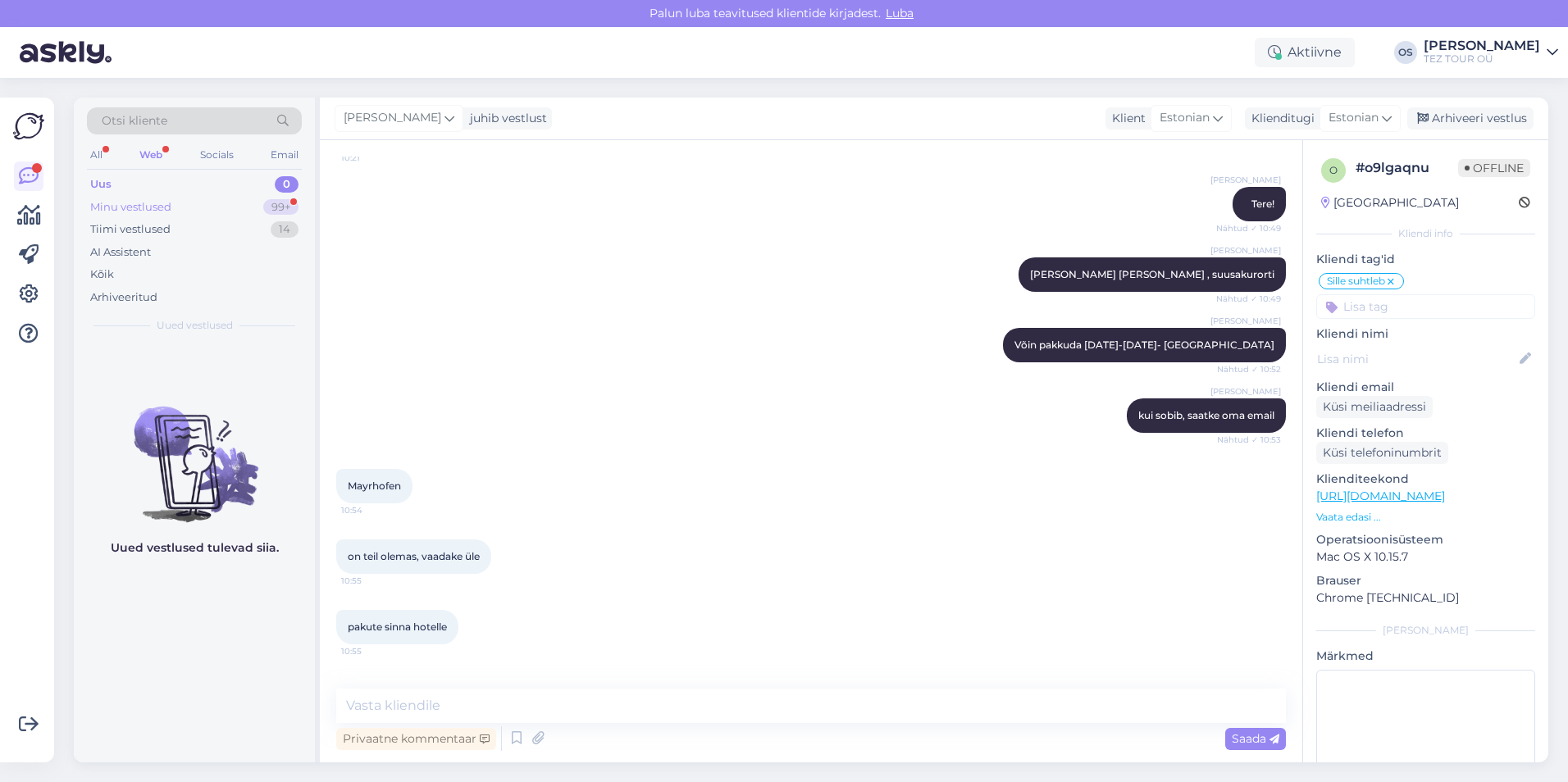
click at [201, 204] on div "Minu vestlused 99+" at bounding box center [193, 207] width 214 height 23
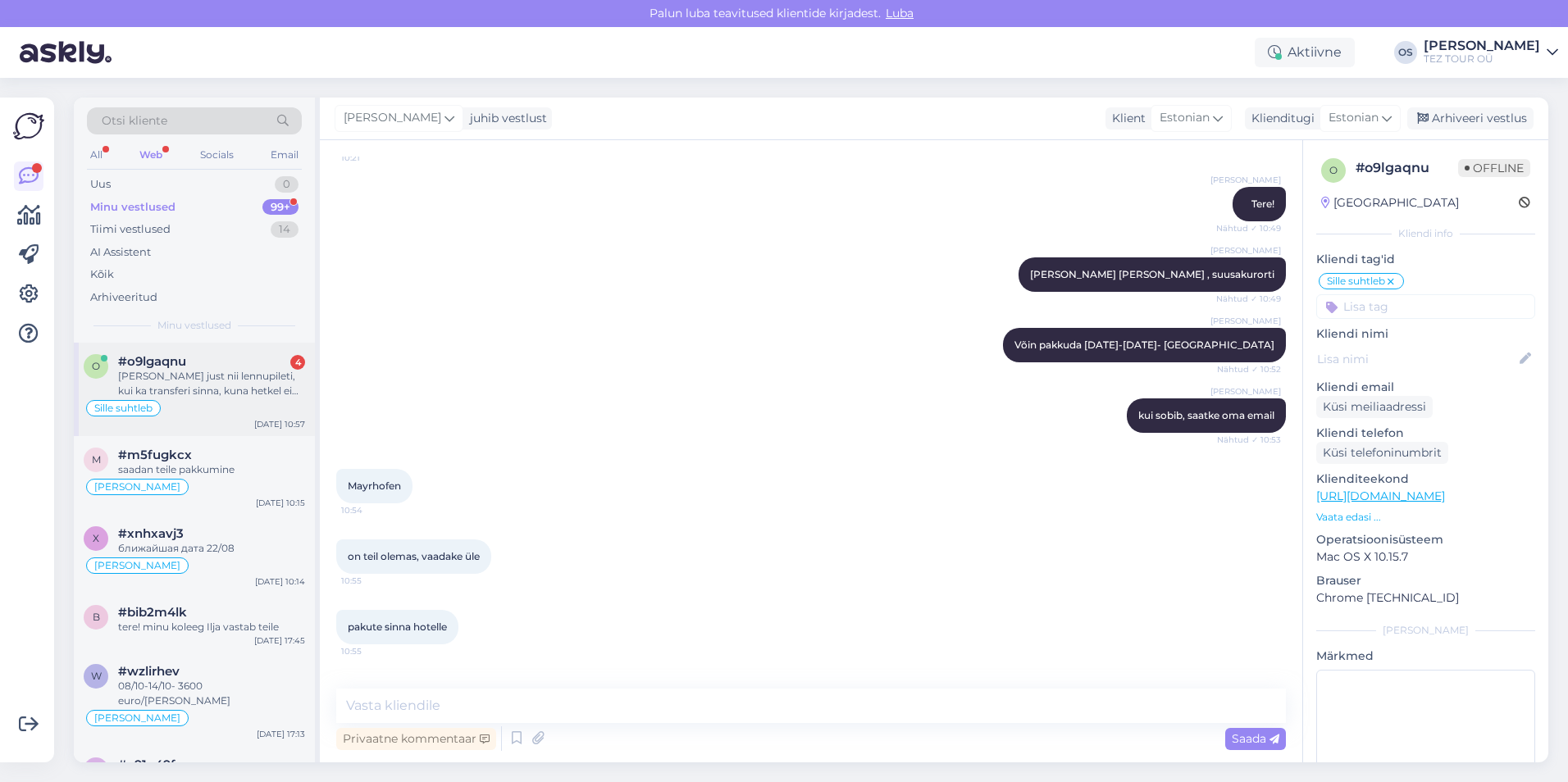
click at [166, 373] on div "[PERSON_NAME] just nii lennupileti, kui ka transferi sinna, kuna hetkel ei [PER…" at bounding box center [212, 384] width 187 height 30
click at [446, 708] on textarea at bounding box center [810, 705] width 949 height 34
click at [380, 705] on textarea at bounding box center [810, 705] width 949 height 34
type textarea "kirjutage oma email palun"
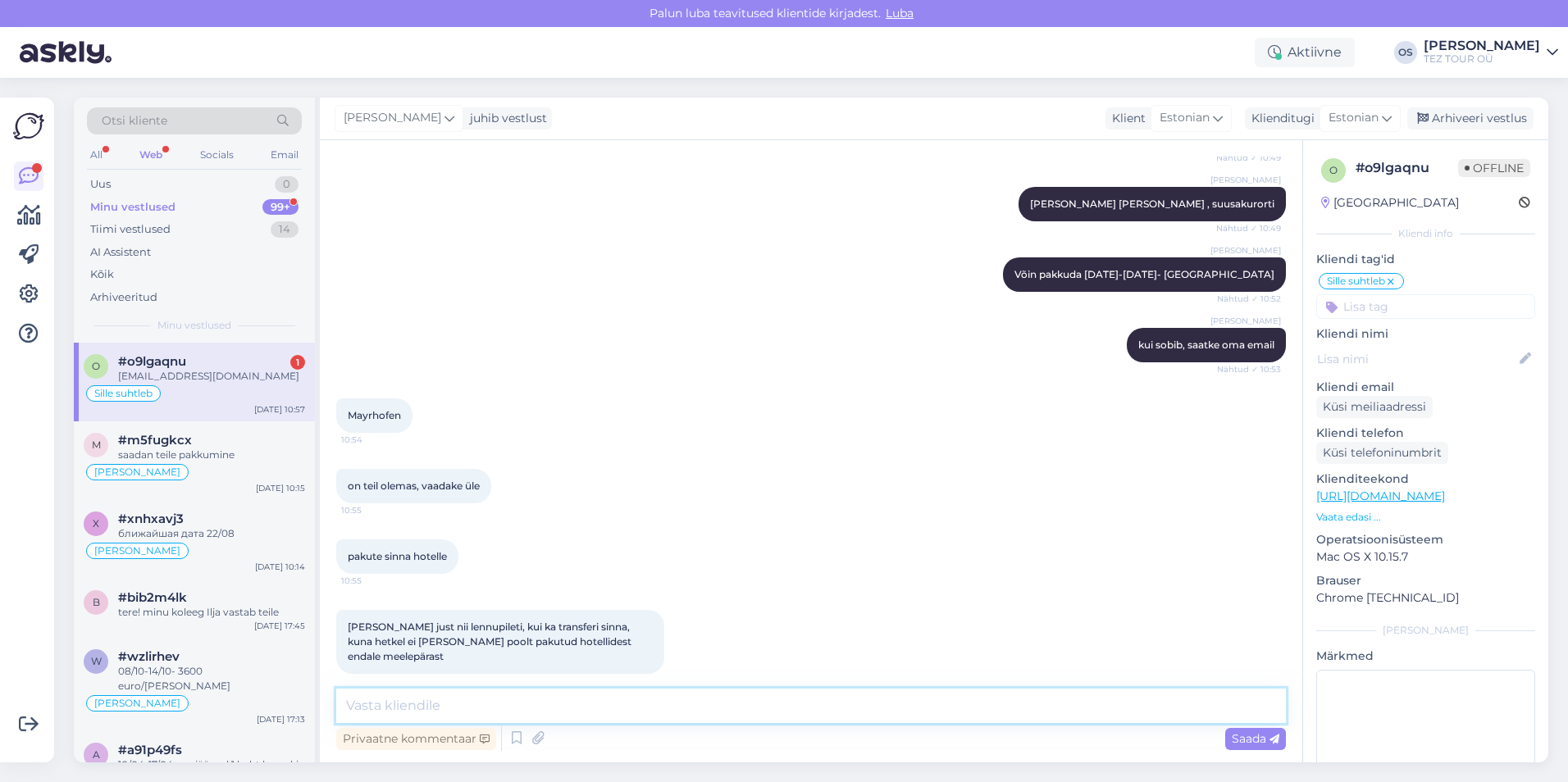
scroll to position [2831, 0]
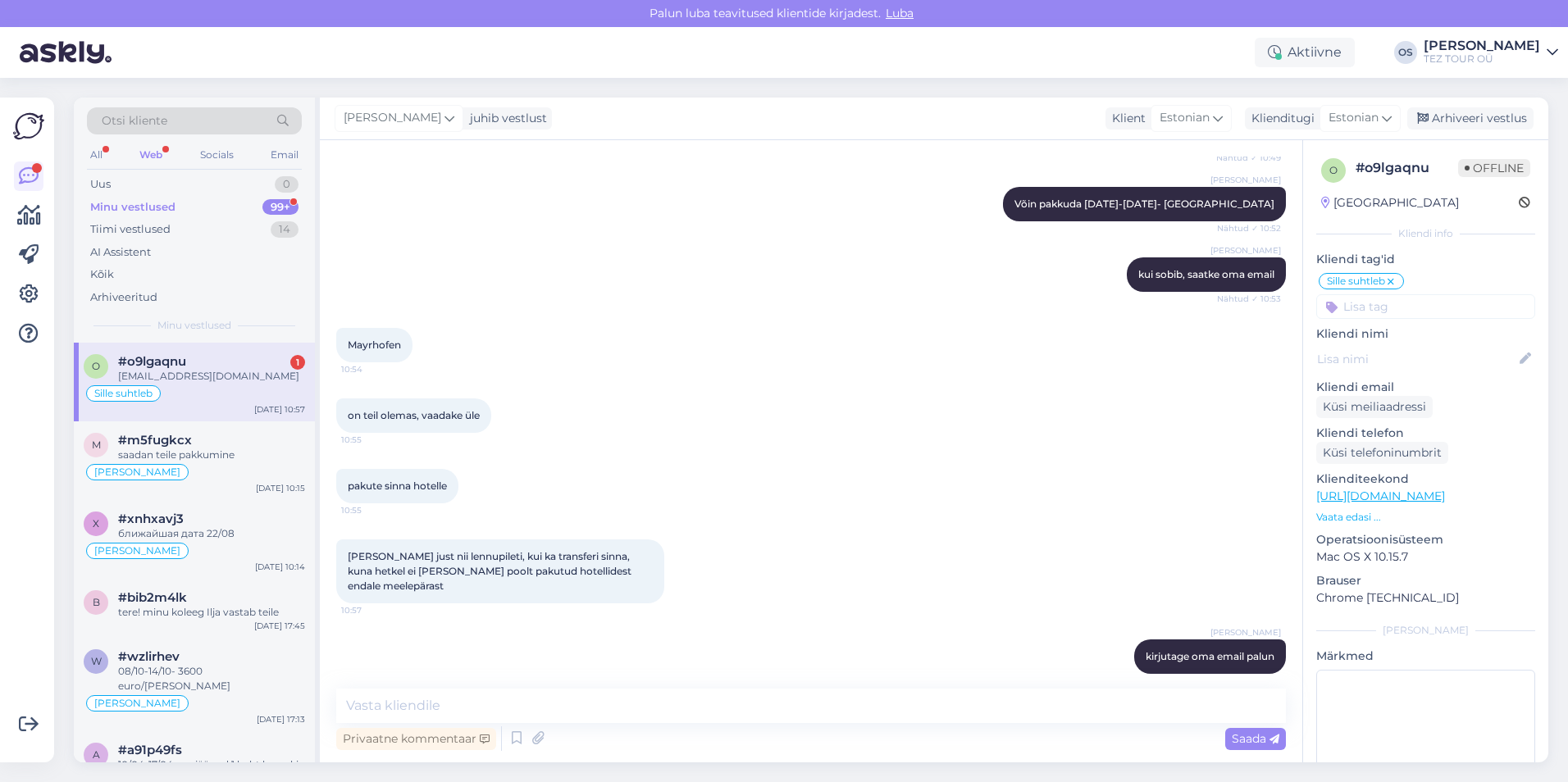
drag, startPoint x: 346, startPoint y: 639, endPoint x: 456, endPoint y: 641, distance: 110.0
click at [456, 709] on div "[EMAIL_ADDRESS][DOMAIN_NAME] 11:11" at bounding box center [438, 726] width 204 height 34
drag, startPoint x: 456, startPoint y: 641, endPoint x: 432, endPoint y: 640, distance: 24.0
copy link "[EMAIL_ADDRESS][DOMAIN_NAME]"
click at [1382, 305] on input at bounding box center [1425, 306] width 219 height 24
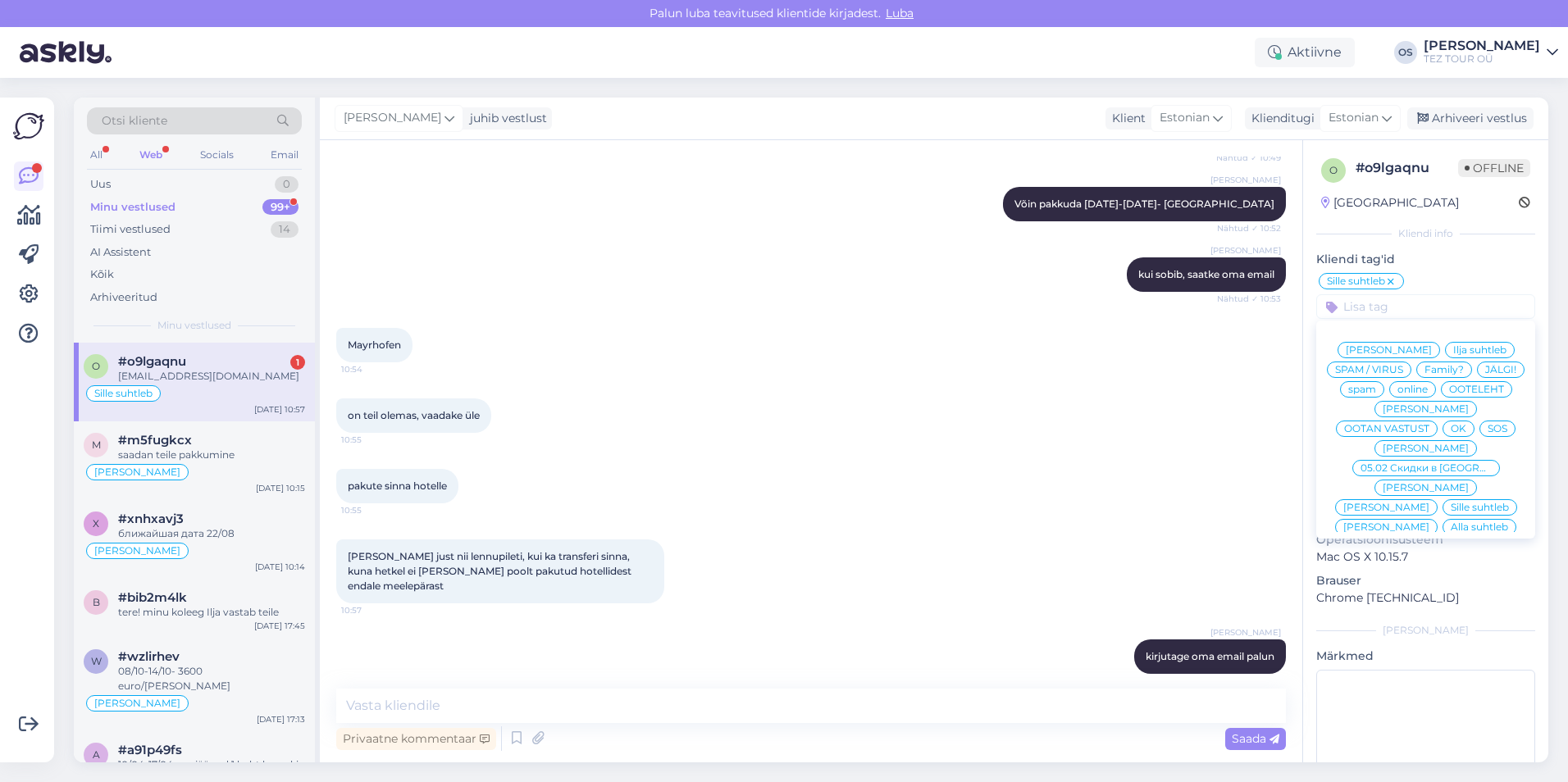
click at [1429, 522] on span "[PERSON_NAME]" at bounding box center [1386, 527] width 86 height 10
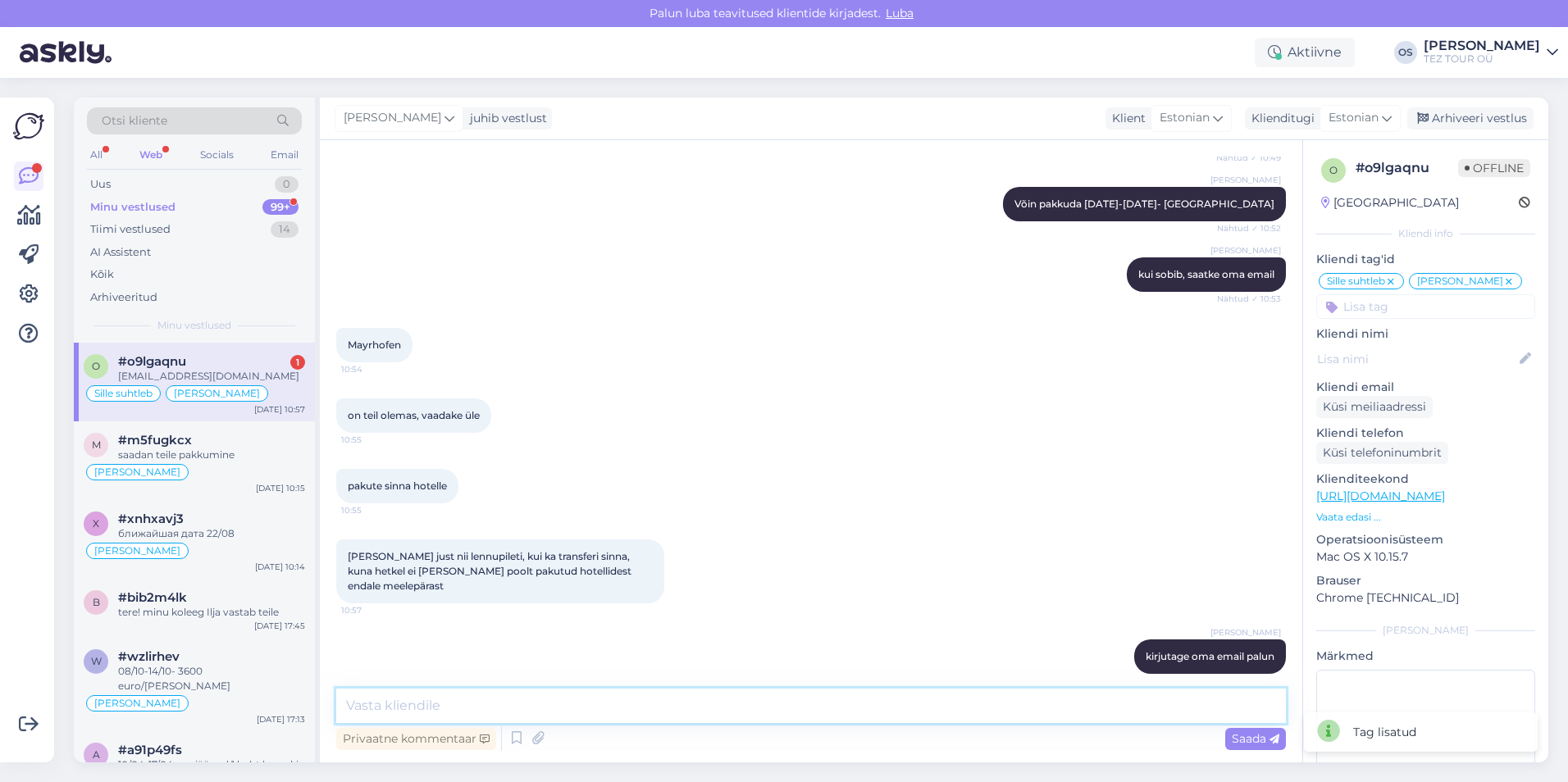
click at [489, 691] on textarea at bounding box center [810, 705] width 949 height 34
click at [360, 712] on textarea at bounding box center [810, 705] width 949 height 34
click at [178, 467] on div "[PERSON_NAME]" at bounding box center [194, 471] width 221 height 19
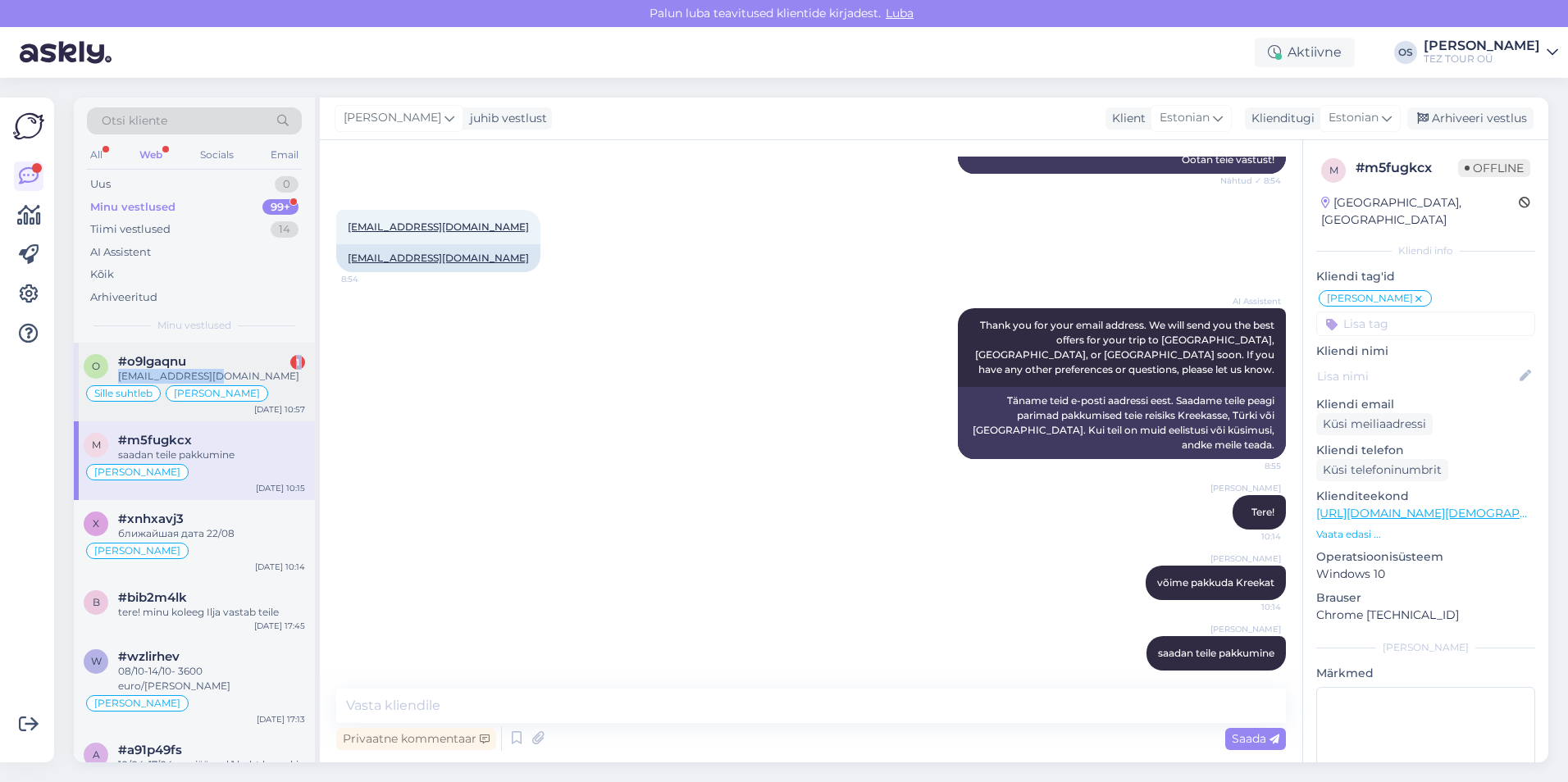
click at [244, 368] on div "#o9lgaqnu 1 [EMAIL_ADDRESS][DOMAIN_NAME]" at bounding box center [212, 369] width 187 height 30
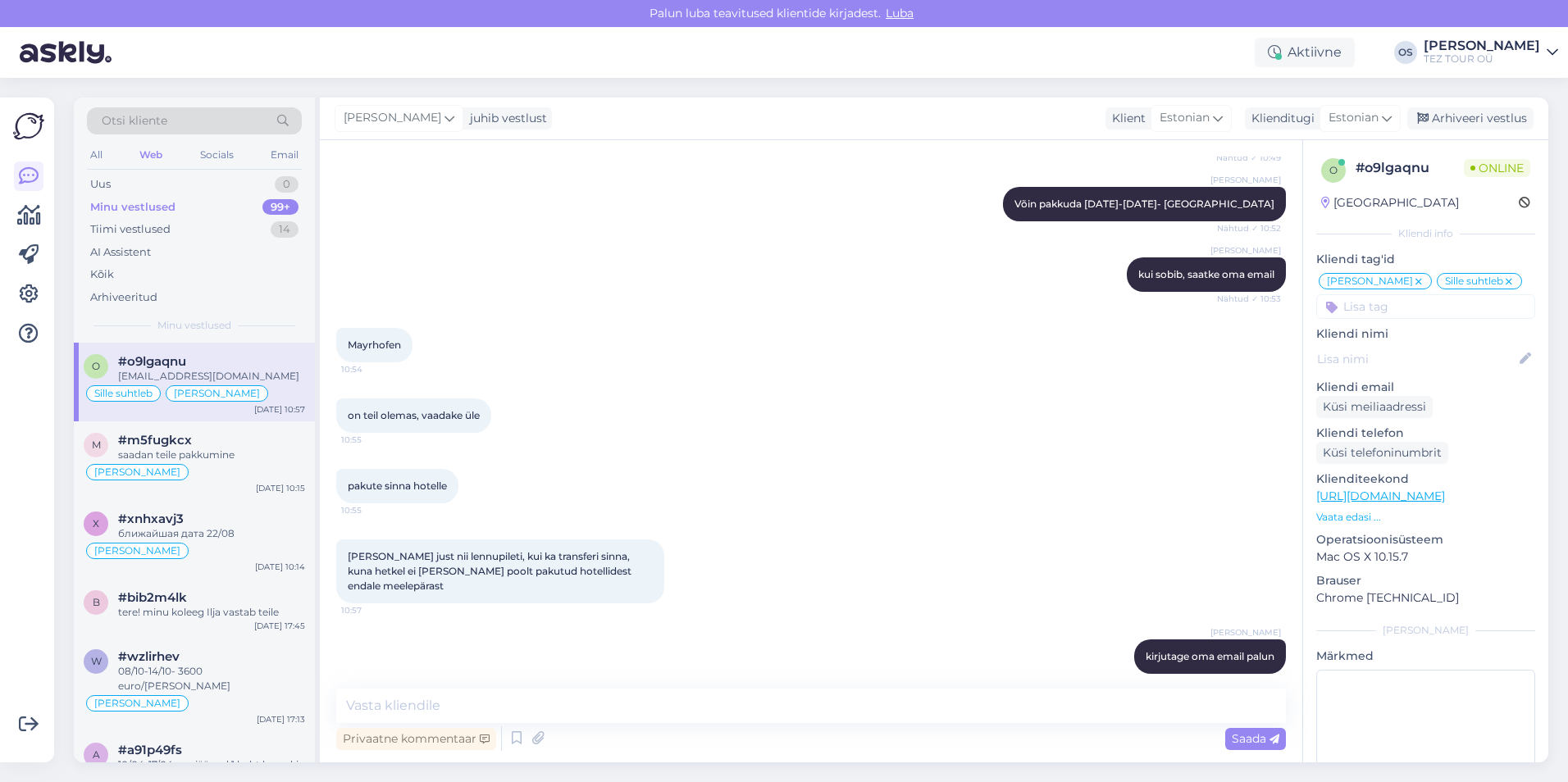
drag, startPoint x: 346, startPoint y: 636, endPoint x: 453, endPoint y: 637, distance: 107.0
click at [453, 709] on div "[EMAIL_ADDRESS][DOMAIN_NAME] 11:11" at bounding box center [438, 726] width 204 height 34
drag, startPoint x: 453, startPoint y: 637, endPoint x: 437, endPoint y: 634, distance: 16.3
copy link "[EMAIL_ADDRESS][DOMAIN_NAME]"
click at [354, 700] on textarea at bounding box center [810, 705] width 949 height 34
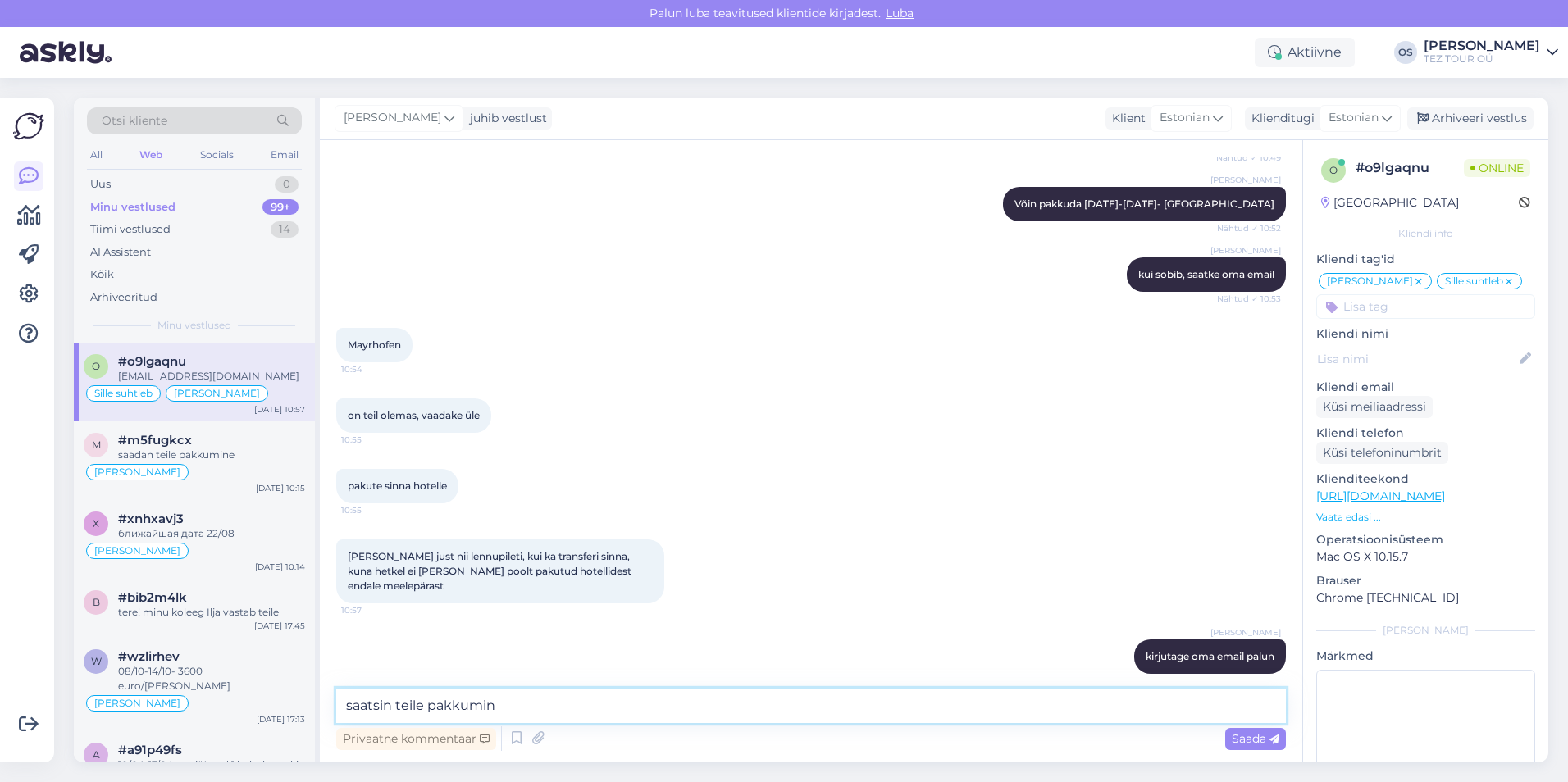
type textarea "saatsin teile pakkumine"
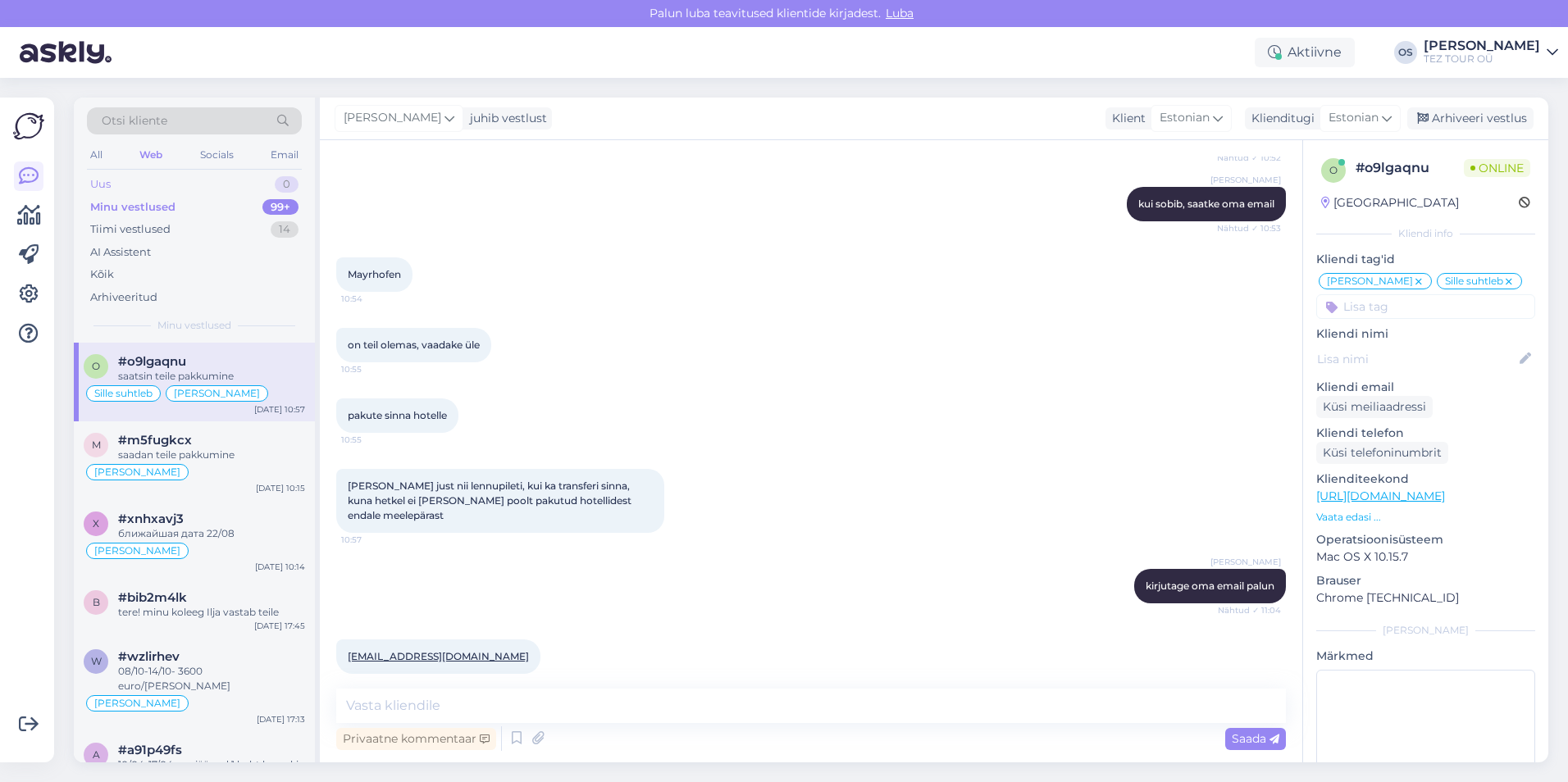
click at [146, 175] on div "Uus 0" at bounding box center [193, 185] width 214 height 23
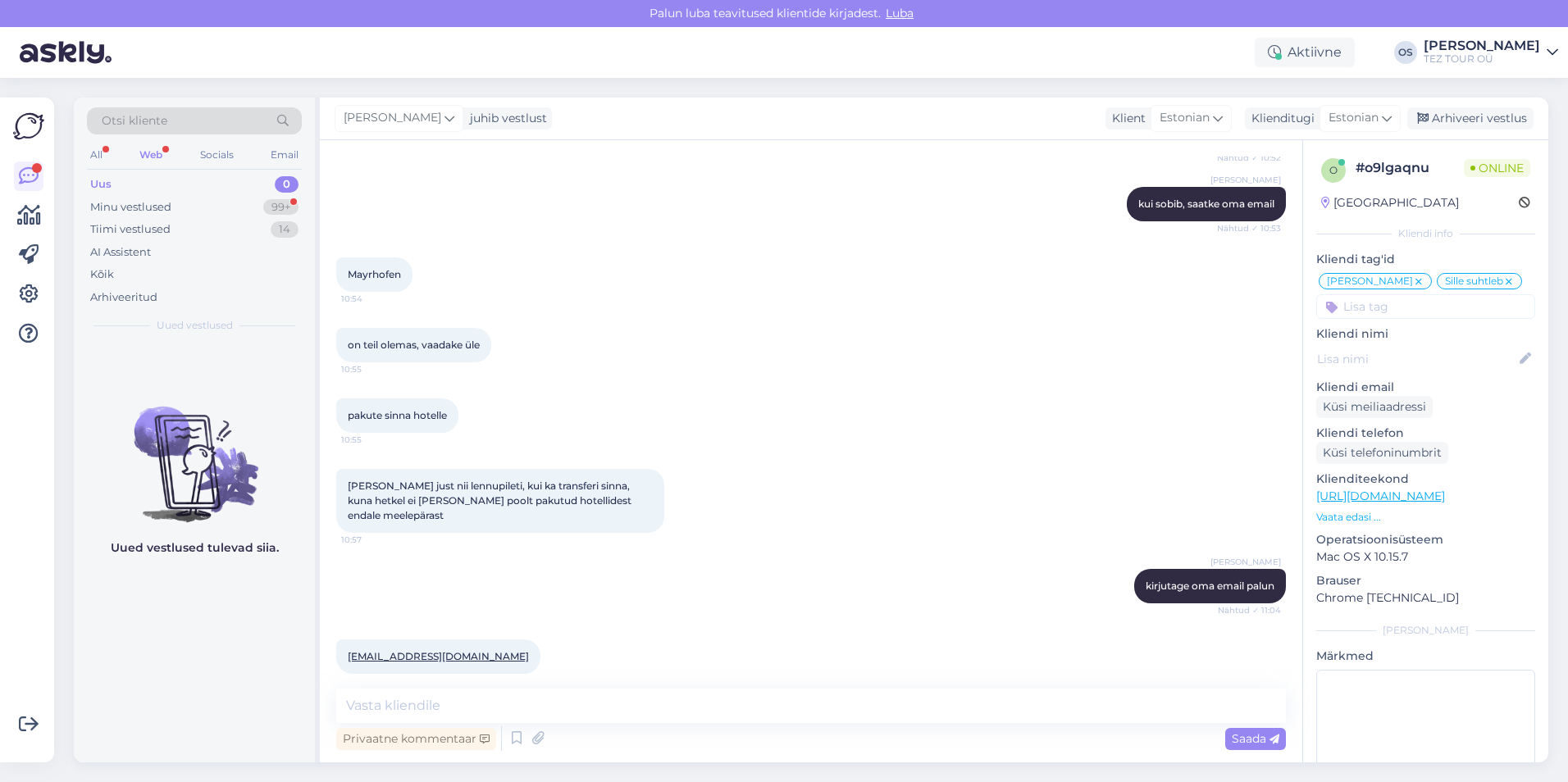
scroll to position [2972, 0]
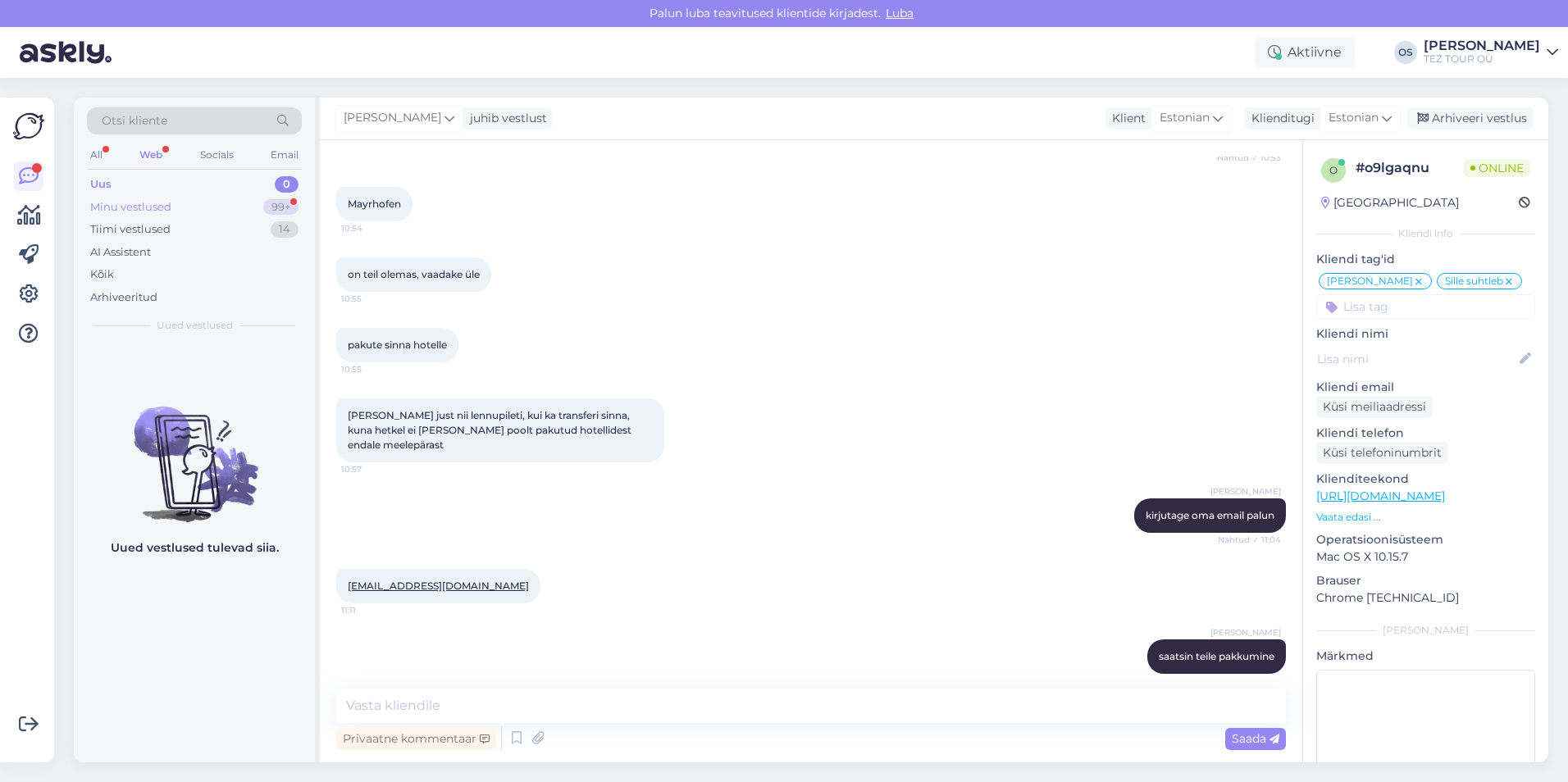
click at [197, 206] on div "Minu vestlused 99+" at bounding box center [193, 207] width 214 height 23
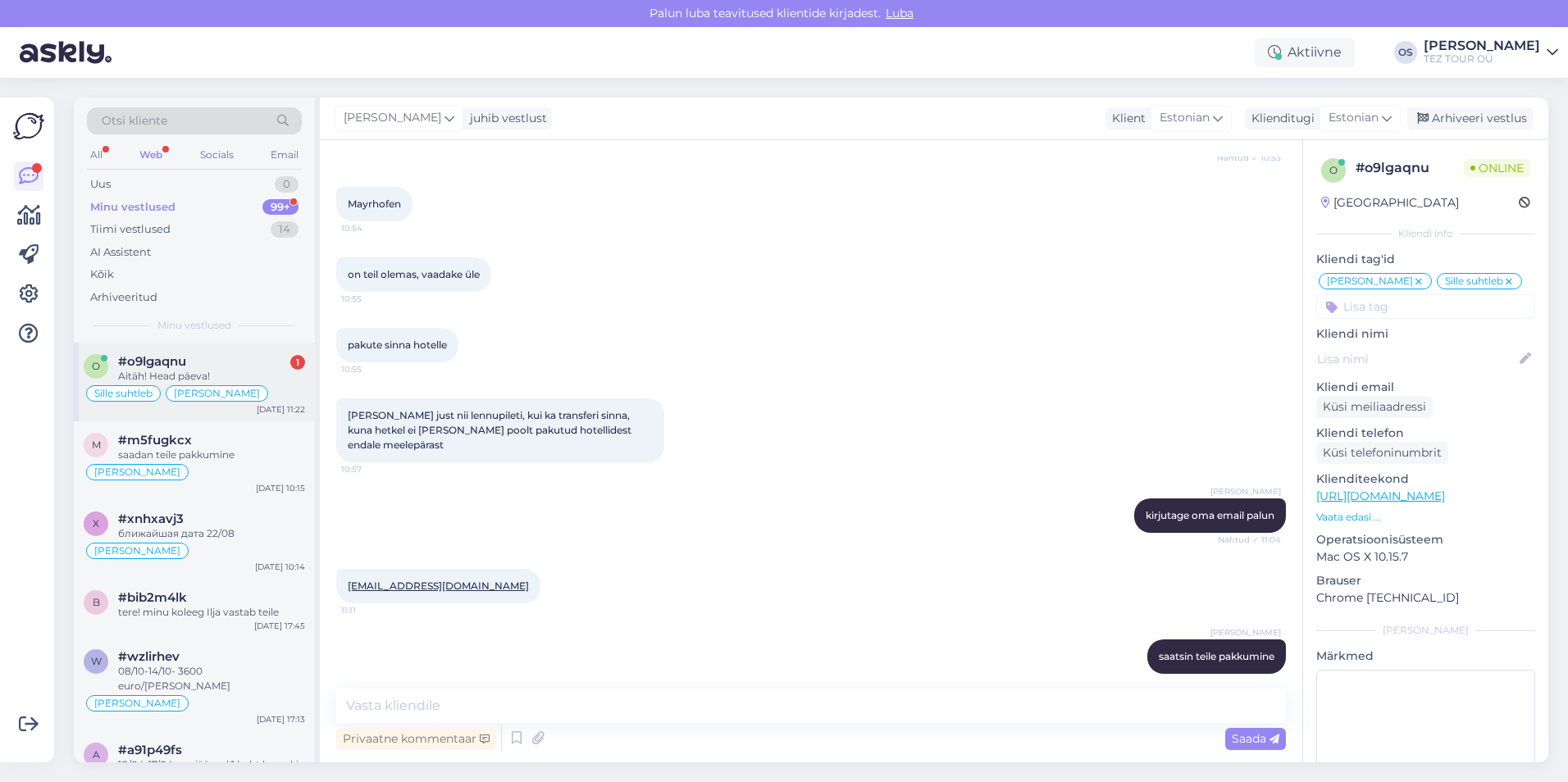
click at [220, 367] on div "#o9lgaqnu 1" at bounding box center [212, 361] width 187 height 15
click at [145, 175] on div "Uus 0" at bounding box center [193, 185] width 214 height 23
